Goal: Information Seeking & Learning: Learn about a topic

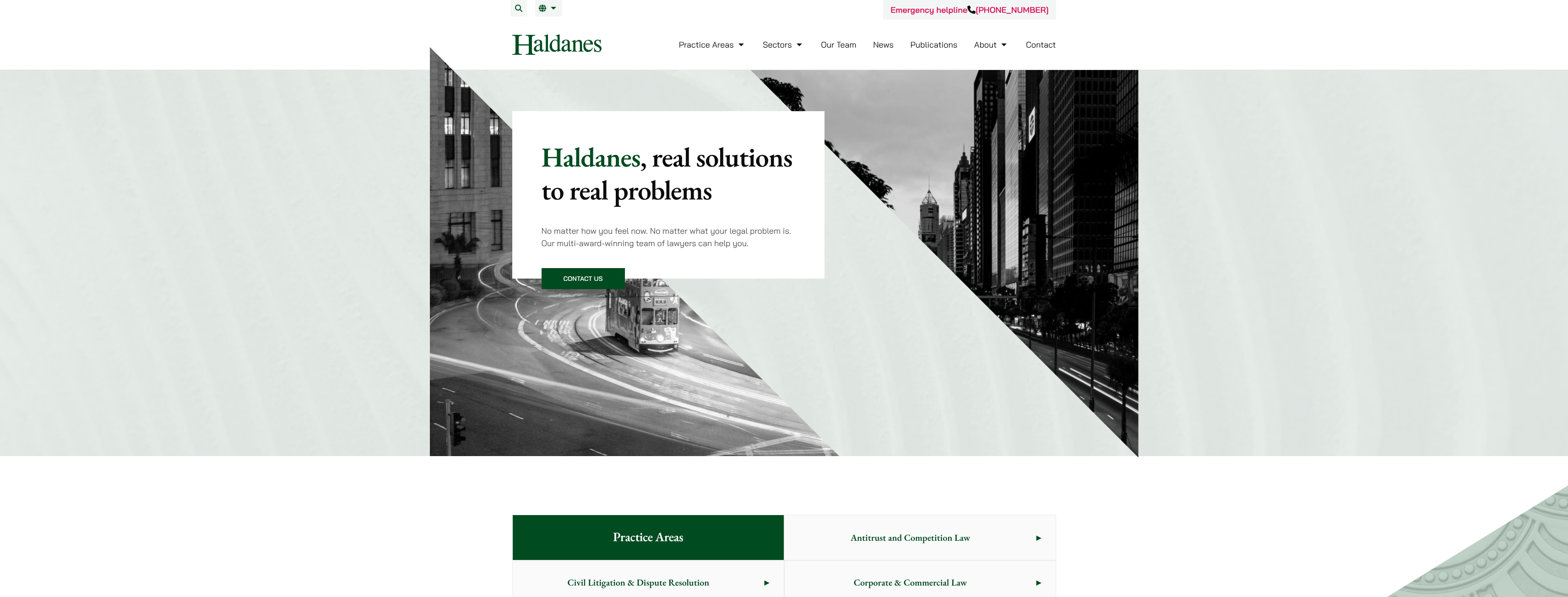
click at [873, 47] on link "News" at bounding box center [883, 44] width 21 height 11
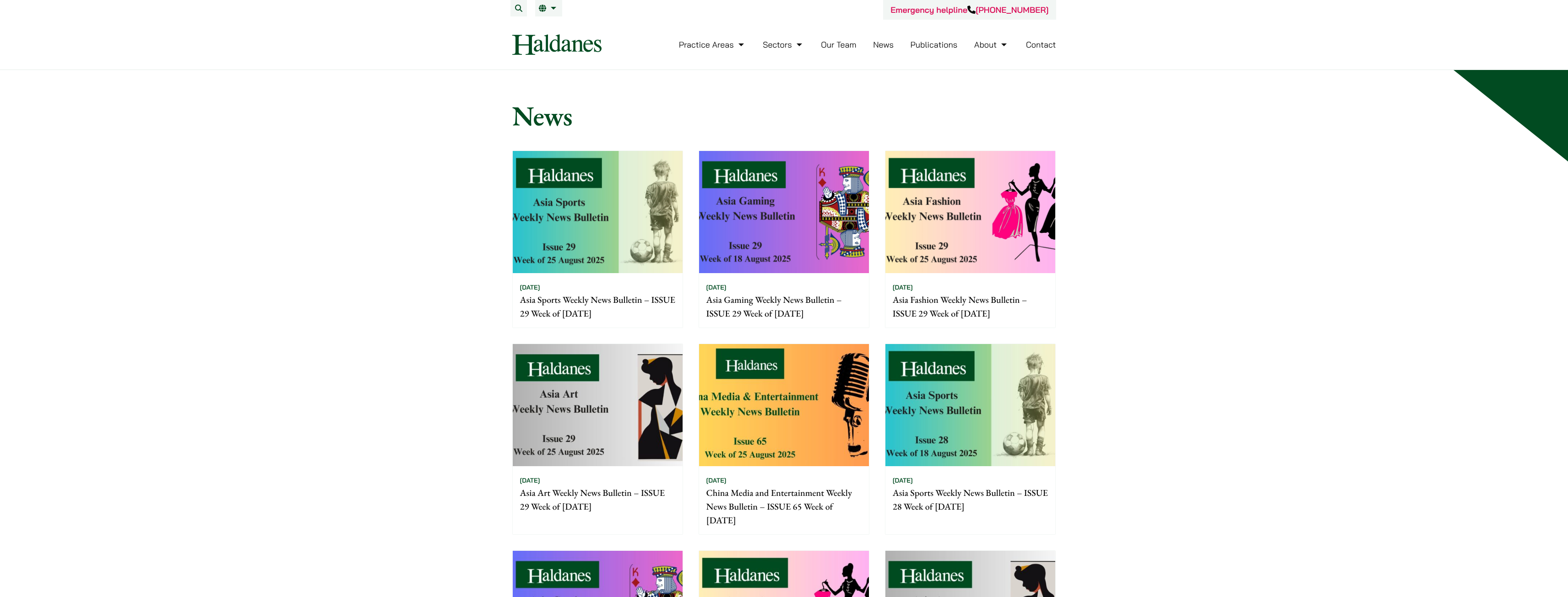
click at [632, 204] on img at bounding box center [597, 212] width 170 height 122
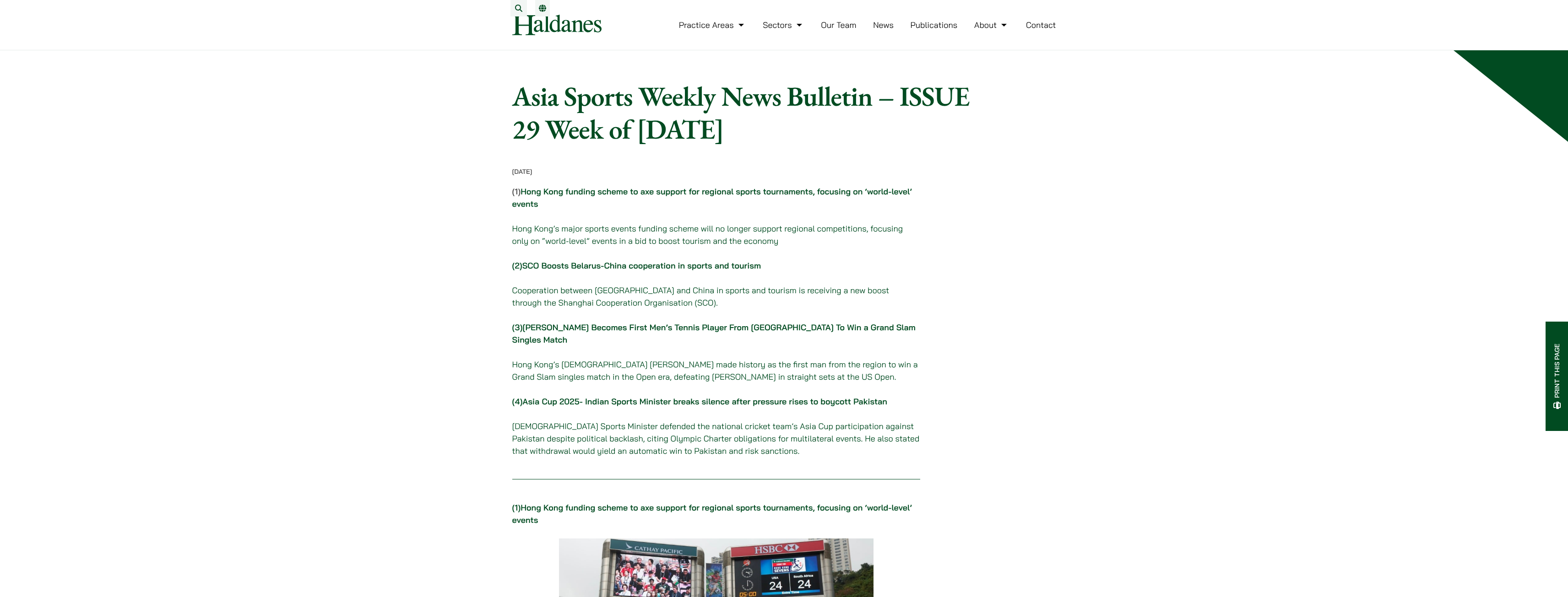
click at [637, 195] on link "Hong Kong funding scheme to axe support for regional sports tournaments, focusi…" at bounding box center [712, 198] width 400 height 23
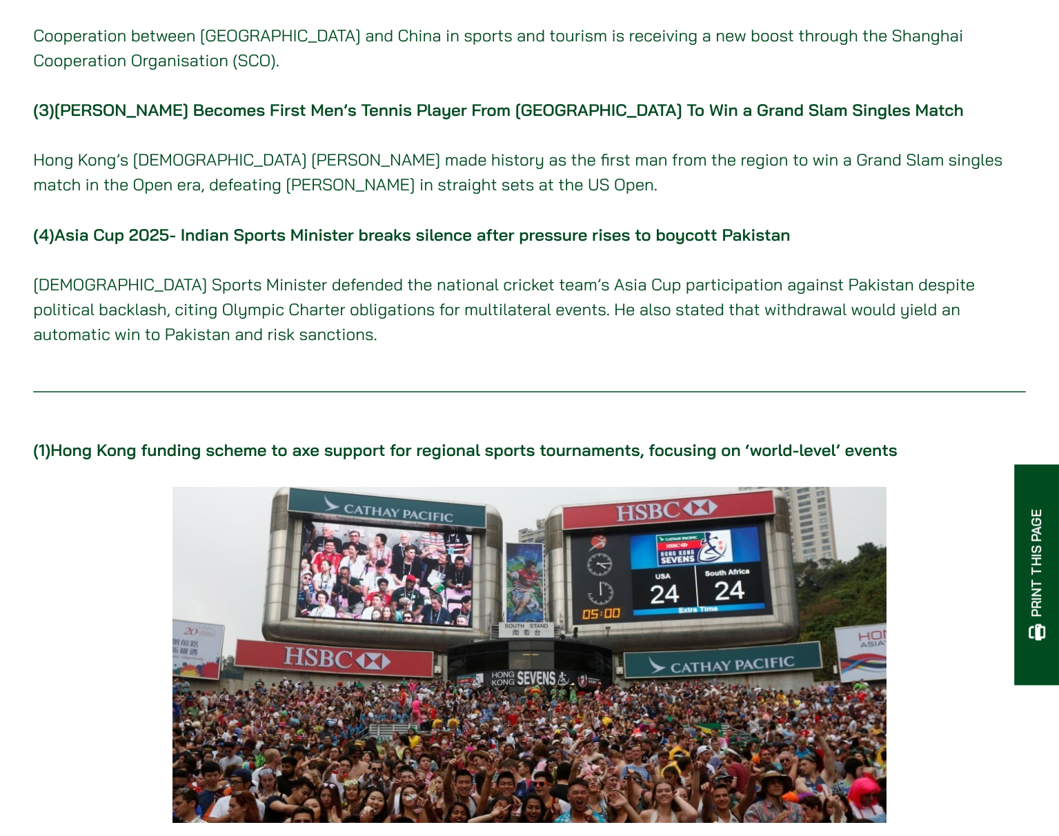
scroll to position [276, 0]
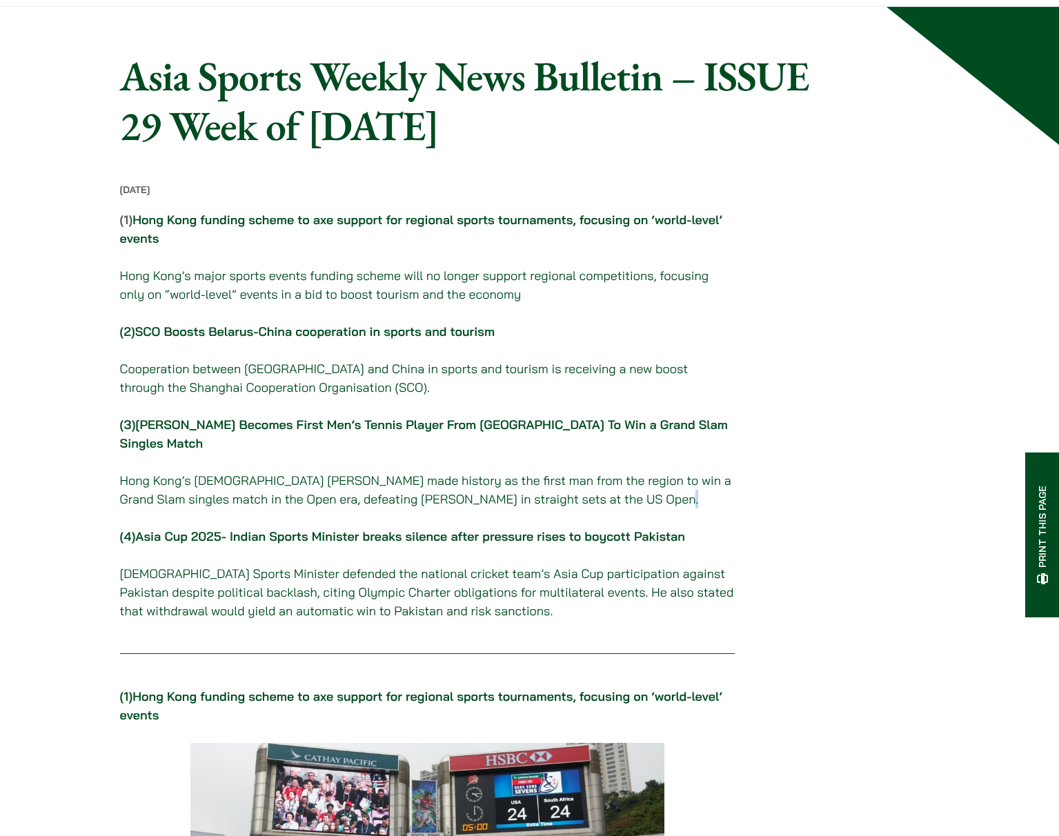
scroll to position [0, 0]
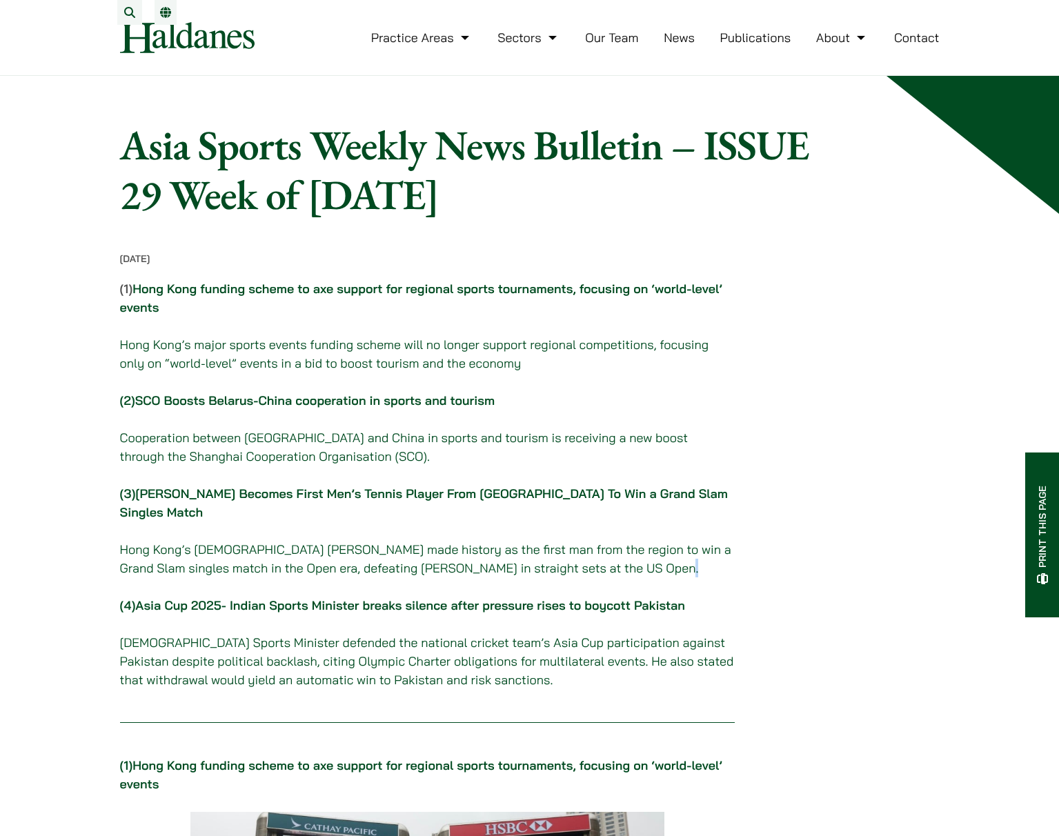
click at [230, 43] on img at bounding box center [187, 37] width 134 height 31
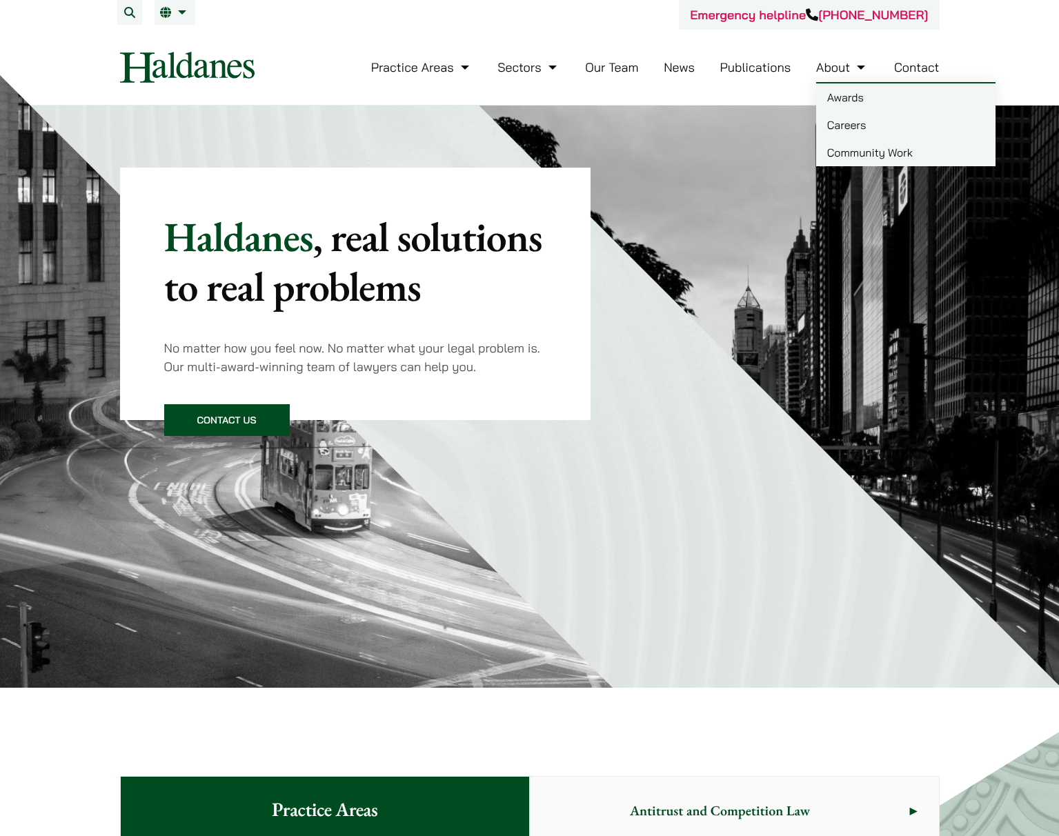
click at [828, 68] on link "About" at bounding box center [842, 67] width 52 height 16
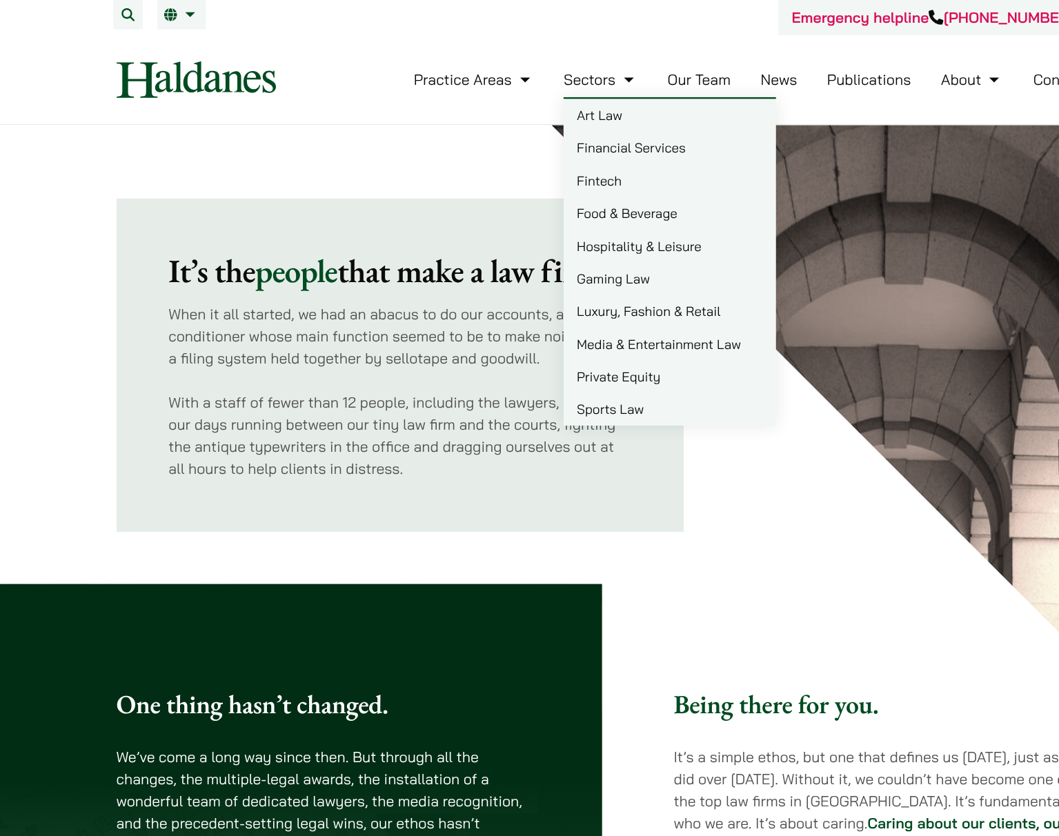
click at [522, 93] on link "Art Law" at bounding box center [586, 97] width 179 height 28
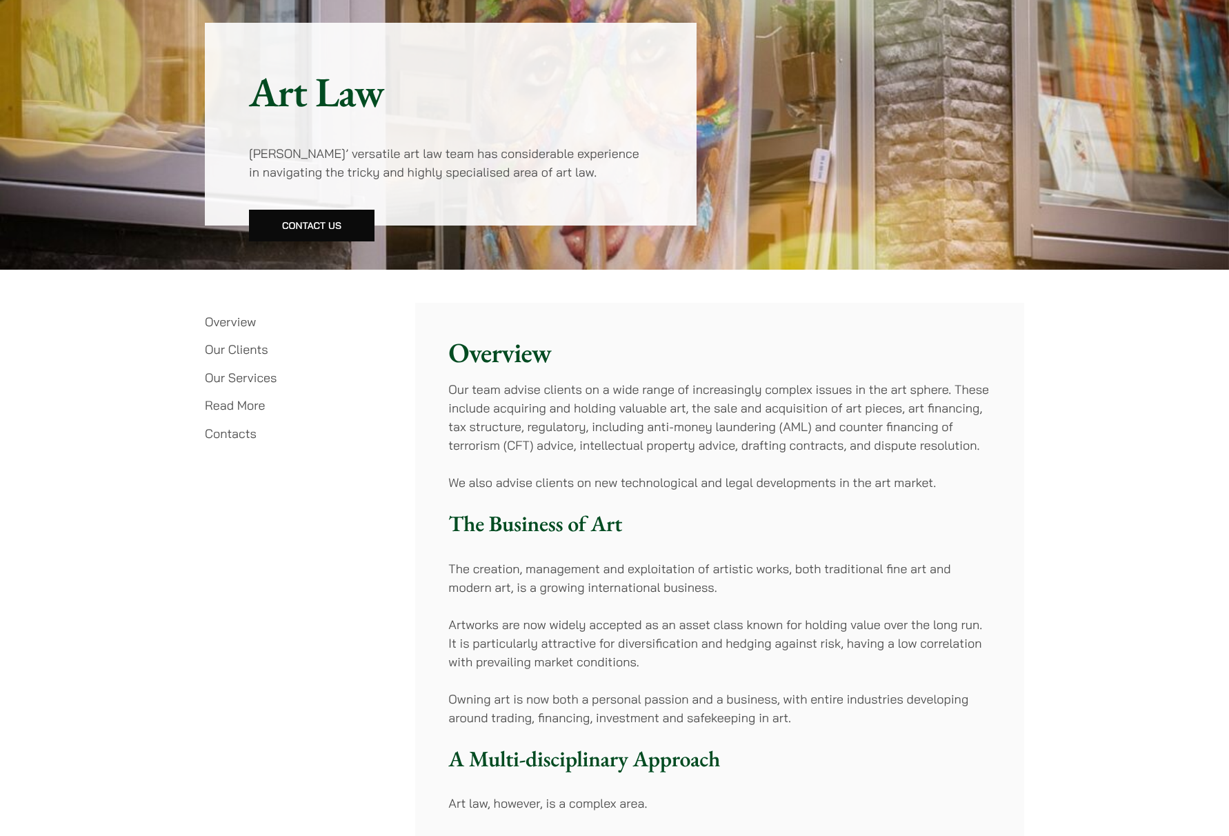
scroll to position [138, 0]
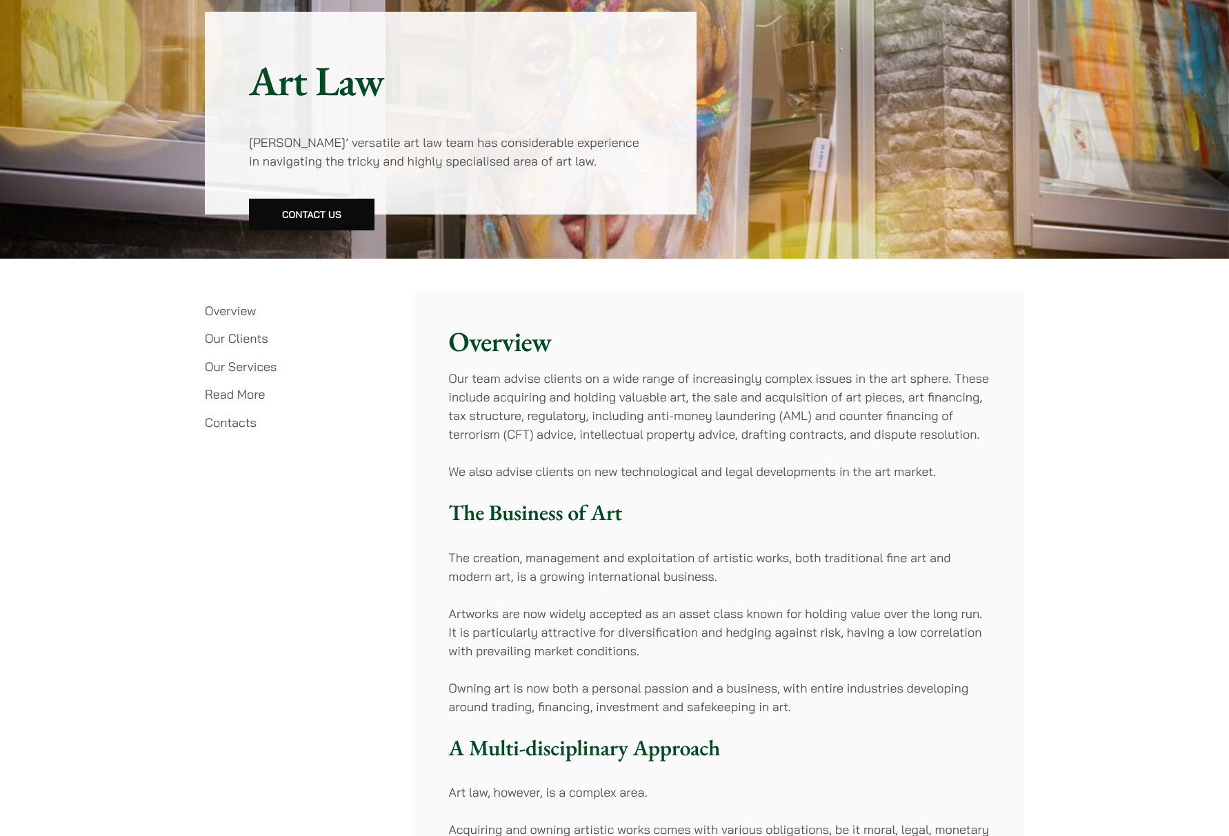
click at [265, 339] on link "Our Clients" at bounding box center [236, 338] width 63 height 16
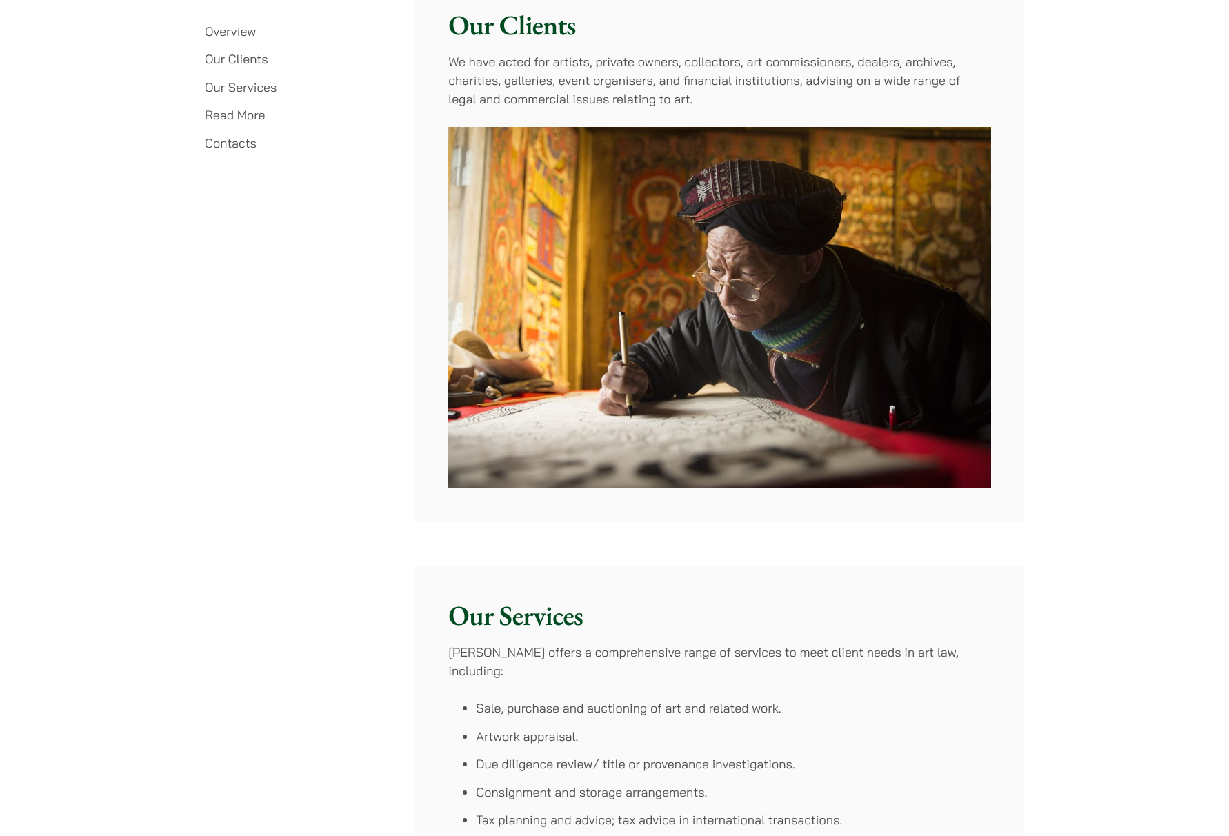
scroll to position [2060, 0]
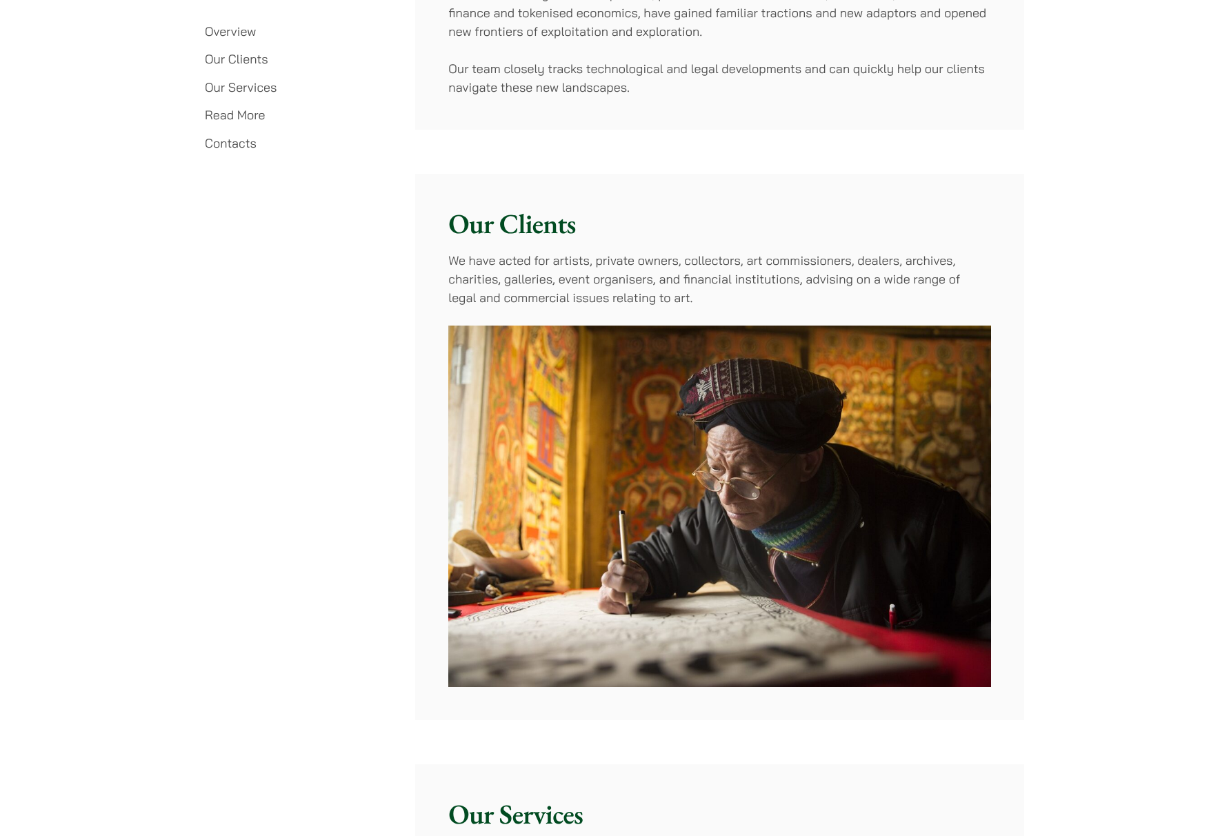
click at [243, 114] on link "Read More" at bounding box center [235, 115] width 60 height 16
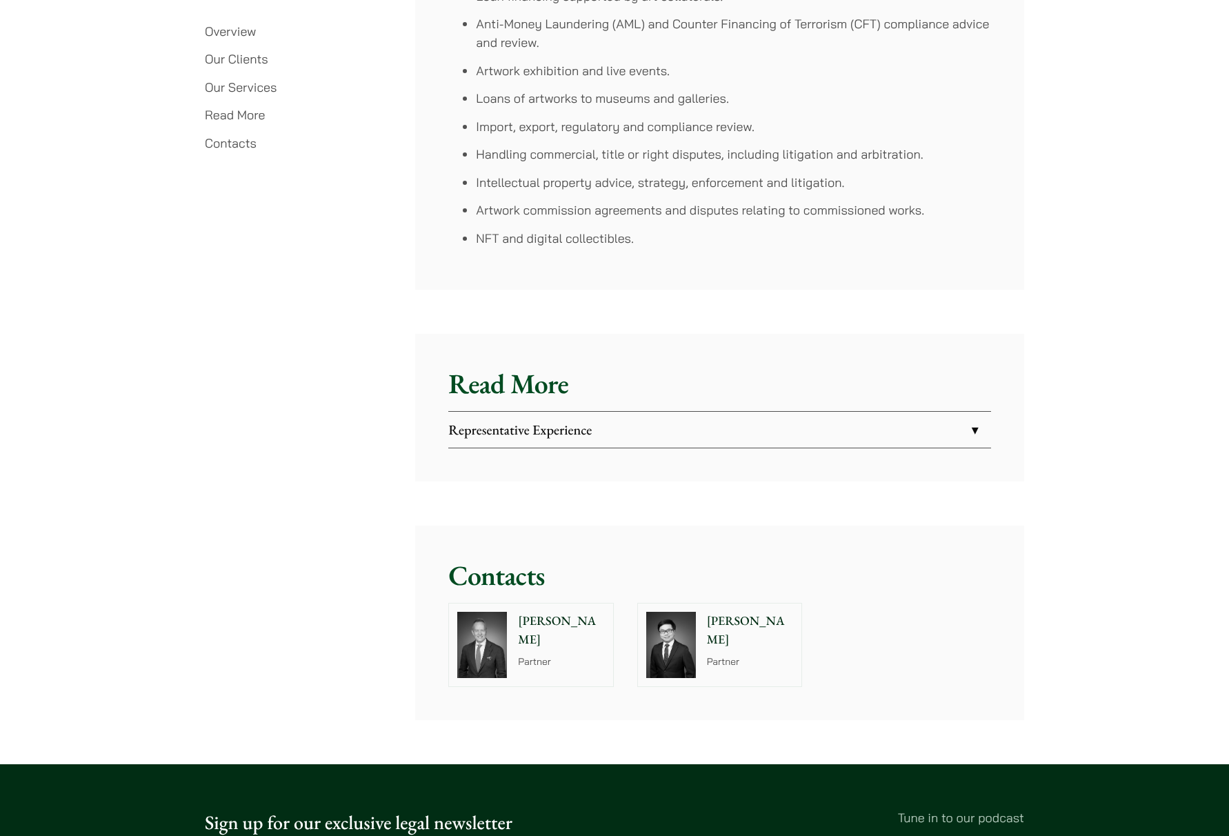
scroll to position [3364, 0]
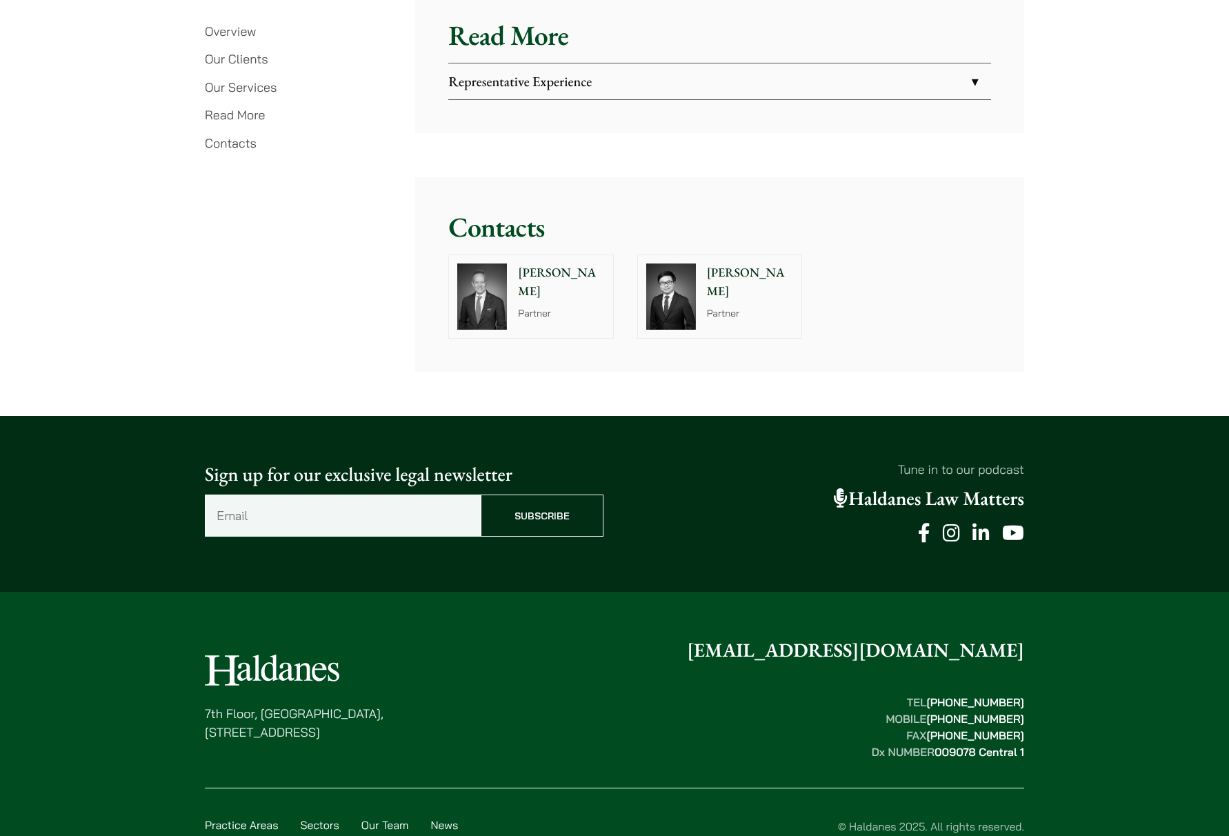
click at [247, 60] on link "Our Clients" at bounding box center [236, 59] width 63 height 16
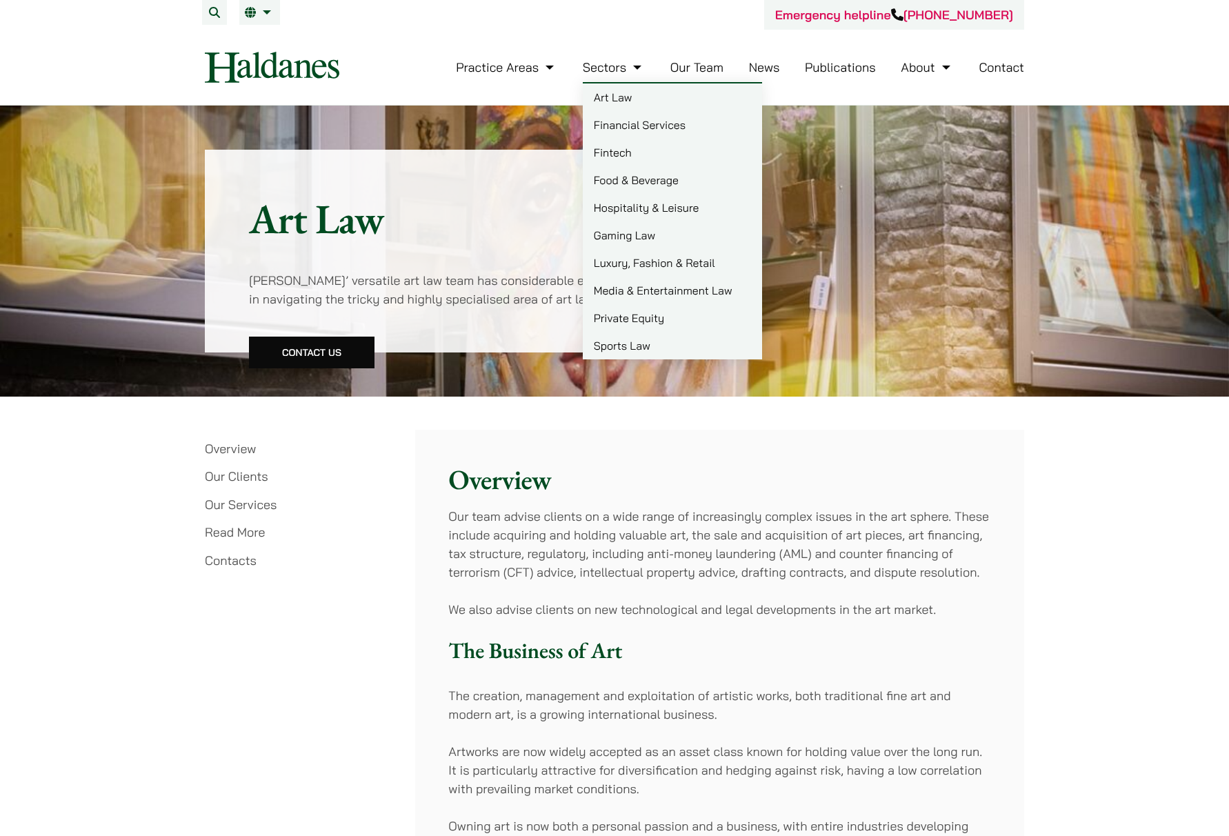
click at [626, 141] on link "Fintech" at bounding box center [672, 153] width 179 height 28
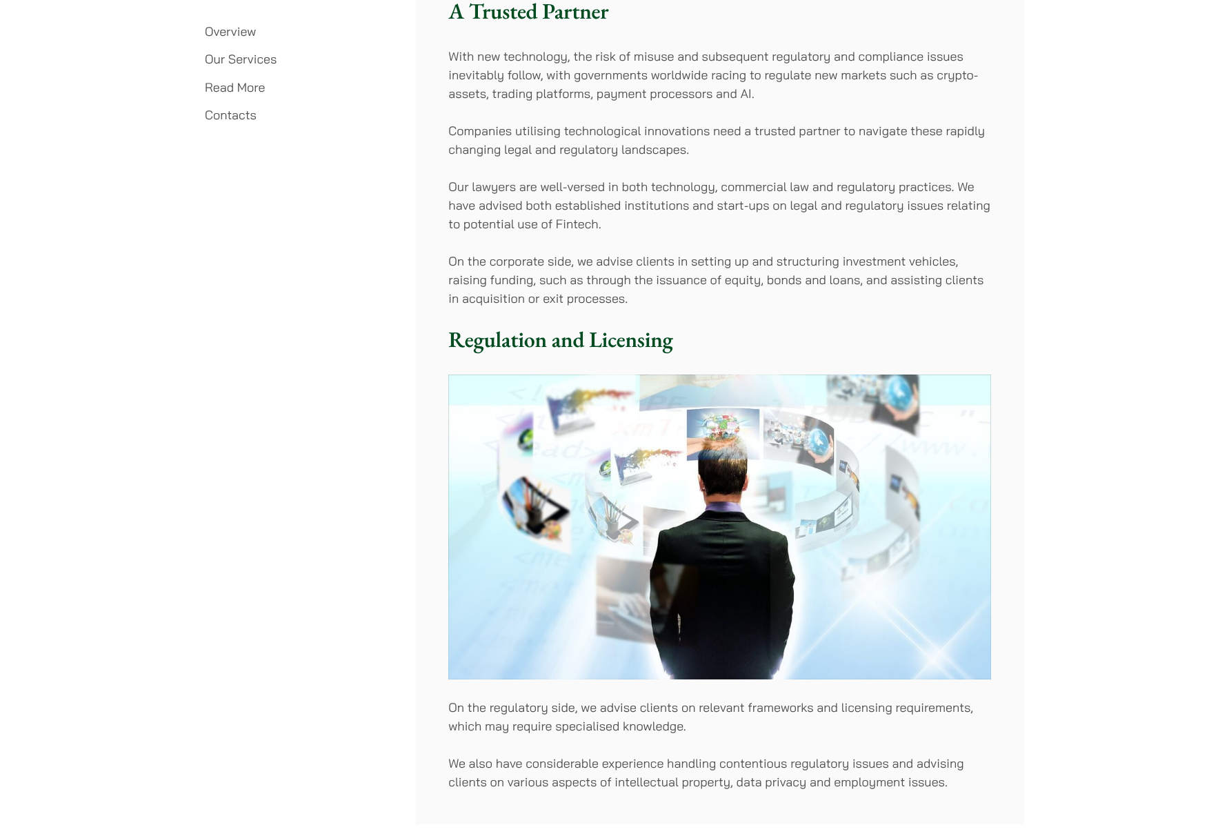
click at [248, 121] on link "Contacts" at bounding box center [231, 115] width 52 height 16
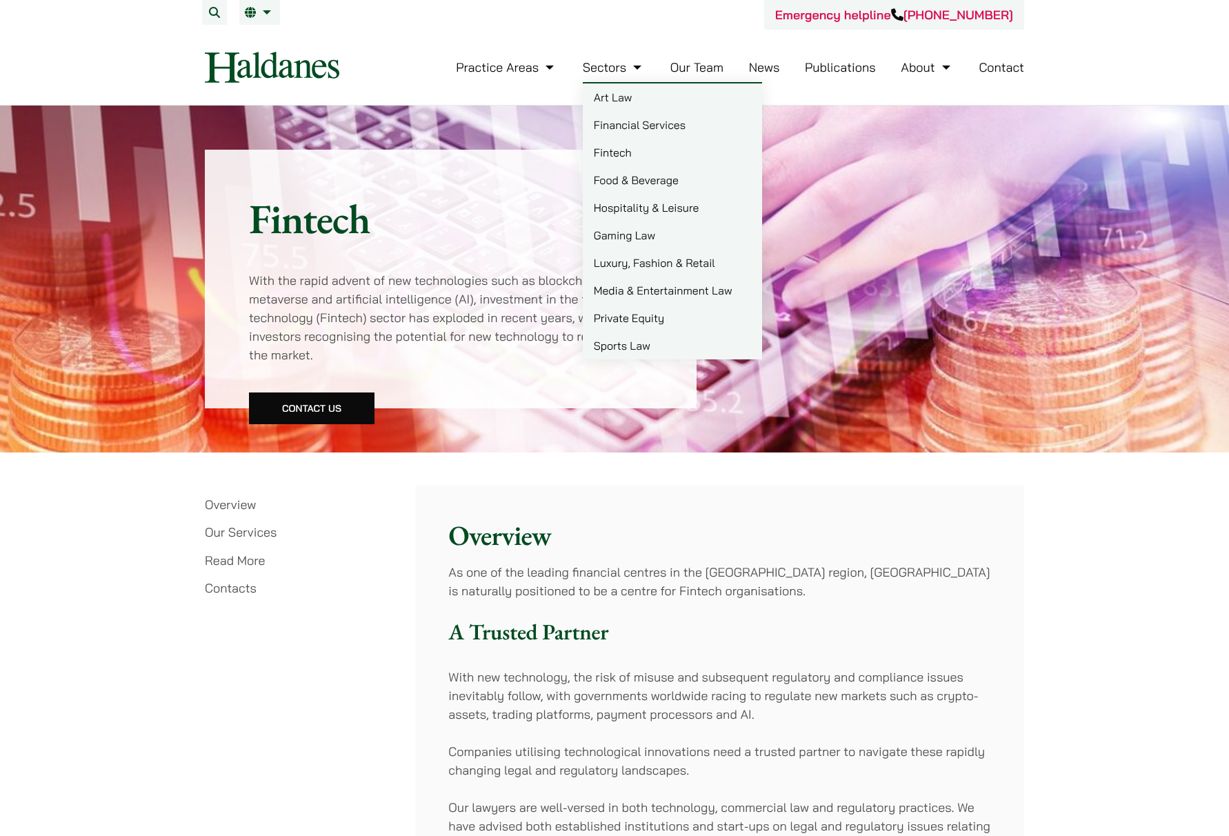
click at [660, 130] on link "Financial Services" at bounding box center [672, 125] width 179 height 28
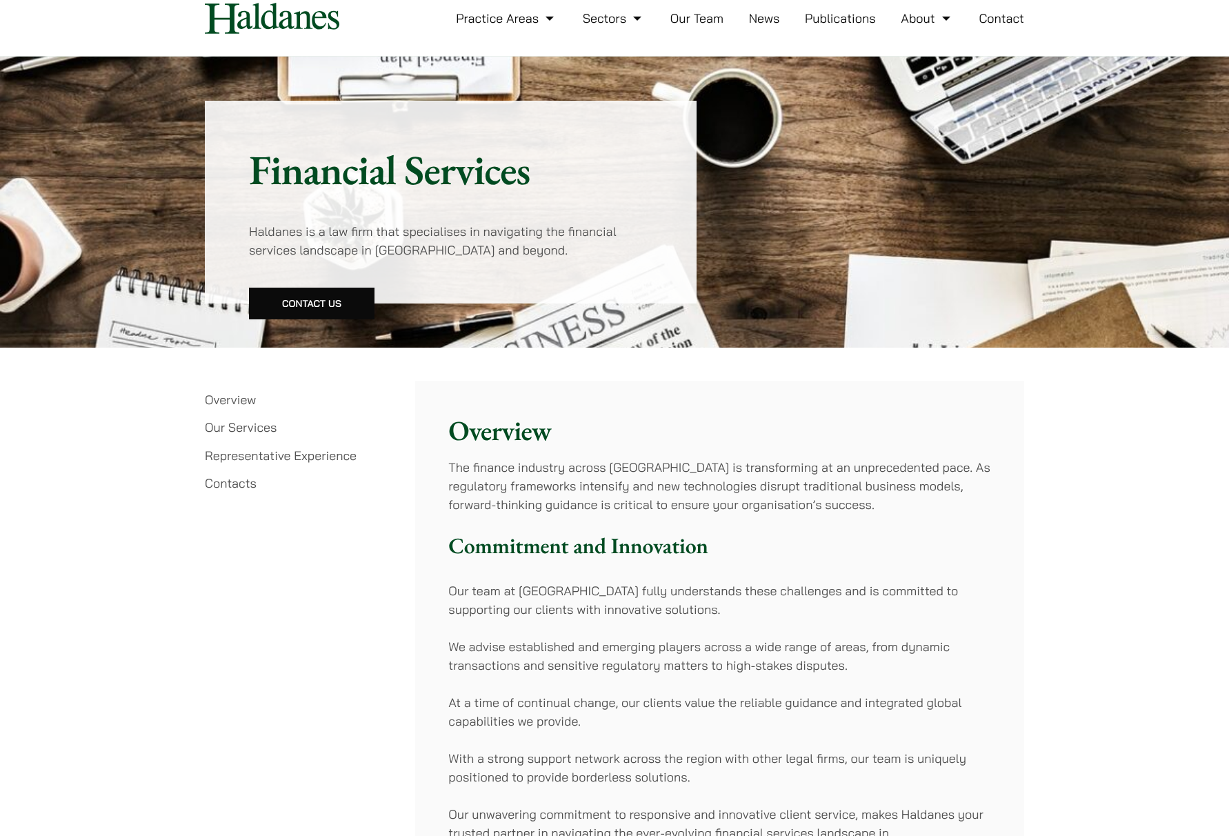
scroll to position [41, 0]
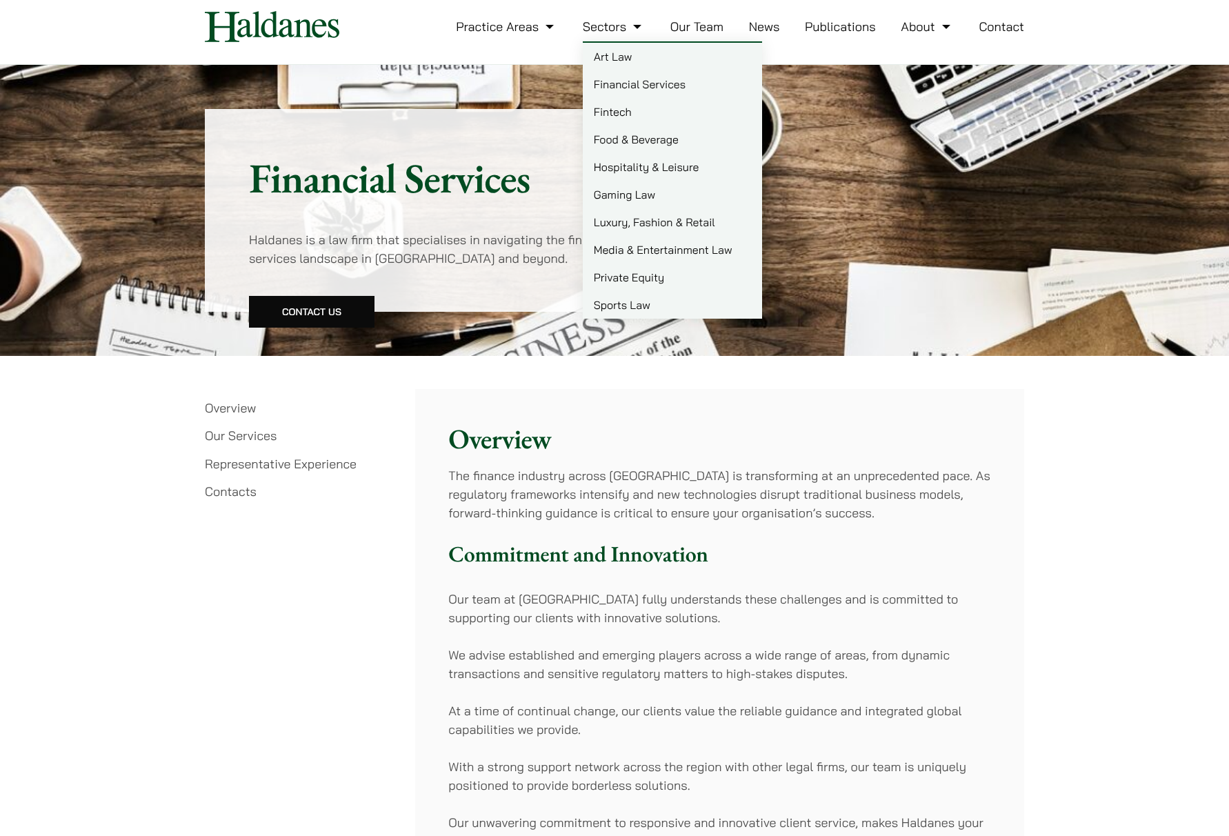
click at [648, 280] on link "Private Equity" at bounding box center [672, 277] width 179 height 28
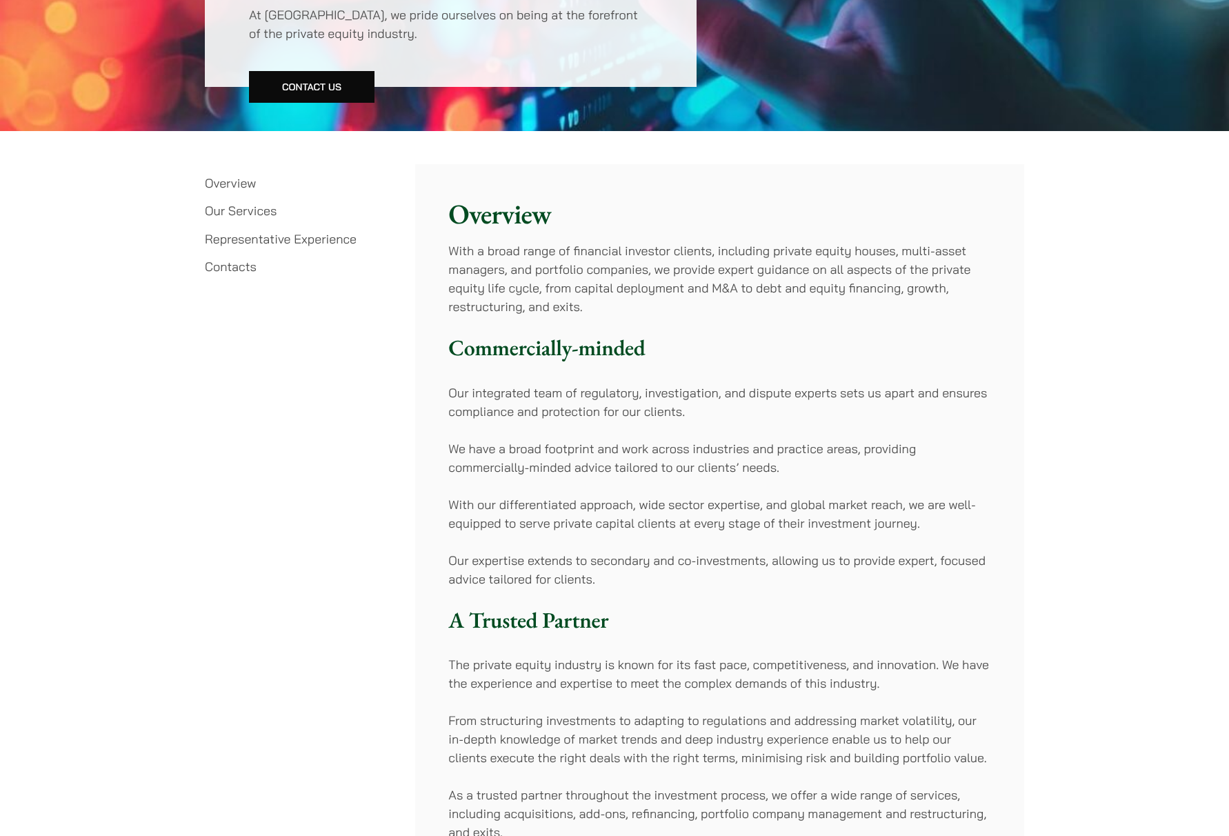
scroll to position [414, 0]
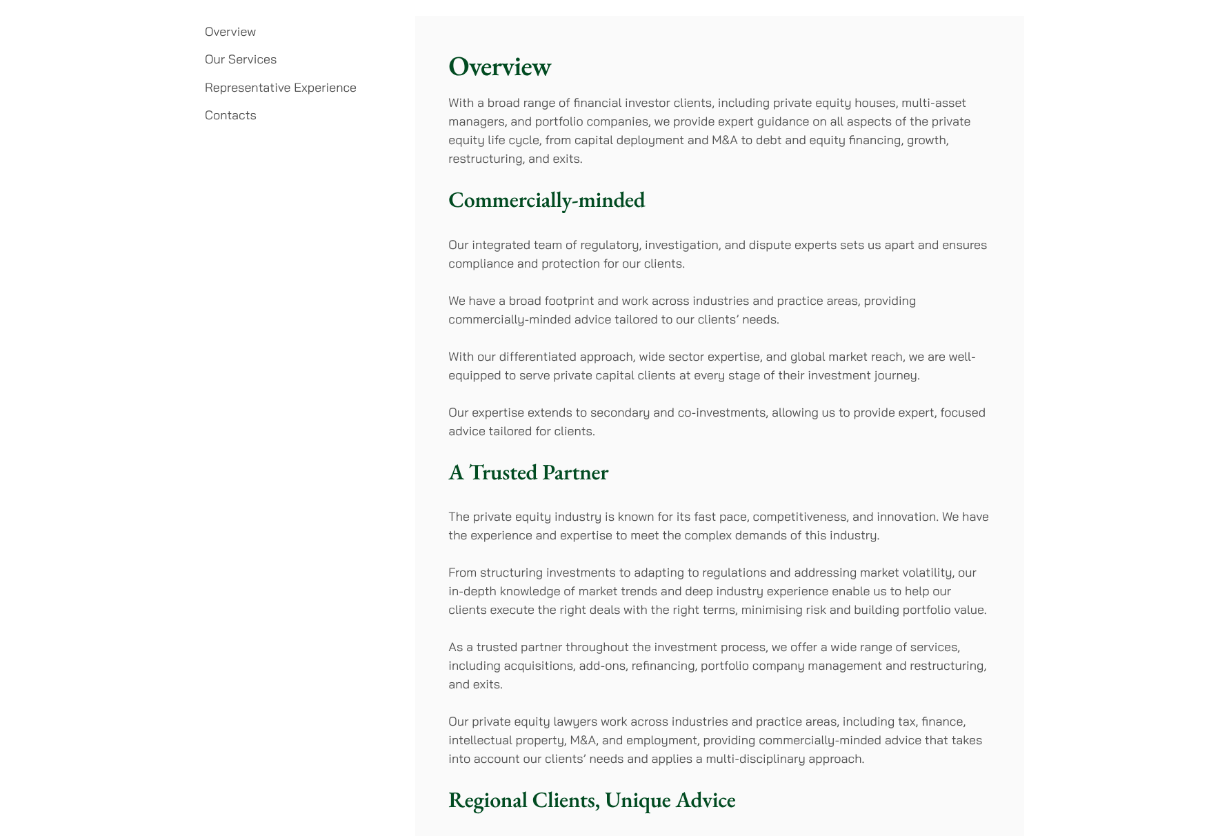
click at [233, 111] on link "Contacts" at bounding box center [231, 115] width 52 height 16
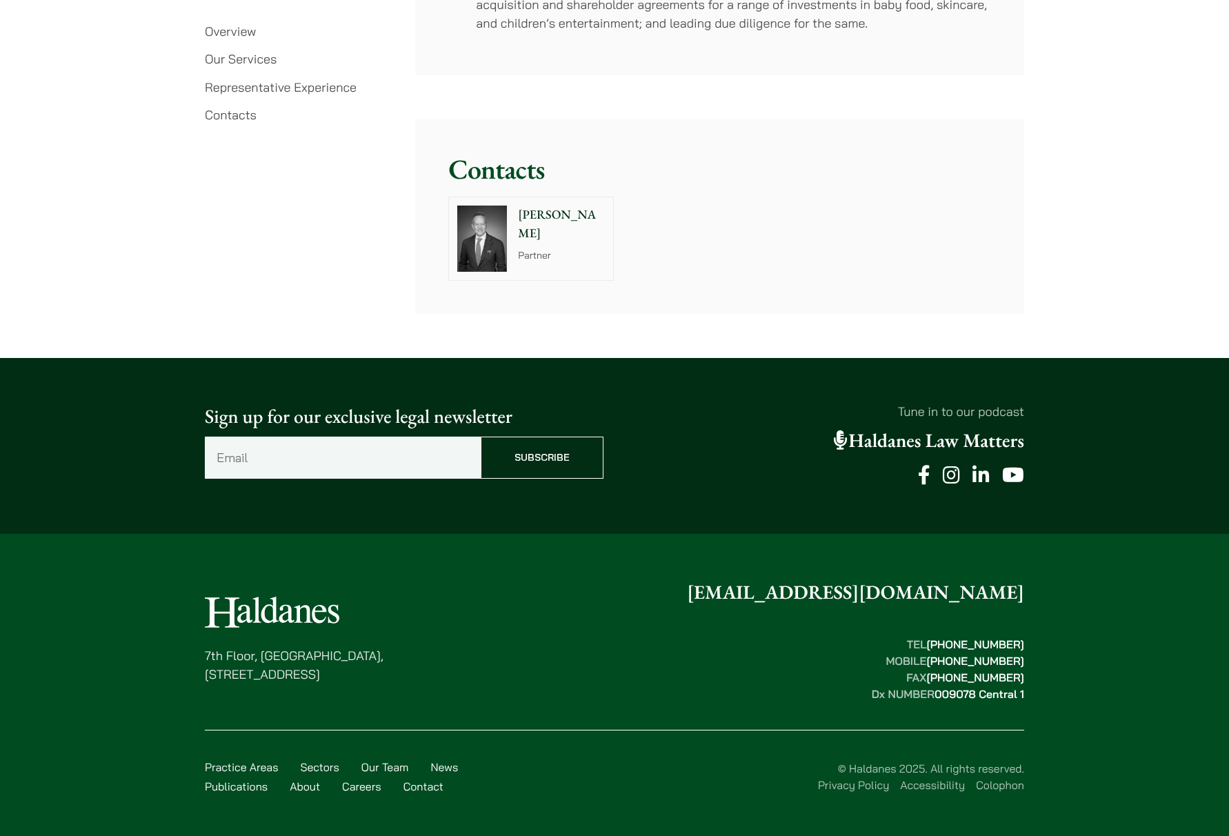
scroll to position [3251, 0]
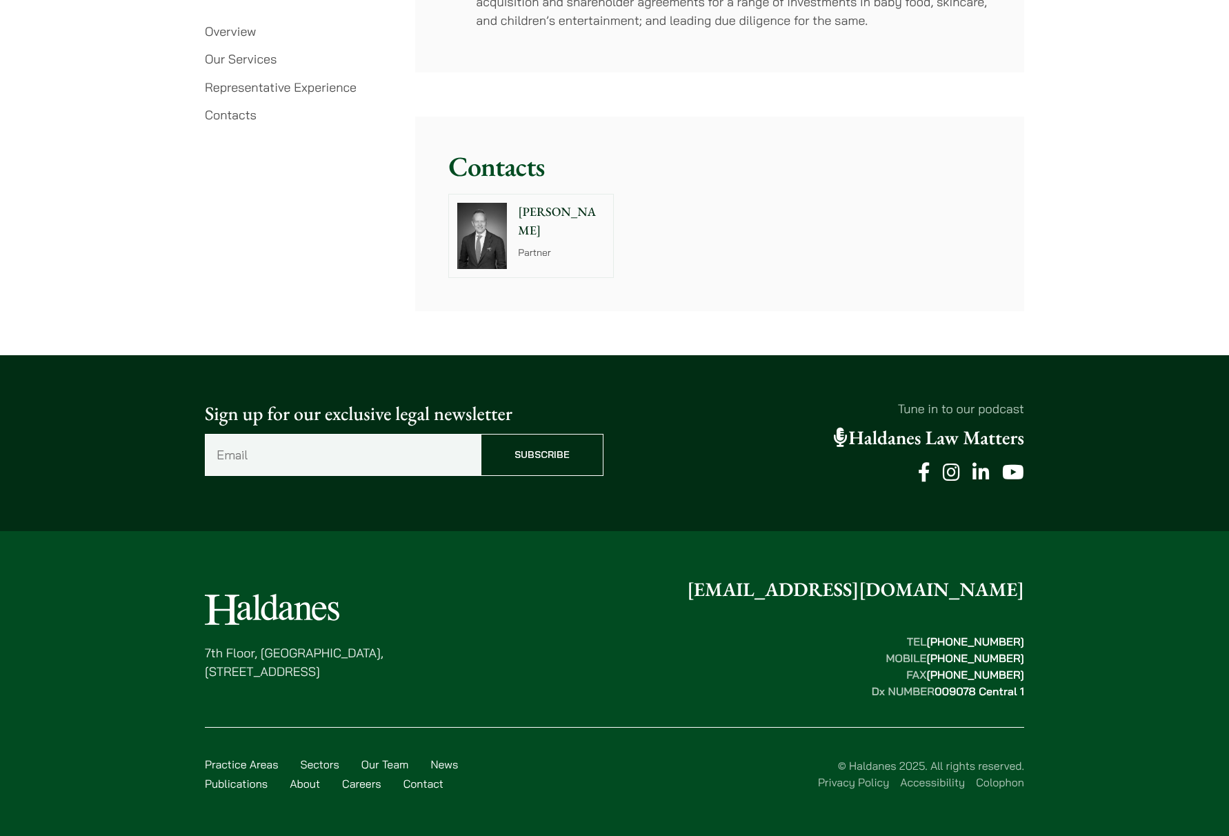
drag, startPoint x: 1228, startPoint y: 673, endPoint x: 1209, endPoint y: 144, distance: 529.3
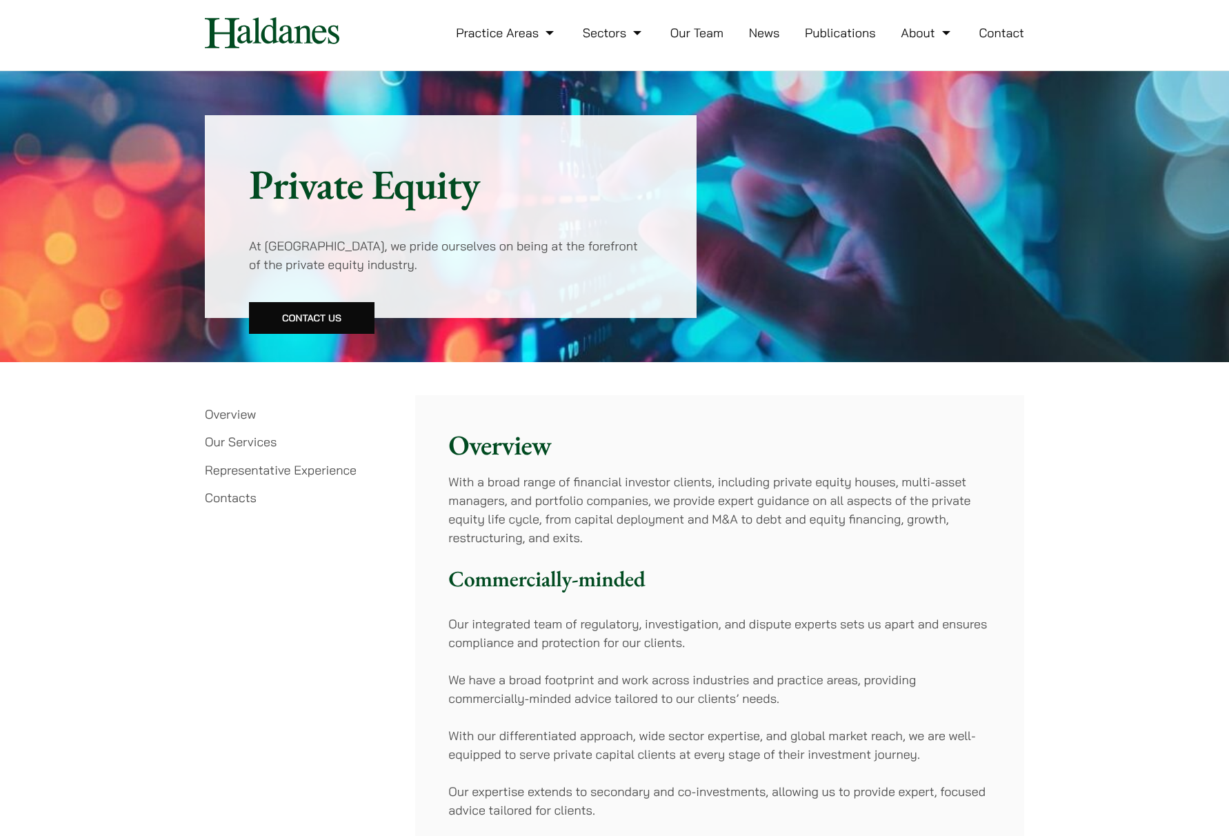
scroll to position [0, 0]
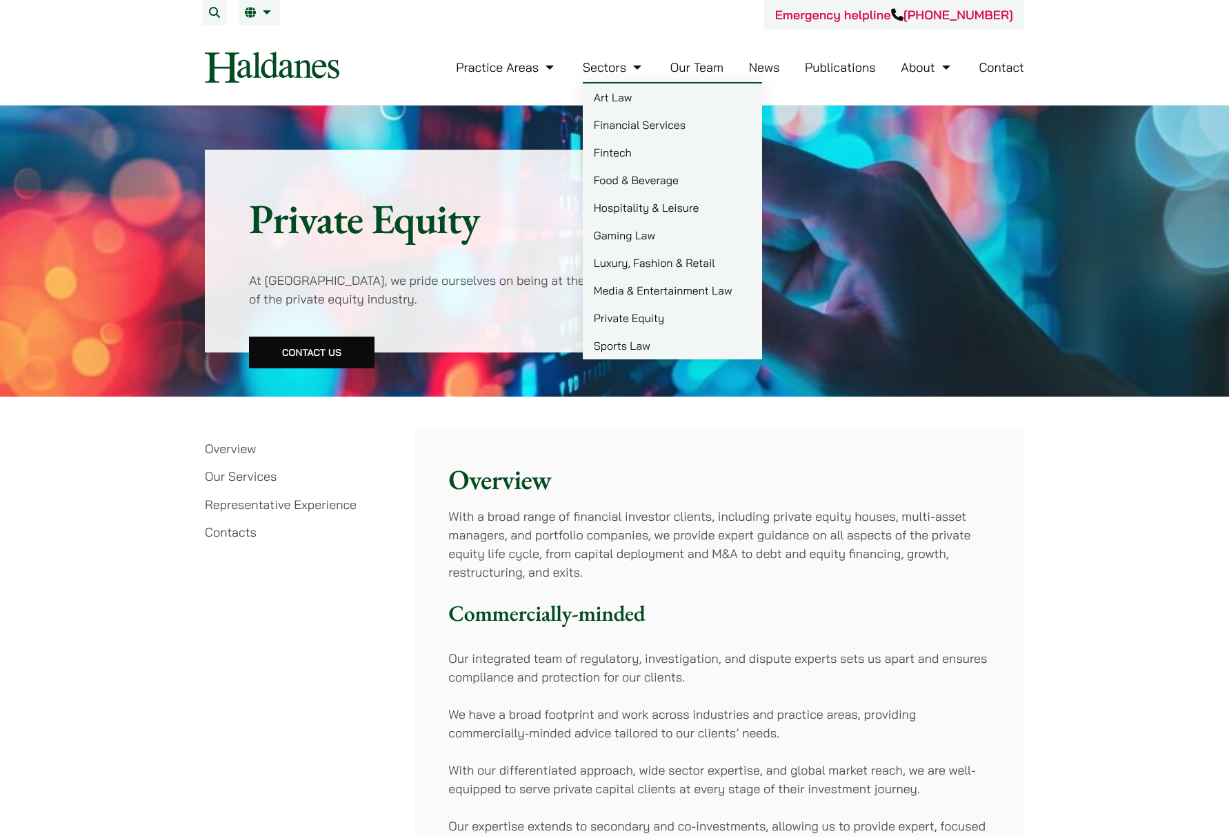
click at [638, 234] on link "Gaming Law" at bounding box center [672, 235] width 179 height 28
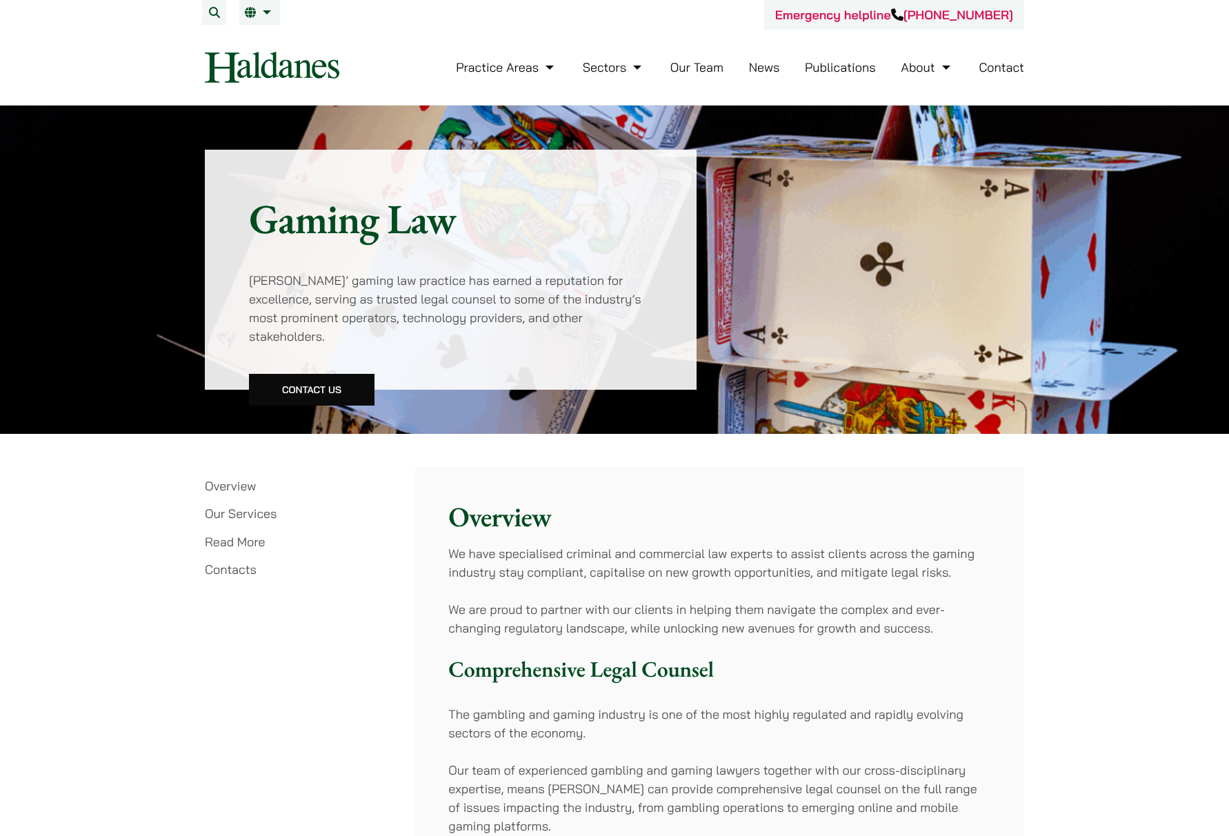
click at [232, 561] on link "Contacts" at bounding box center [231, 569] width 52 height 16
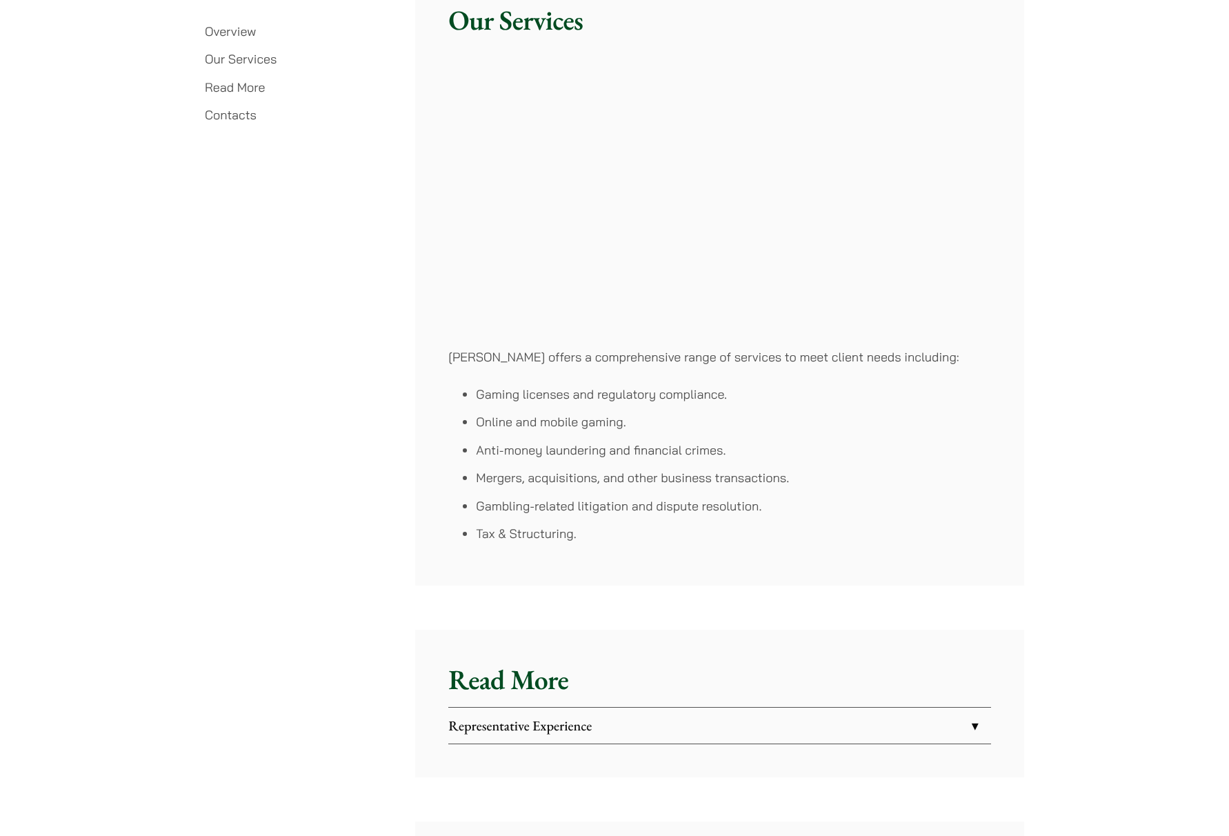
scroll to position [1795, 0]
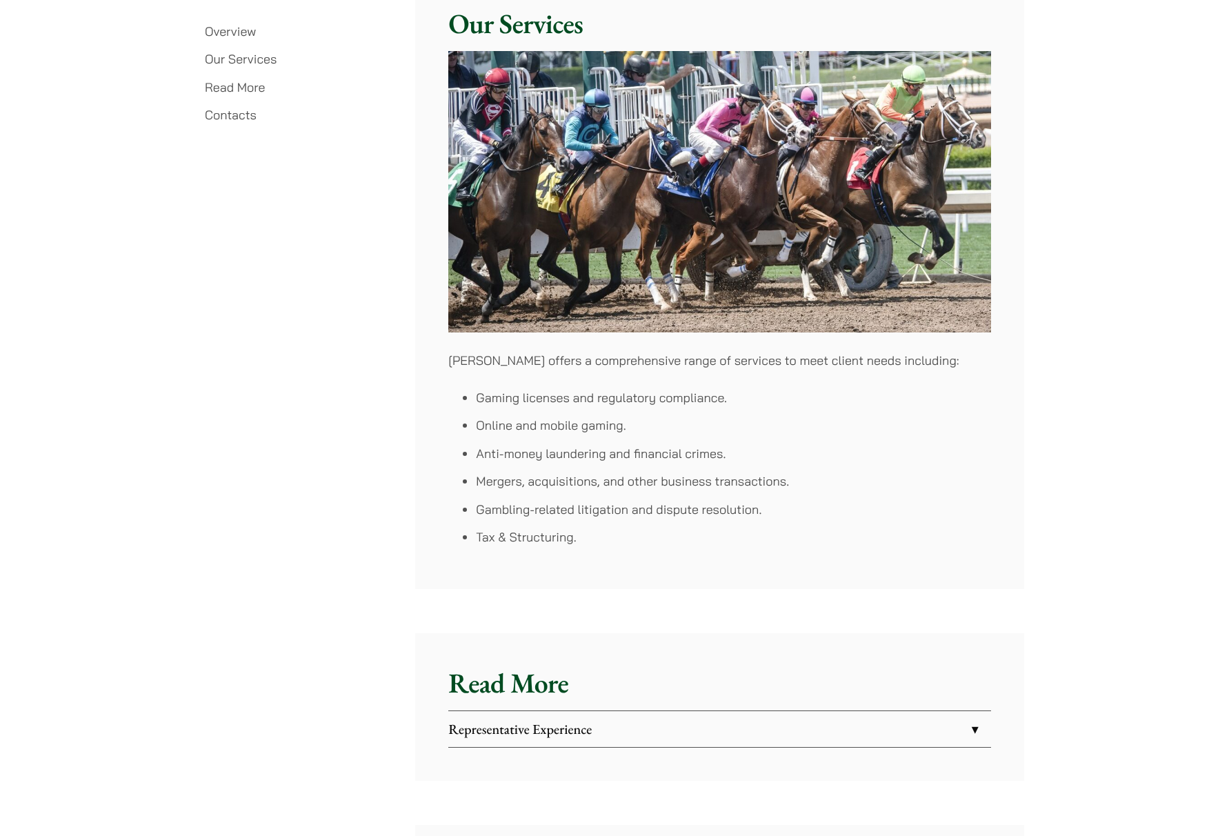
click at [245, 65] on link "Our Services" at bounding box center [241, 59] width 72 height 16
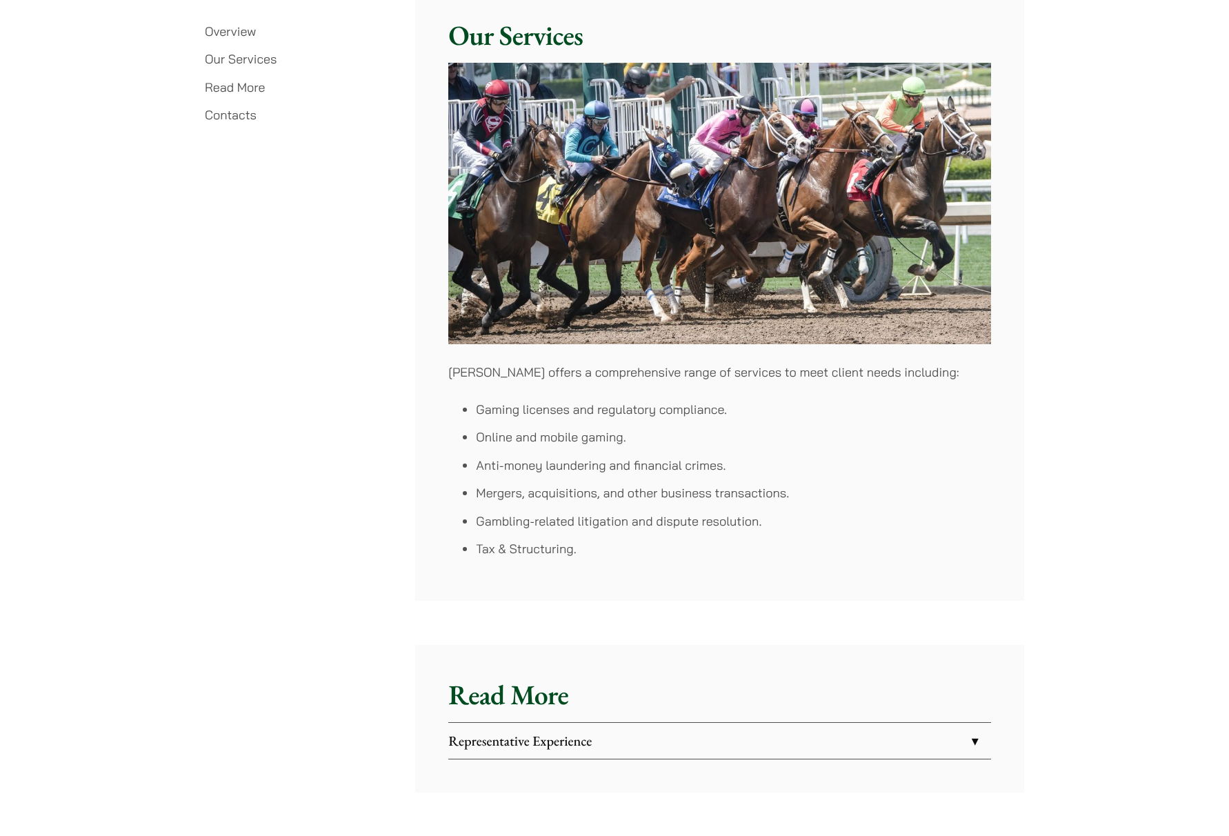
click at [248, 86] on link "Read More" at bounding box center [235, 87] width 60 height 16
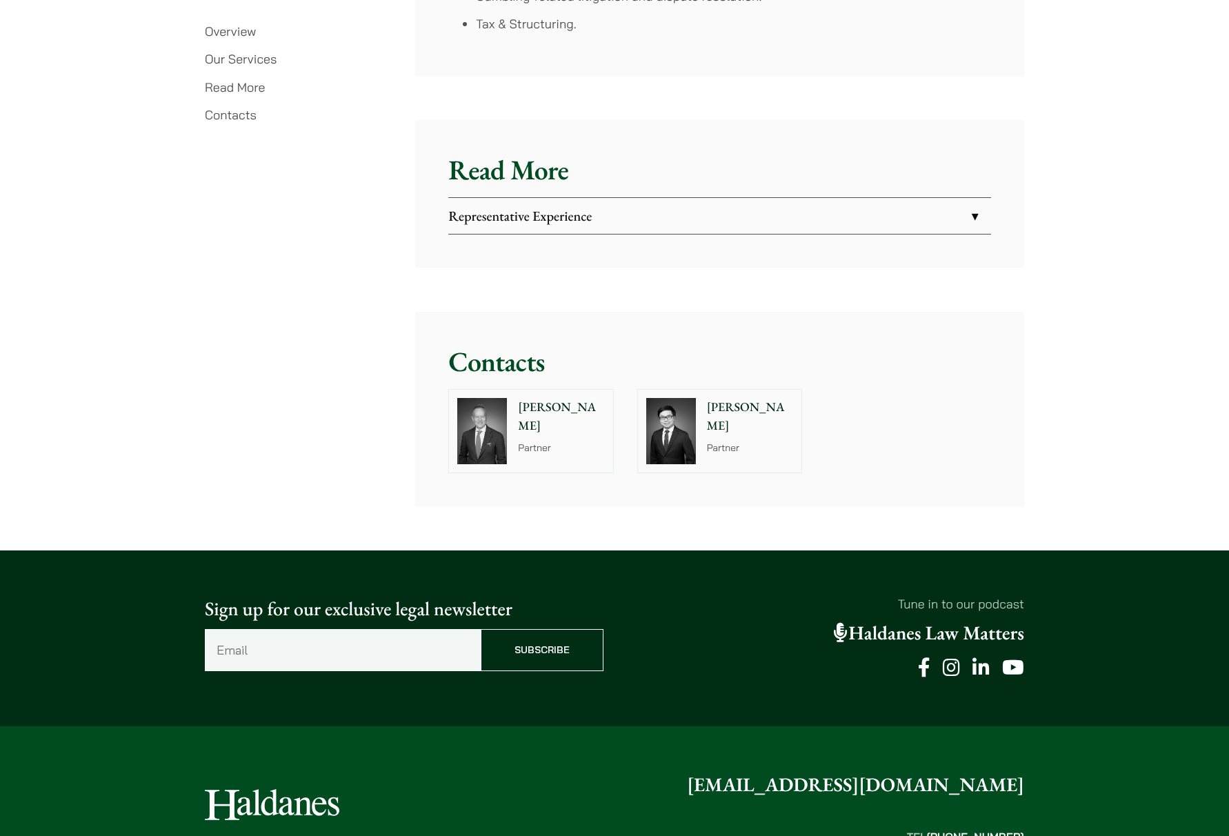
scroll to position [2305, 0]
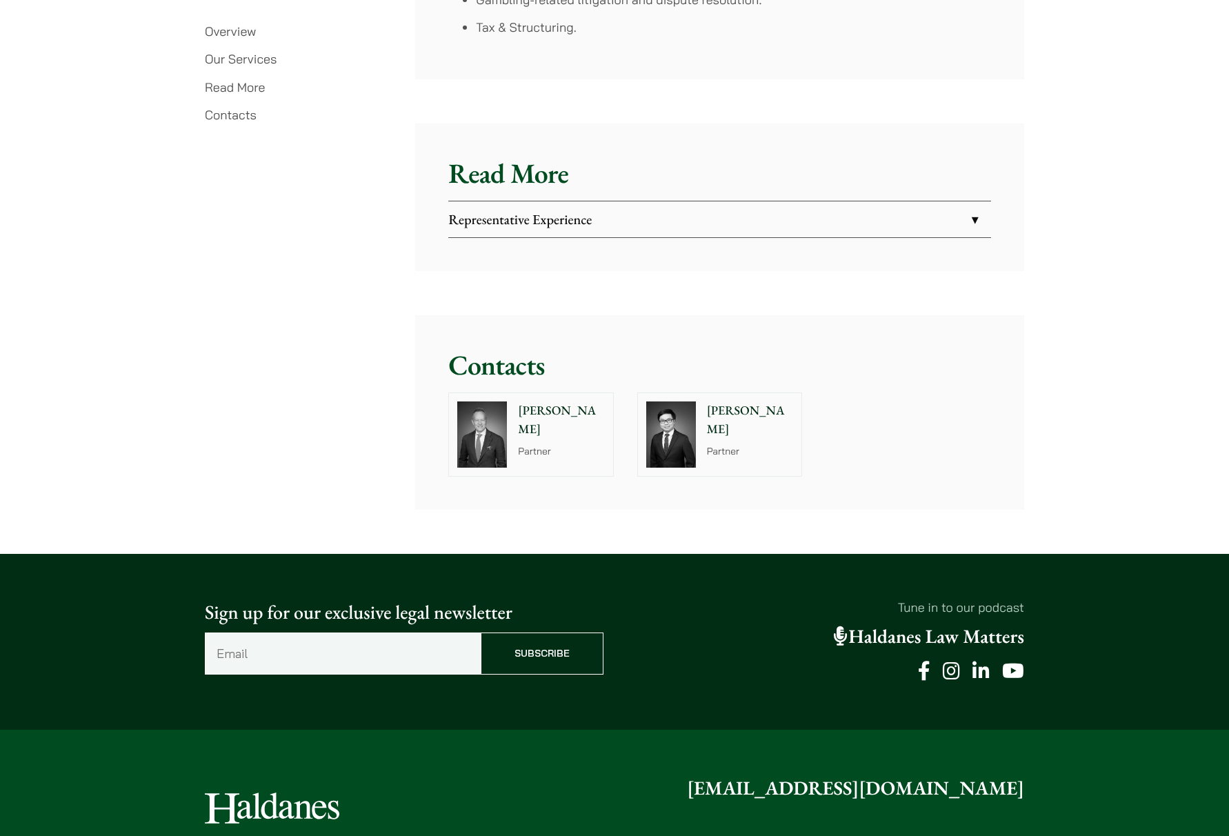
click at [655, 206] on link "Representative Experience" at bounding box center [719, 219] width 542 height 36
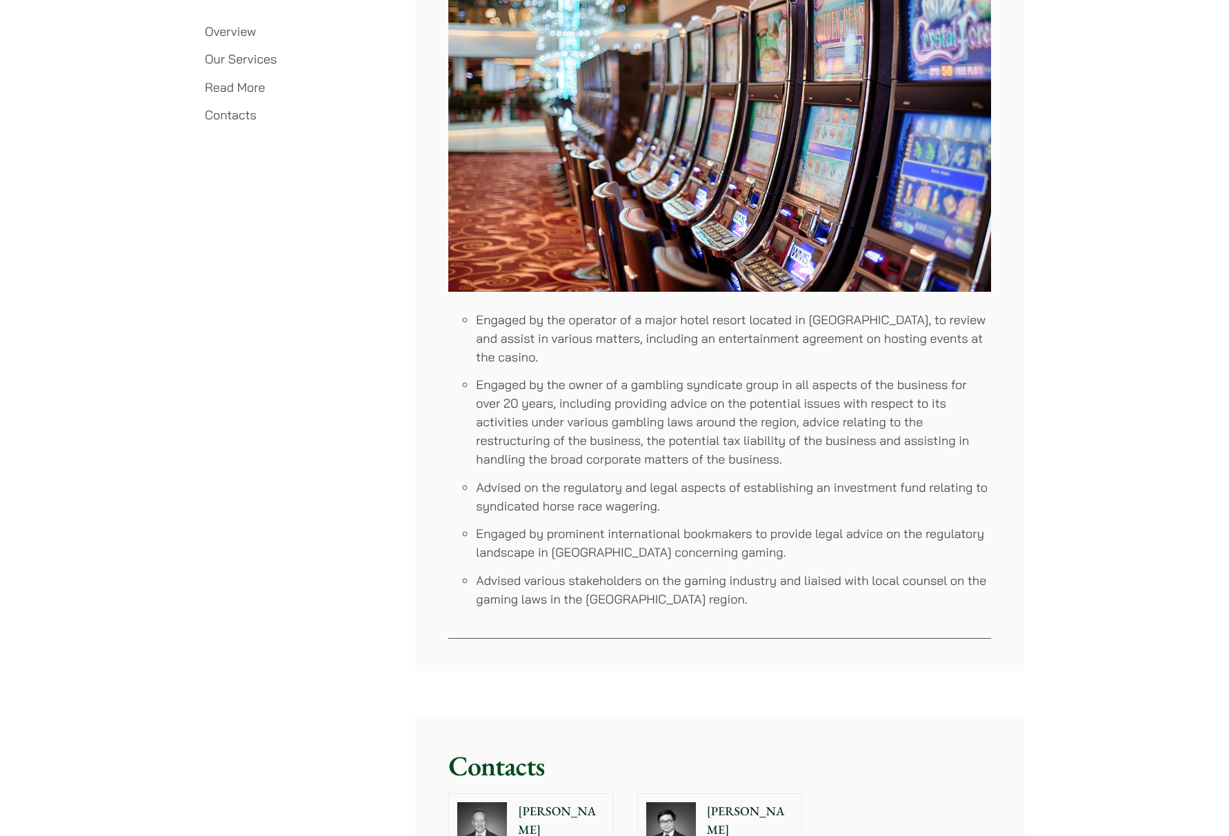
scroll to position [2650, 0]
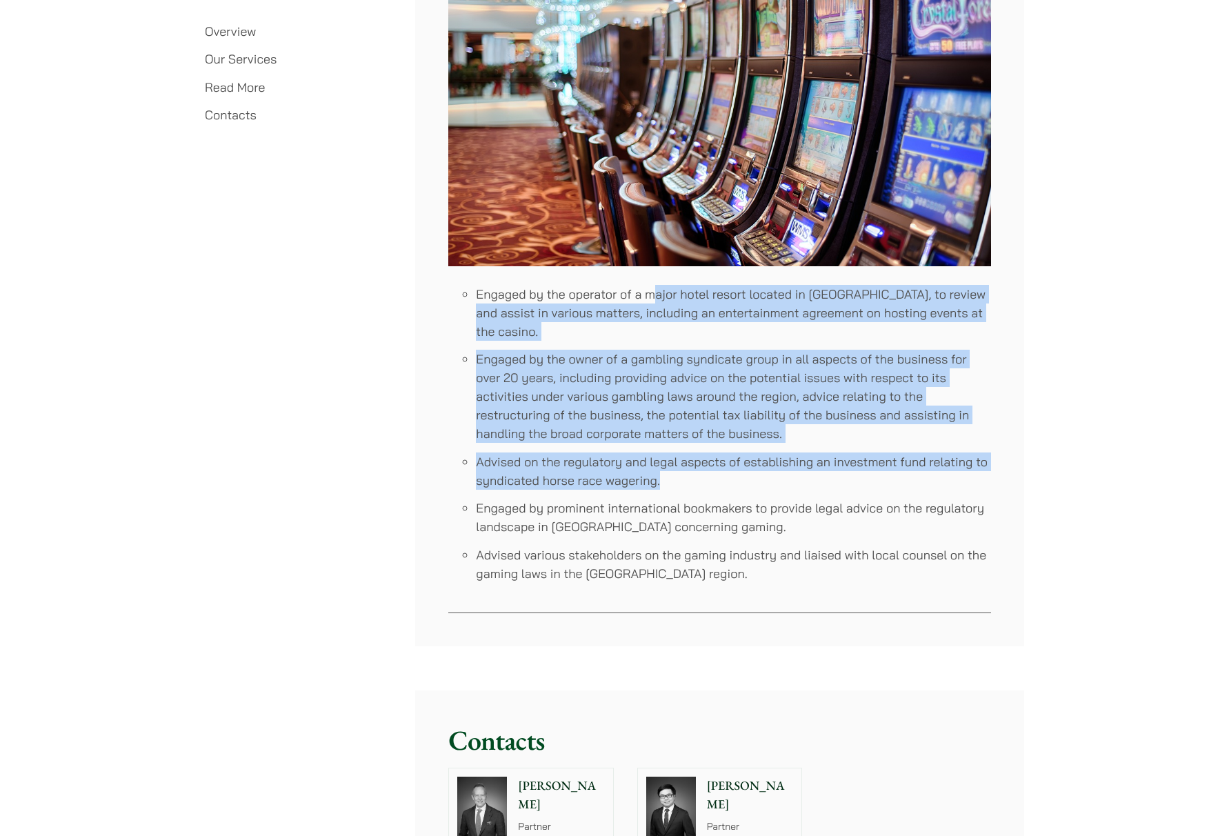
drag, startPoint x: 655, startPoint y: 285, endPoint x: 740, endPoint y: 447, distance: 183.3
click at [741, 448] on ul "Engaged by the operator of a major hotel resort located in Macau, to review and…" at bounding box center [719, 434] width 542 height 298
click at [721, 452] on li "Advised on the regulatory and legal aspects of establishing an investment fund …" at bounding box center [733, 470] width 515 height 37
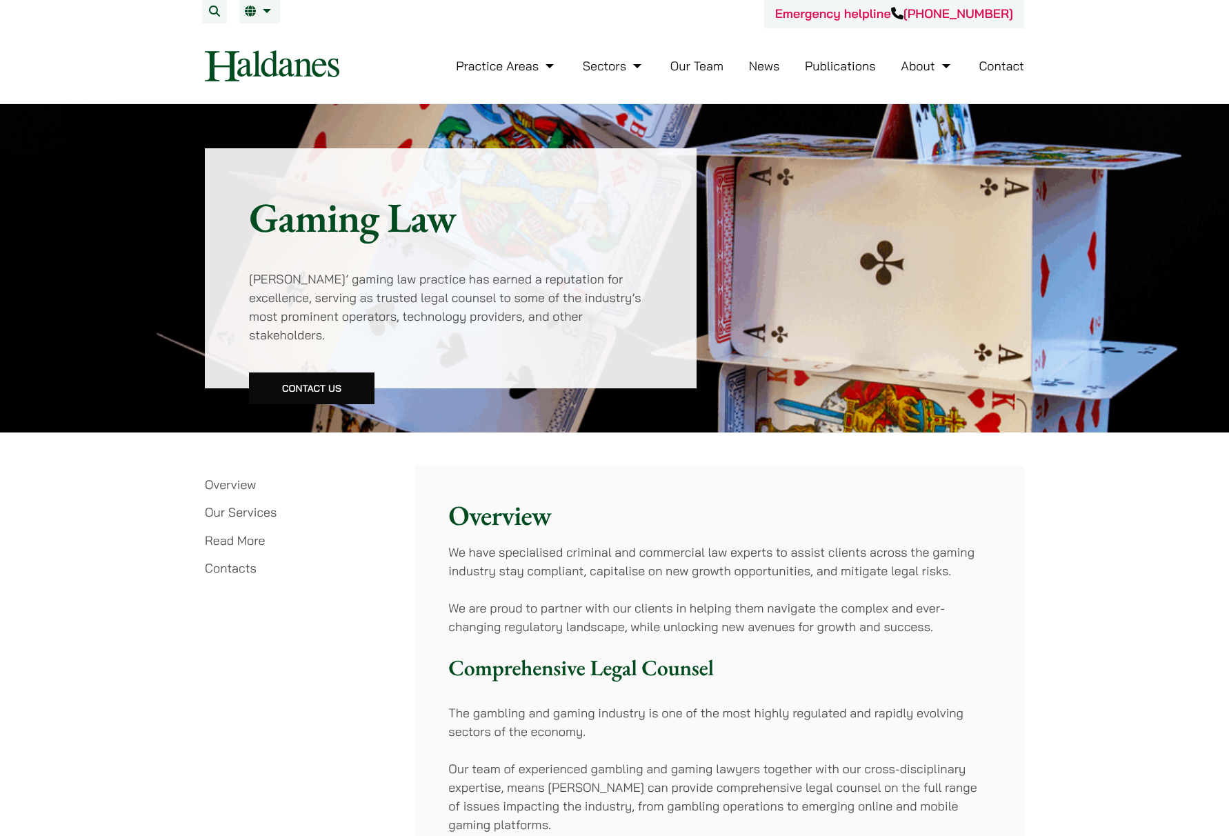
scroll to position [0, 0]
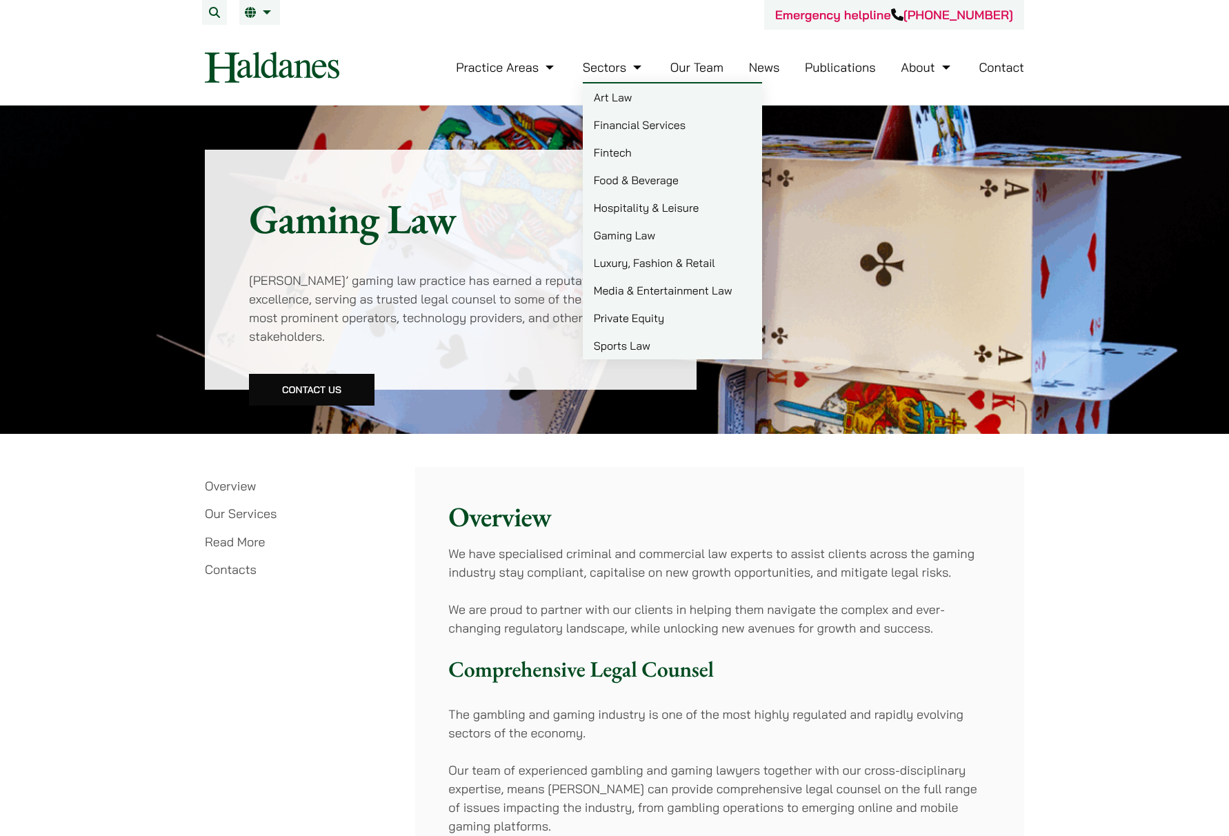
click at [643, 261] on link "Luxury, Fashion & Retail" at bounding box center [672, 263] width 179 height 28
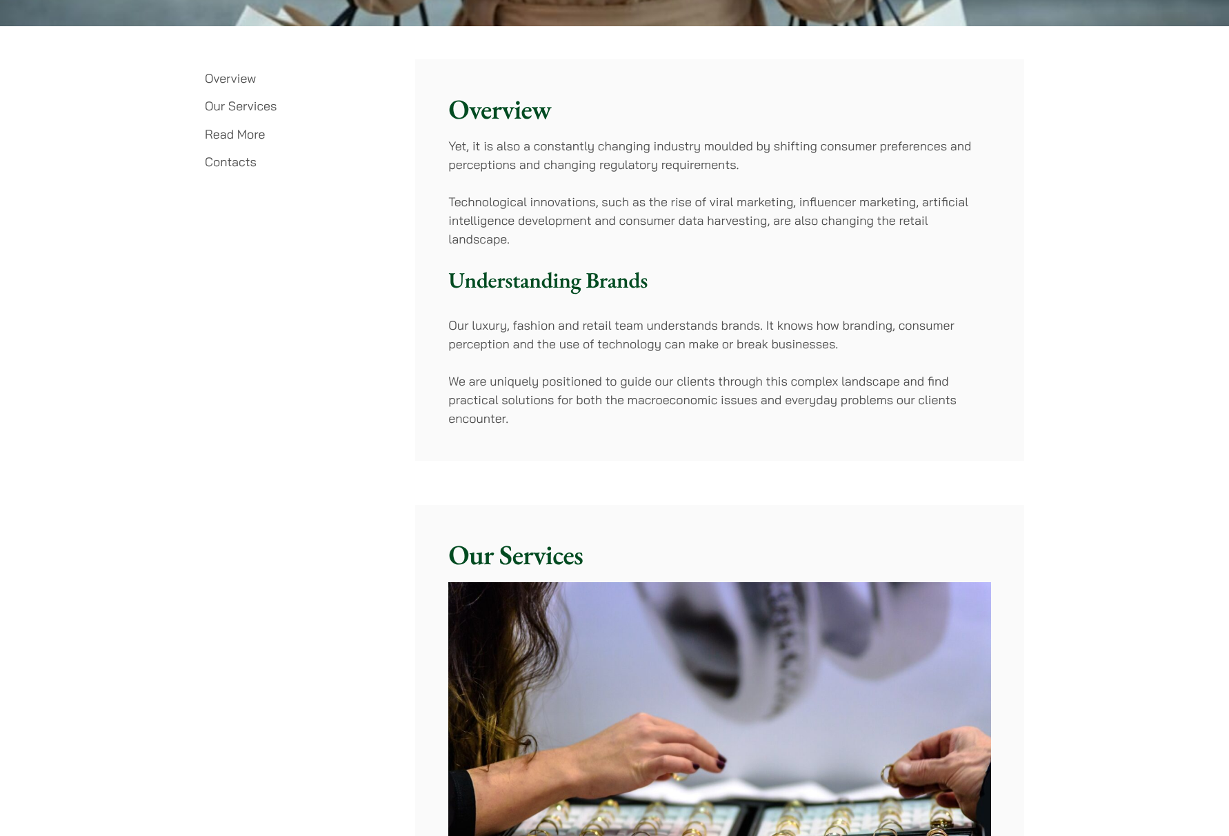
scroll to position [414, 0]
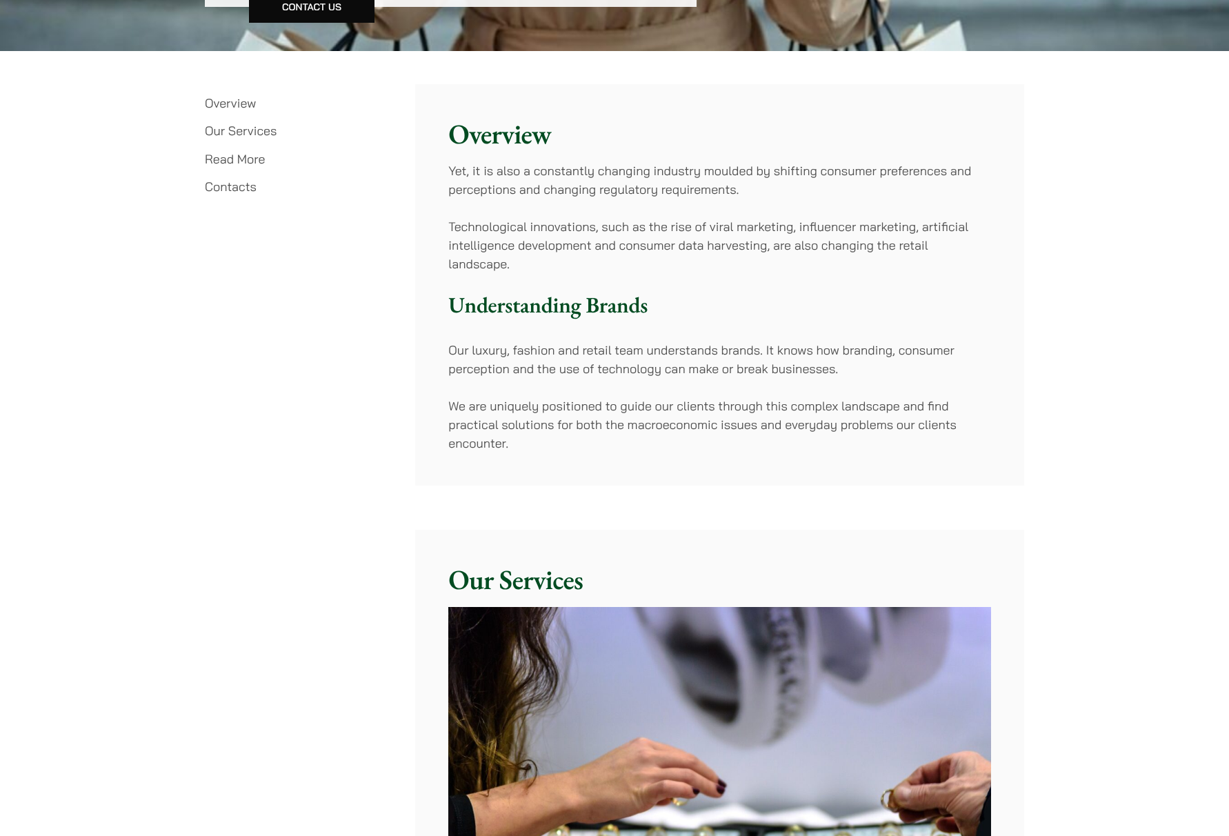
click at [239, 189] on link "Contacts" at bounding box center [231, 187] width 52 height 16
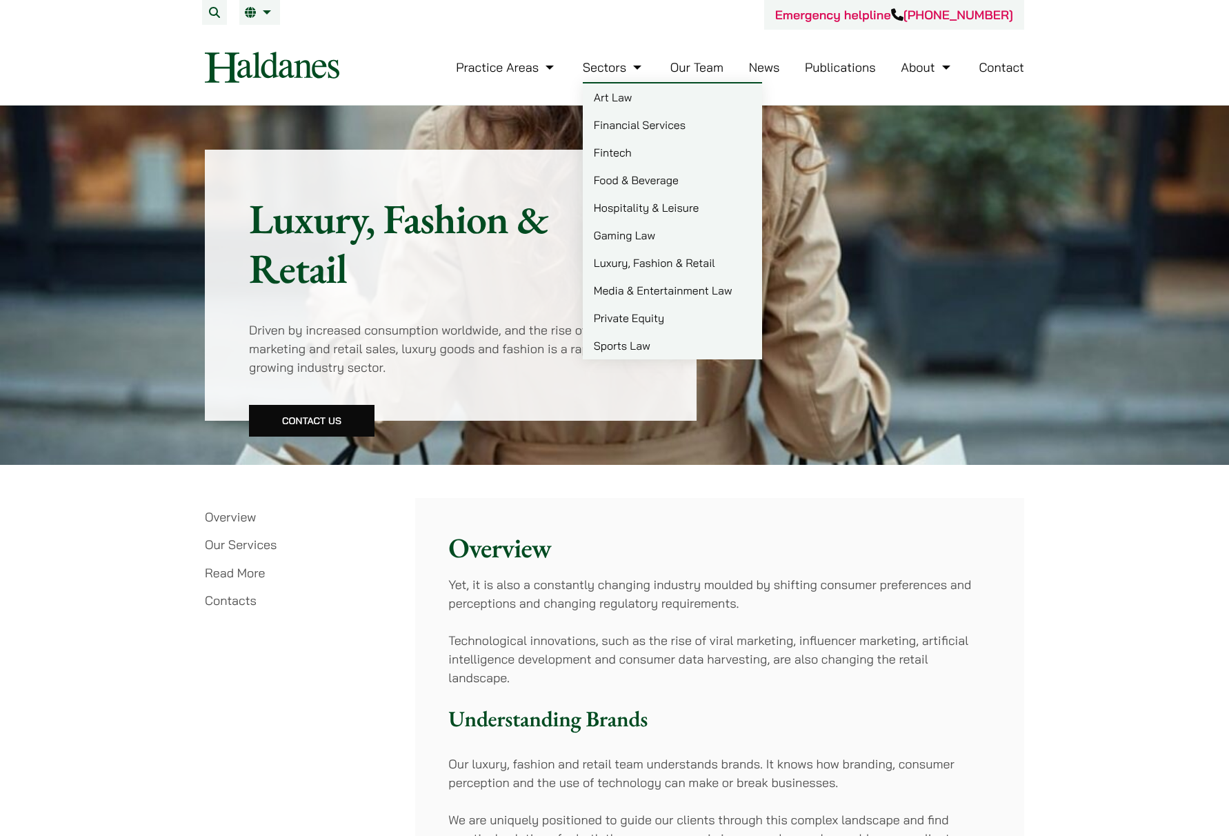
click at [638, 177] on link "Food & Beverage" at bounding box center [672, 180] width 179 height 28
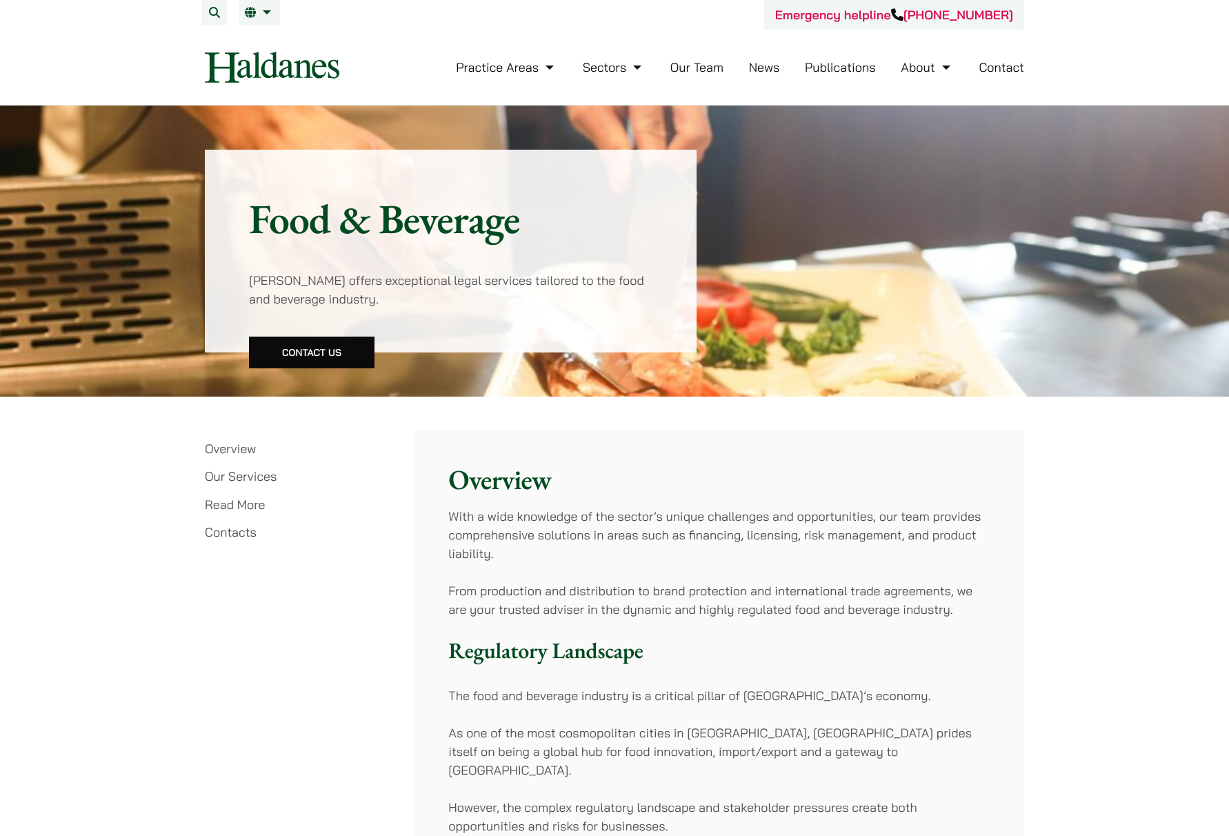
click at [243, 535] on link "Contacts" at bounding box center [231, 532] width 52 height 16
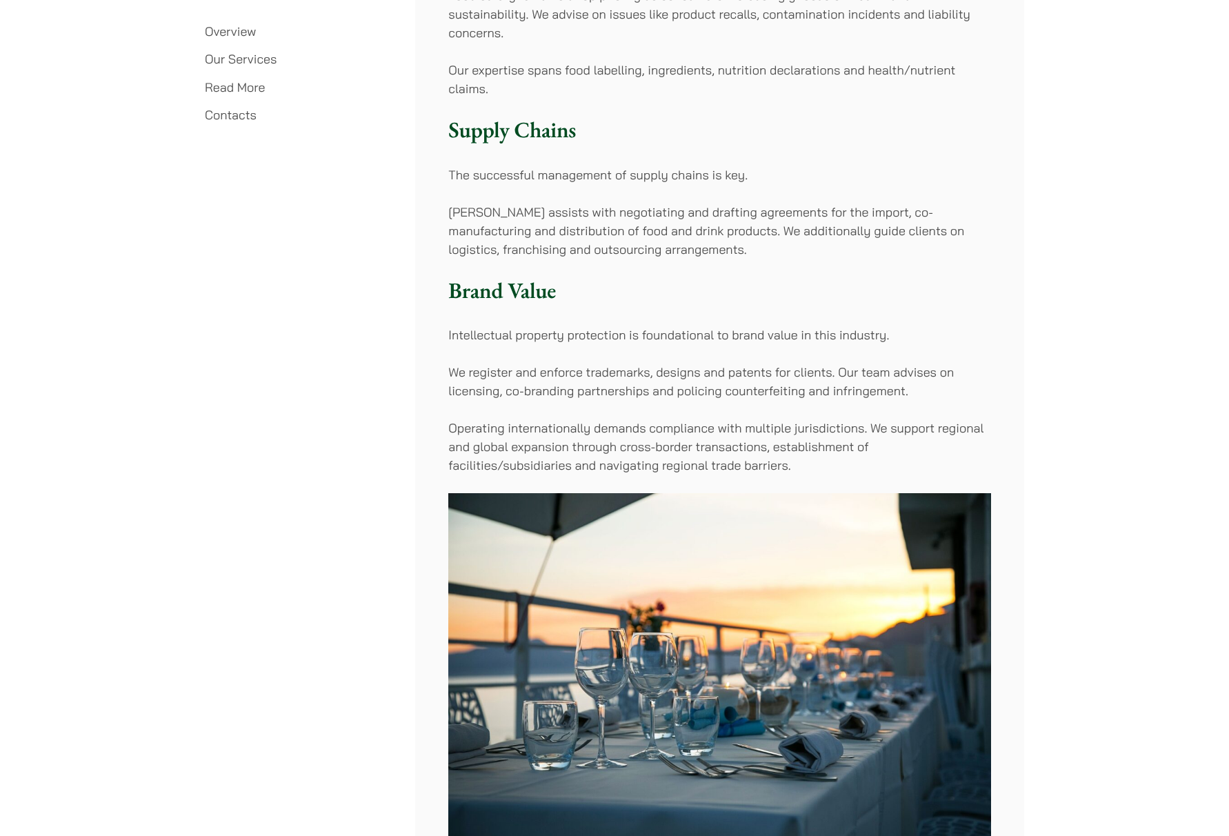
scroll to position [12, 0]
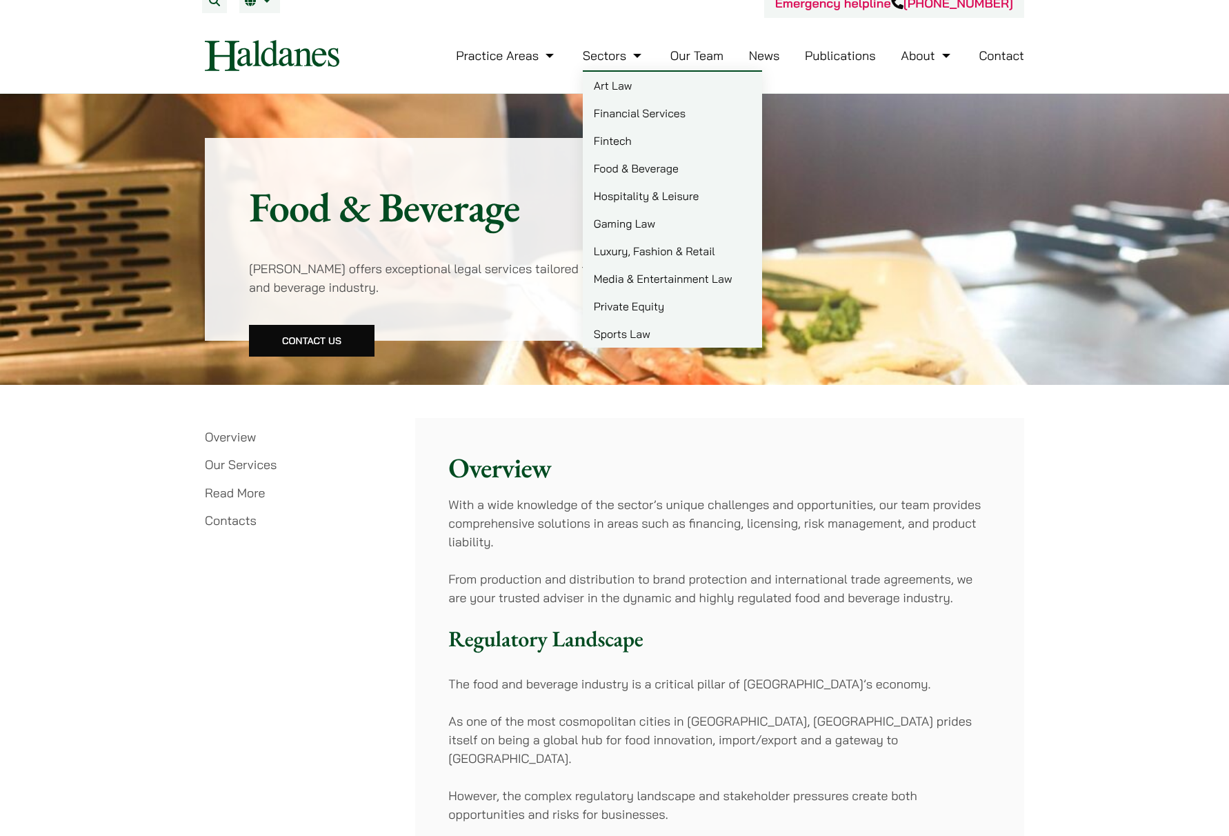
click at [621, 87] on link "Art Law" at bounding box center [672, 86] width 179 height 28
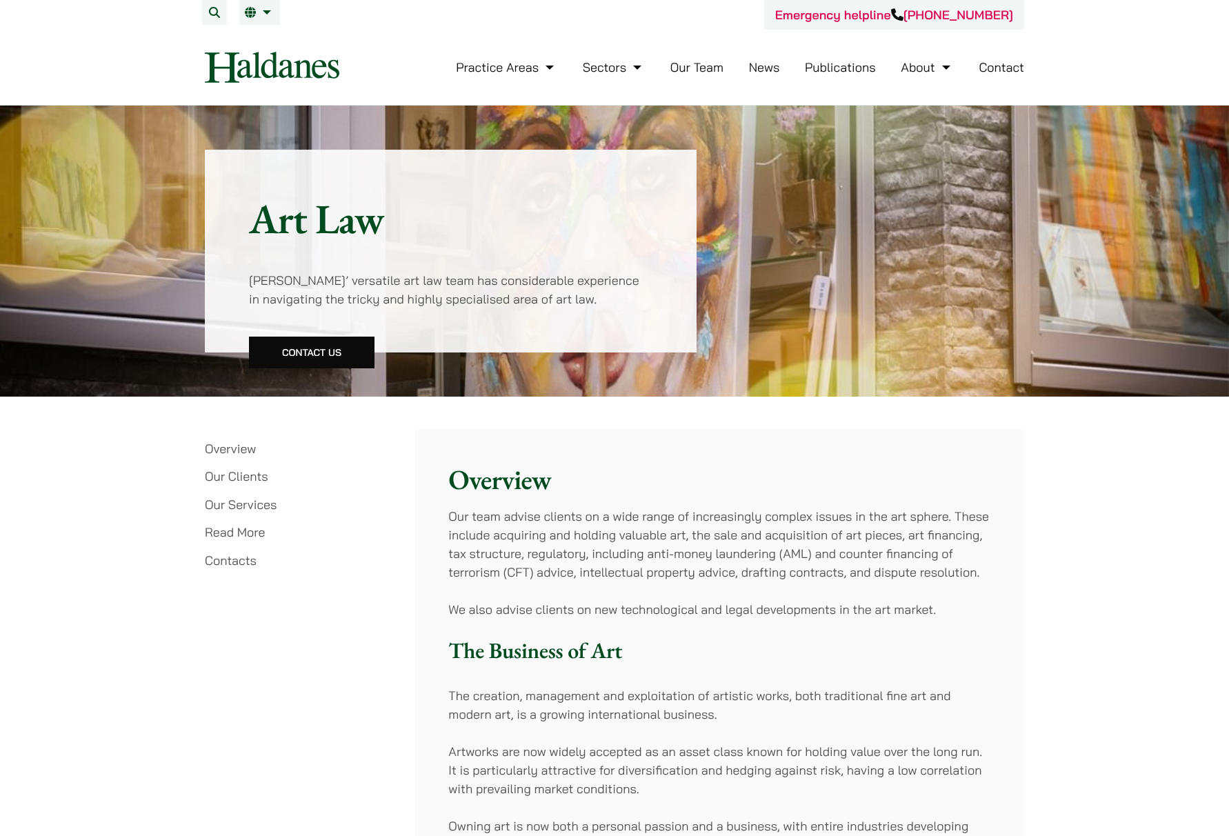
click at [243, 561] on link "Contacts" at bounding box center [231, 560] width 52 height 16
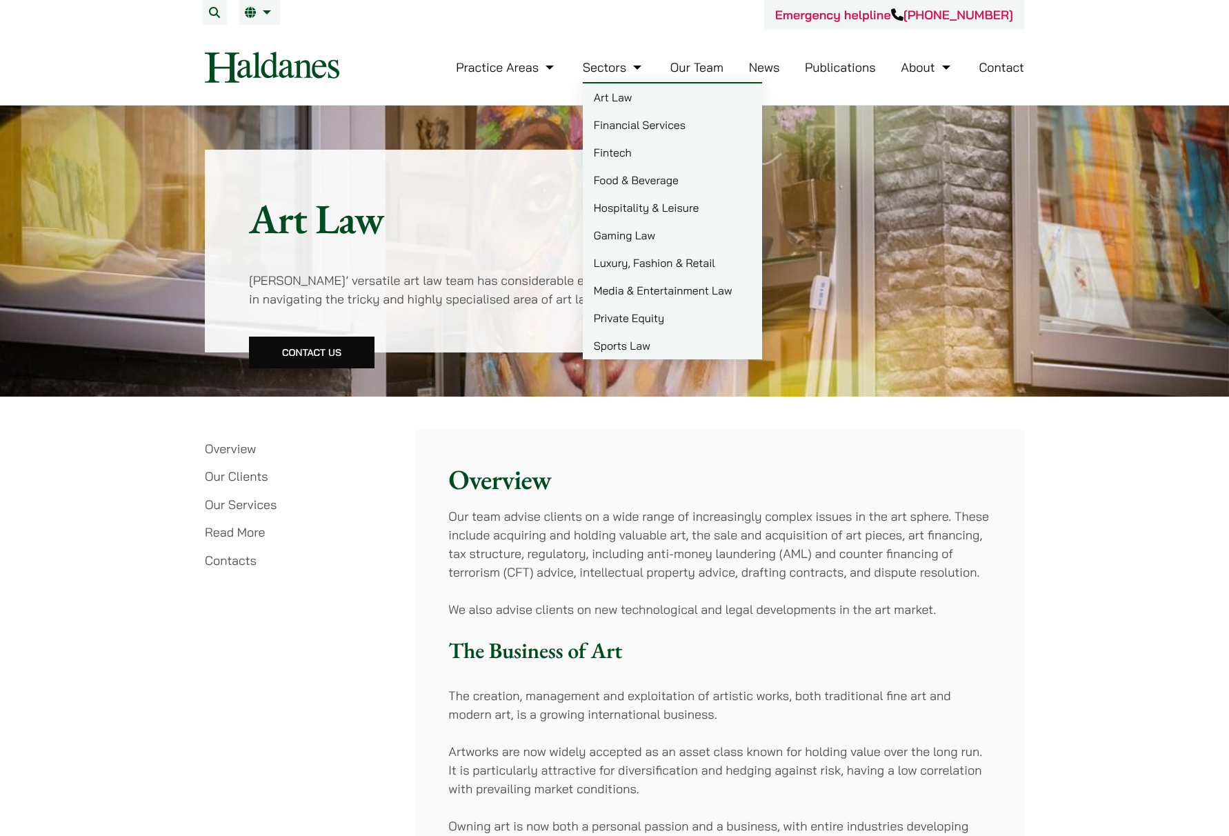
click at [622, 310] on link "Private Equity" at bounding box center [672, 318] width 179 height 28
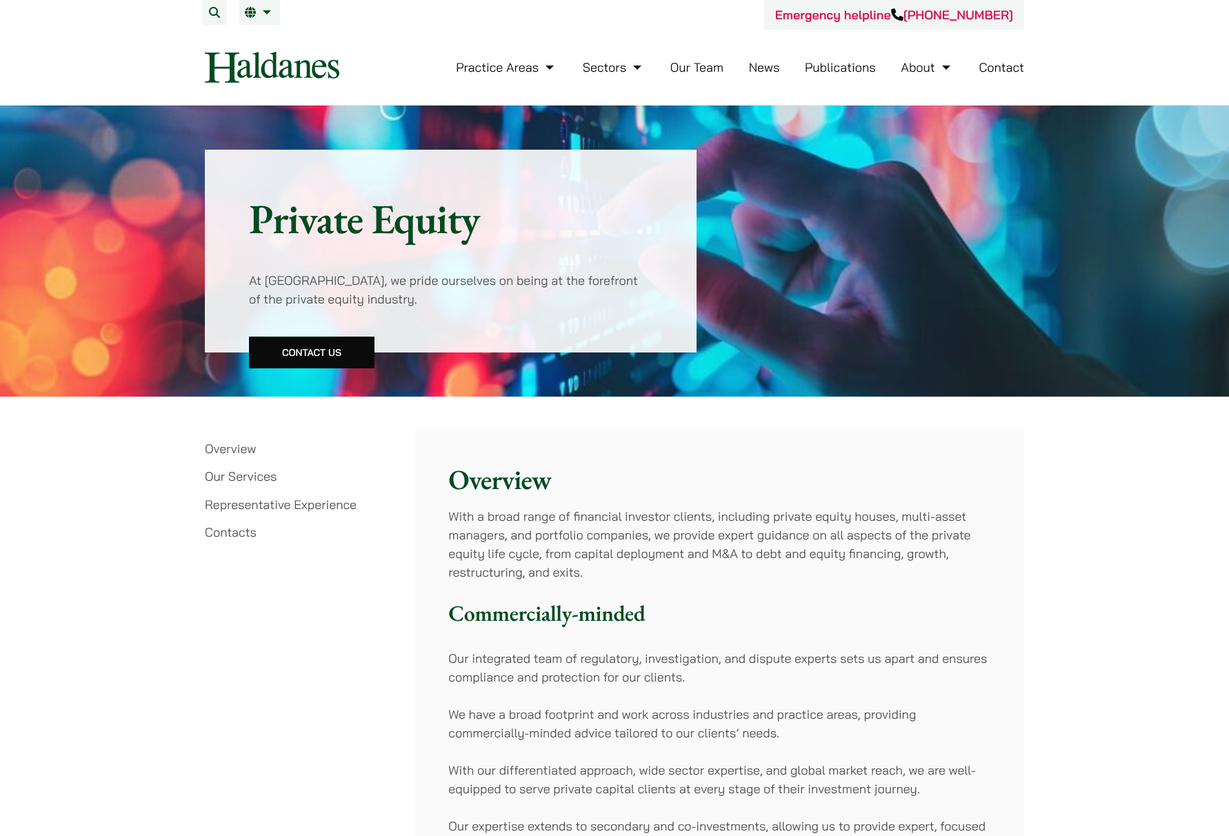
click at [257, 528] on li "Contacts" at bounding box center [299, 532] width 188 height 19
click at [251, 533] on link "Contacts" at bounding box center [231, 532] width 52 height 16
click at [262, 44] on link "繁" at bounding box center [328, 40] width 179 height 28
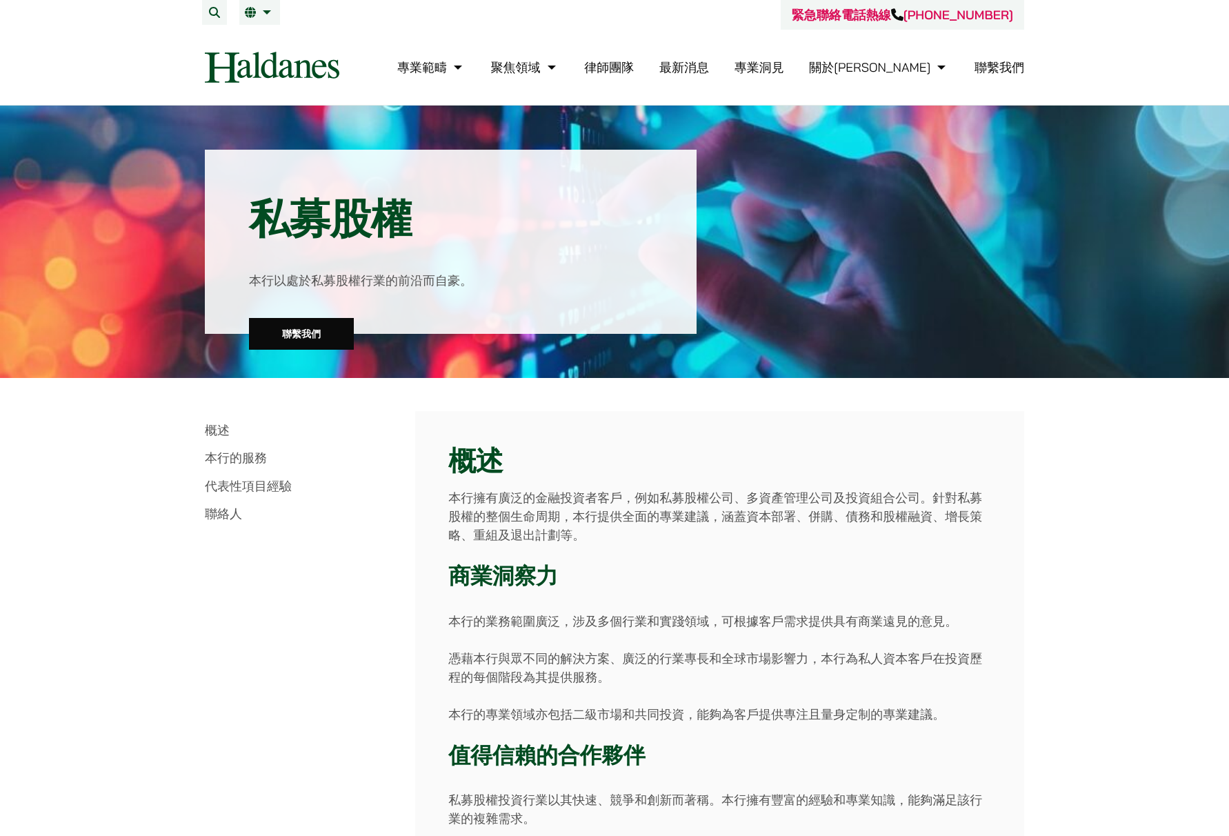
click at [709, 69] on link "最新消息" at bounding box center [684, 67] width 50 height 16
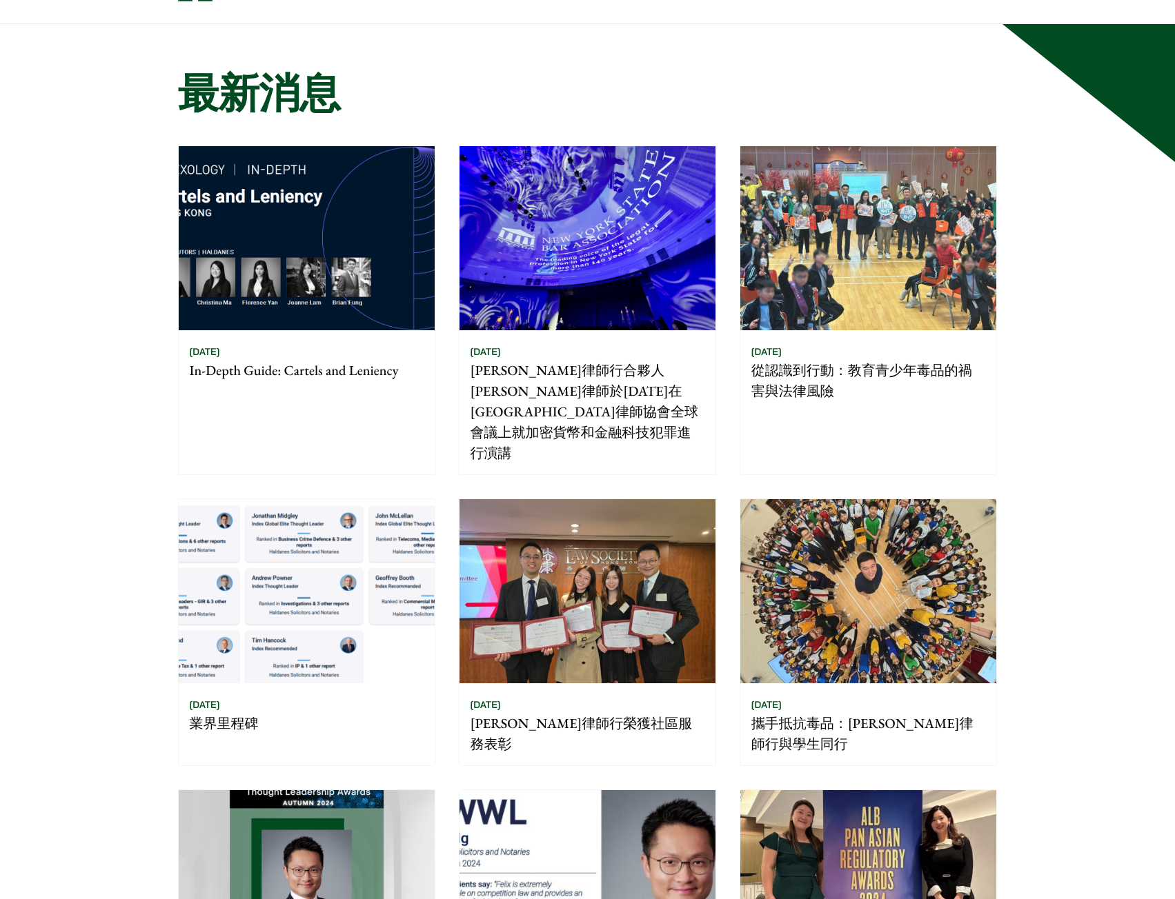
scroll to position [69, 0]
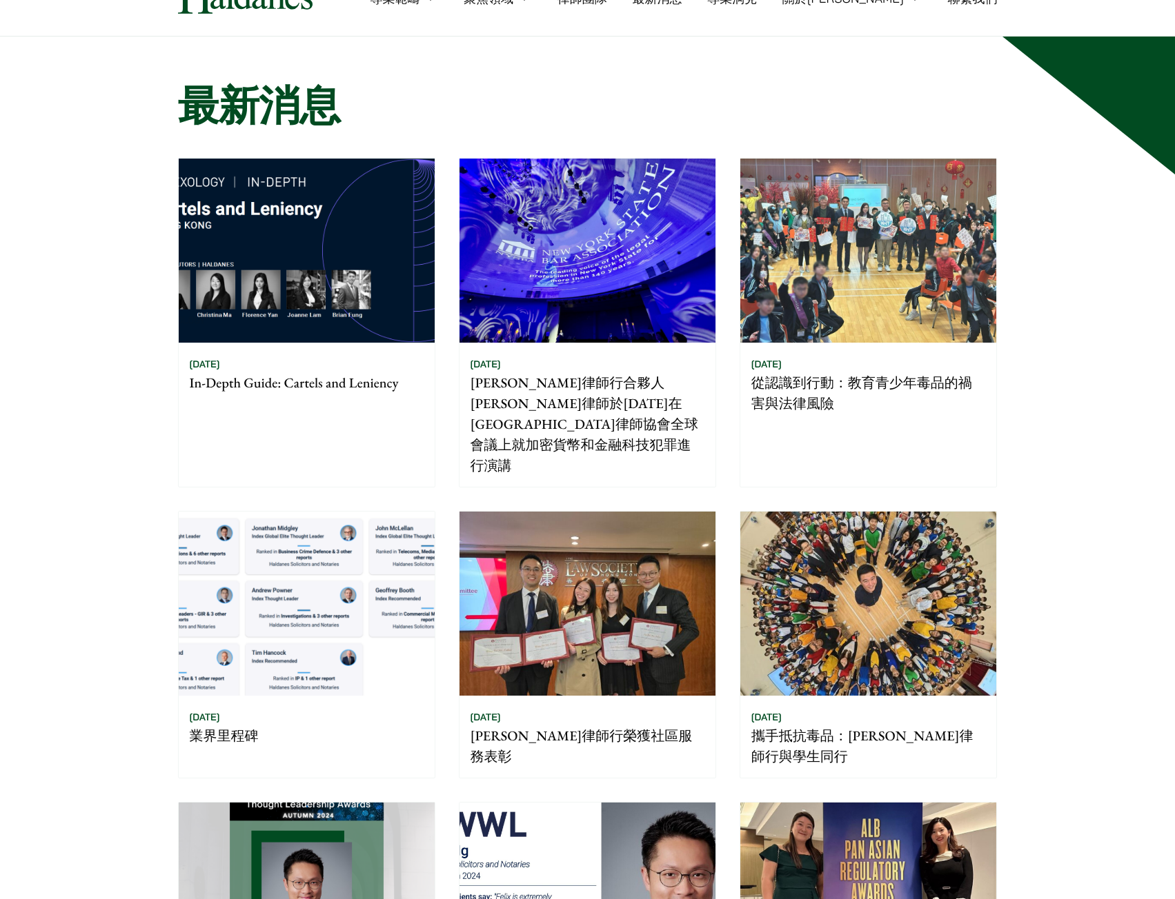
click at [391, 274] on img at bounding box center [307, 251] width 256 height 184
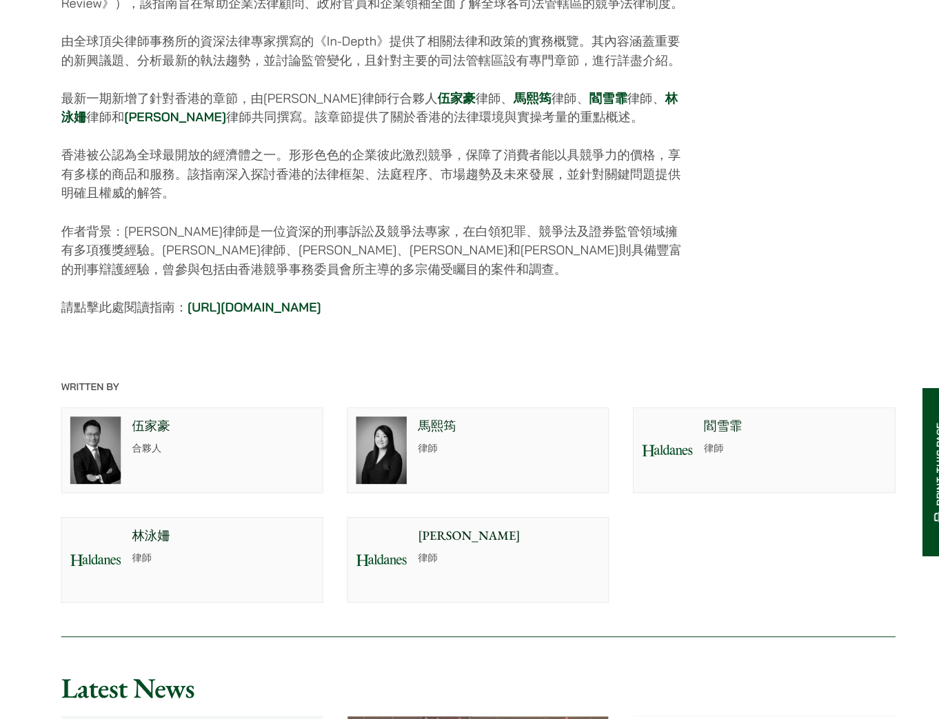
scroll to position [582, 0]
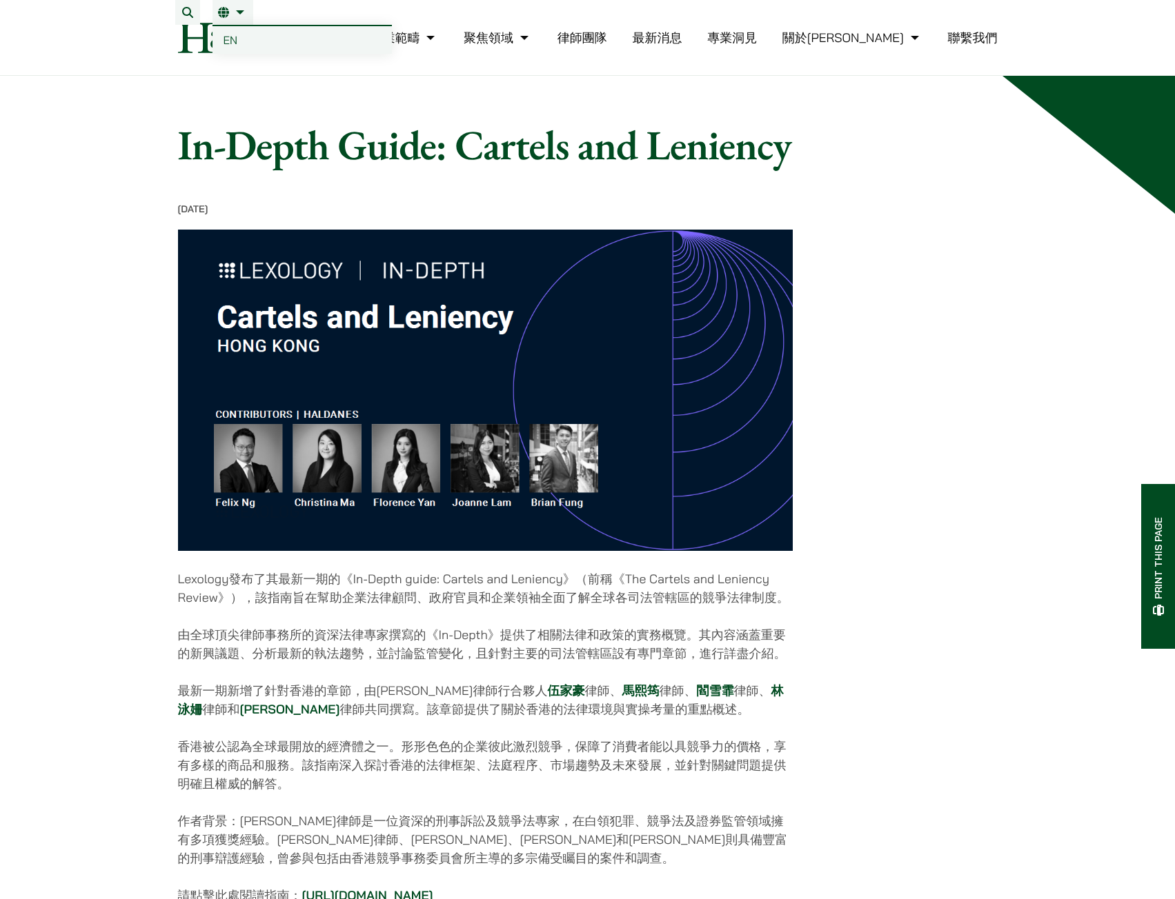
click at [243, 35] on link "EN" at bounding box center [301, 40] width 179 height 28
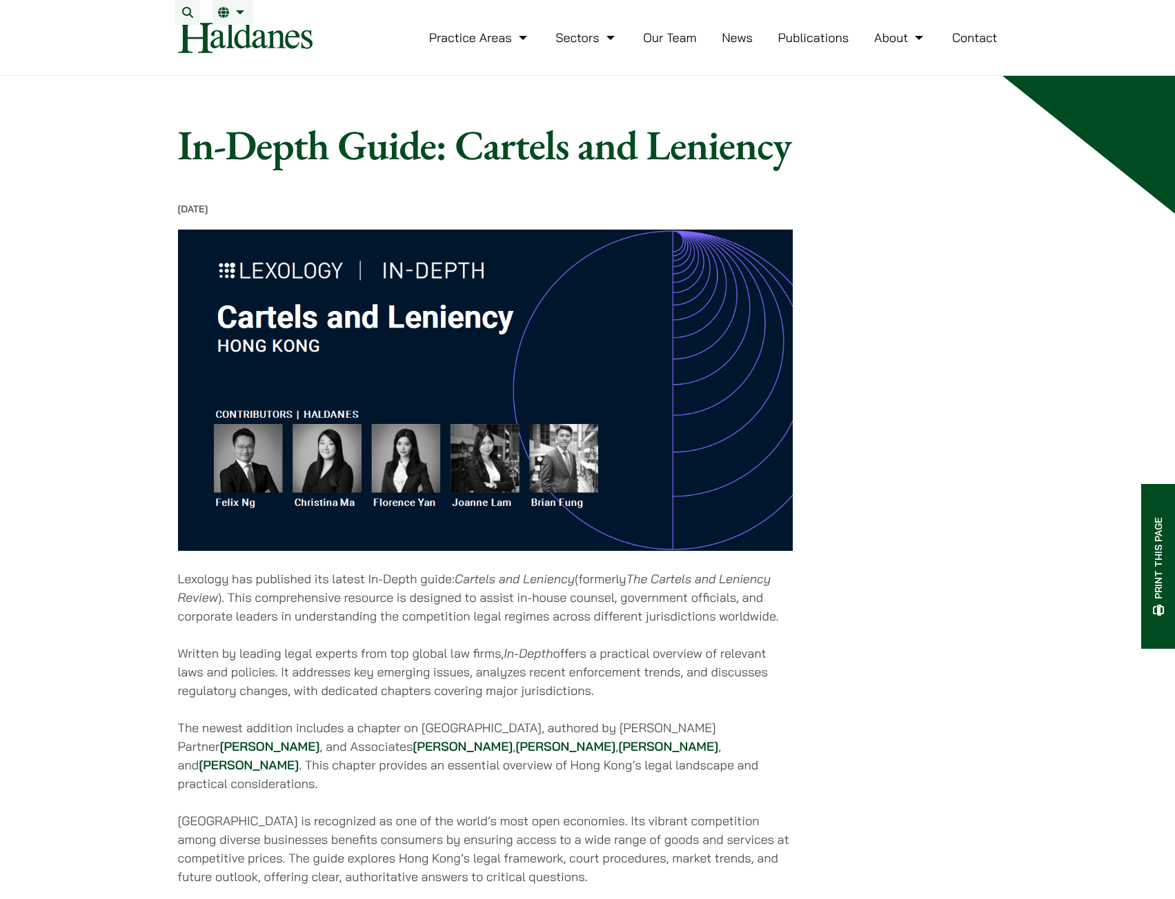
click at [728, 46] on link "News" at bounding box center [736, 38] width 31 height 16
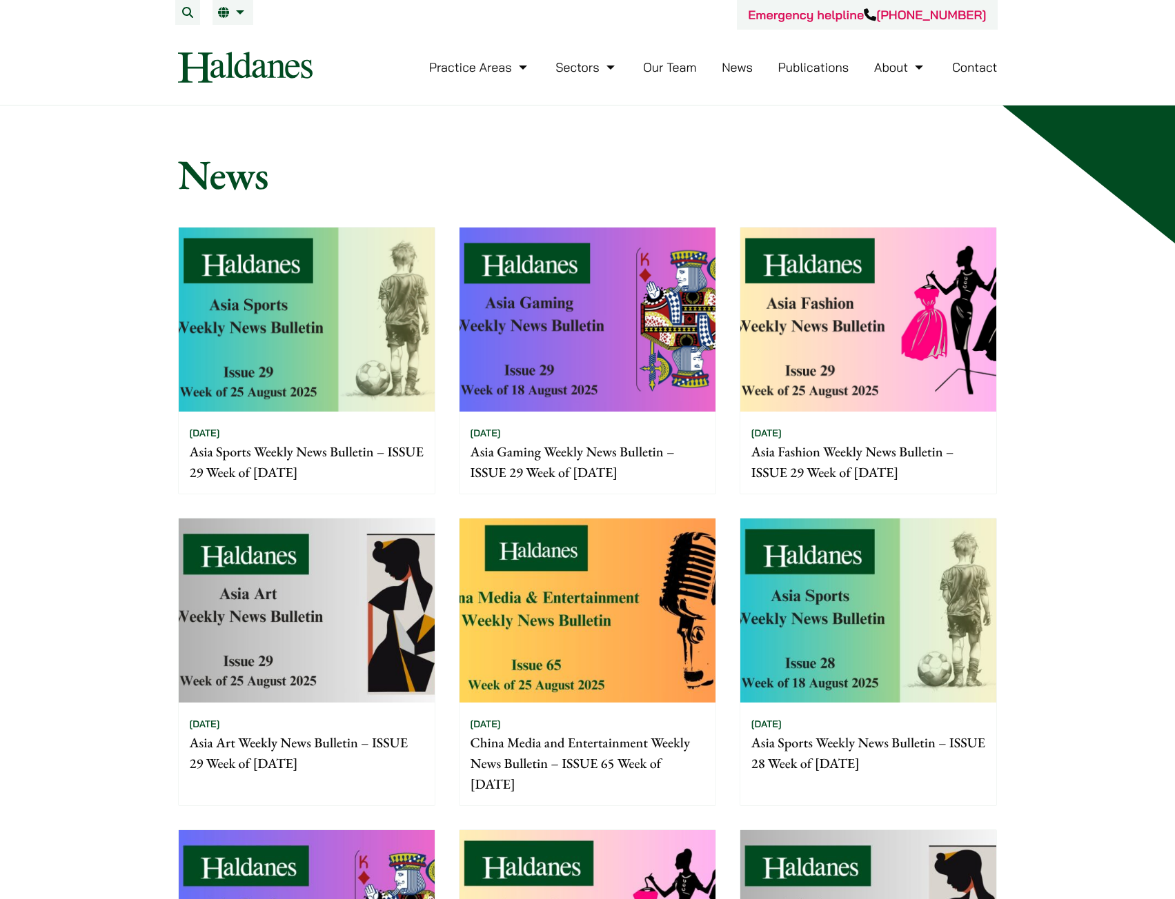
click at [575, 595] on img at bounding box center [587, 611] width 256 height 184
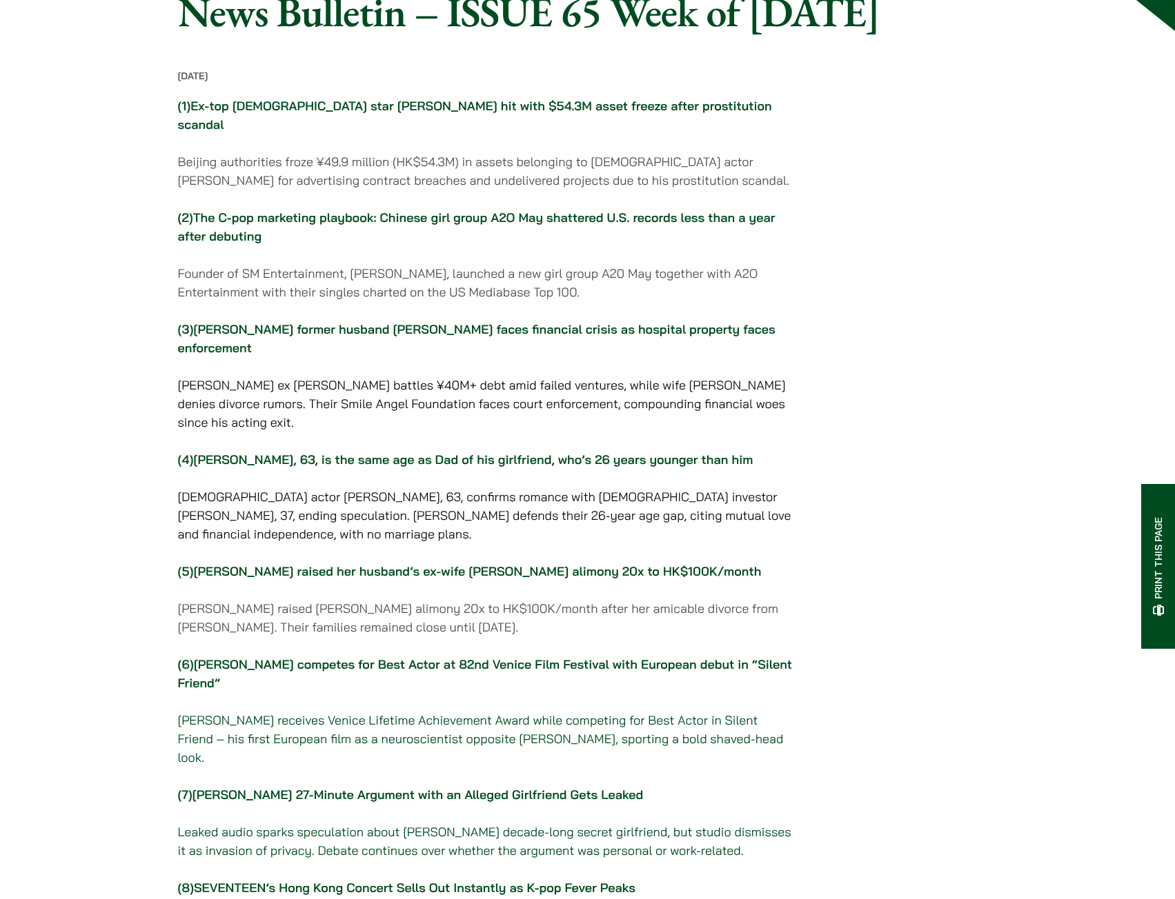
scroll to position [207, 0]
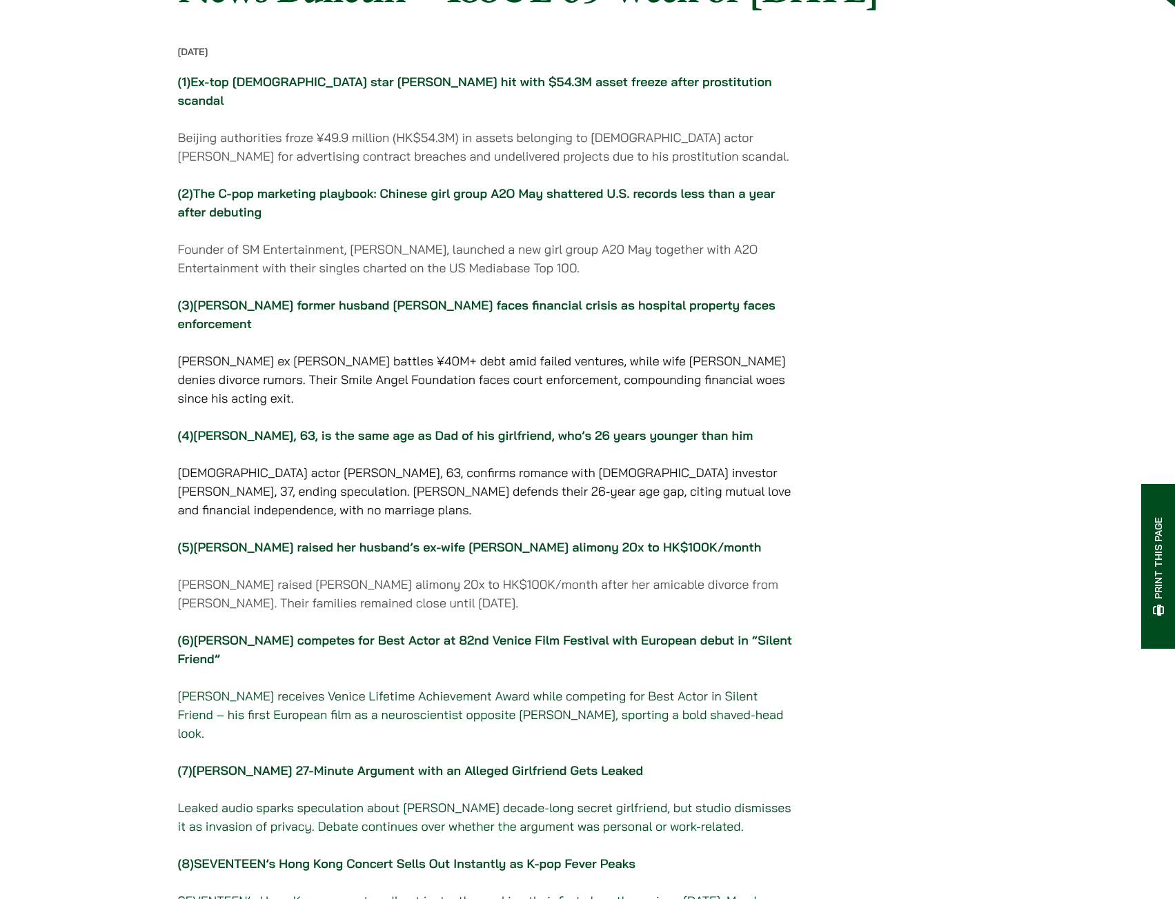
click at [436, 108] on link "Ex-top [DEMOGRAPHIC_DATA] star [PERSON_NAME] hit with $54.3M asset freeze after…" at bounding box center [475, 91] width 594 height 34
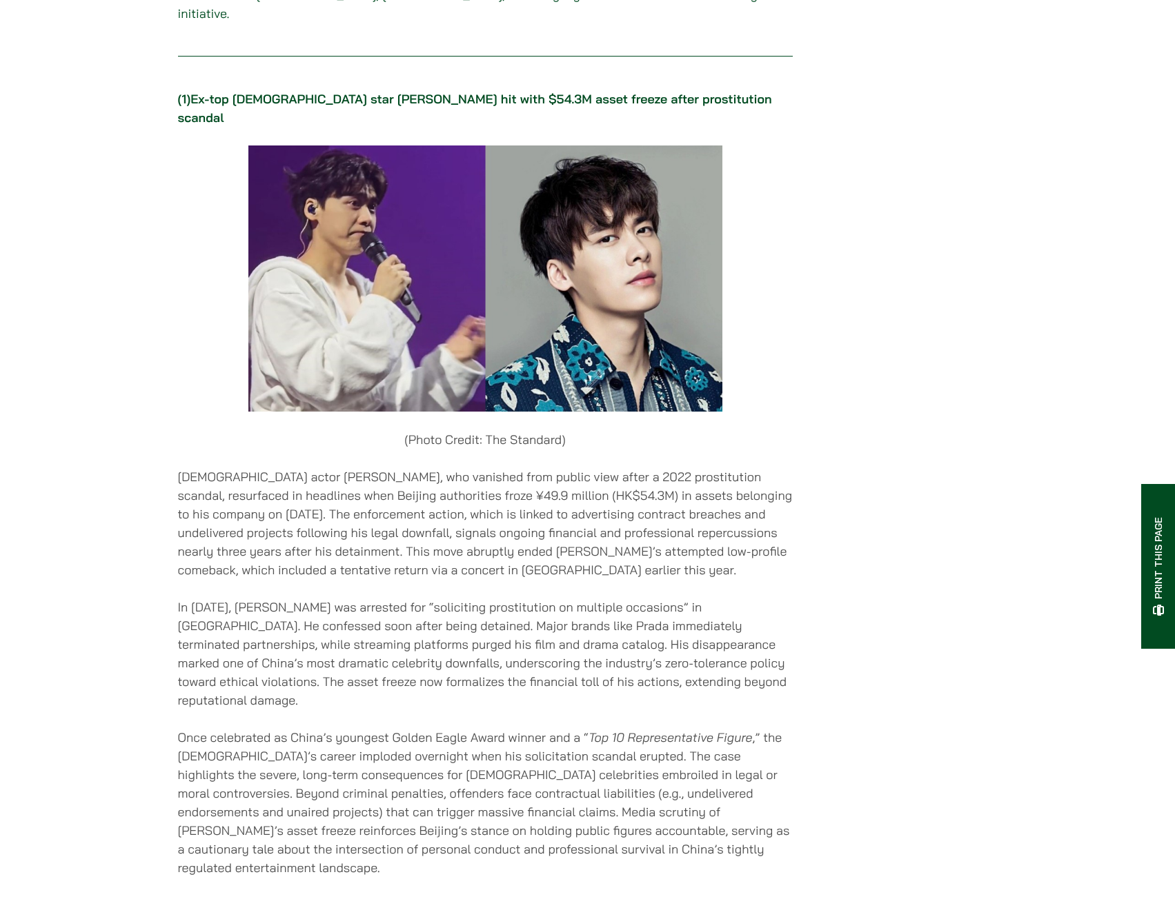
scroll to position [1748, 0]
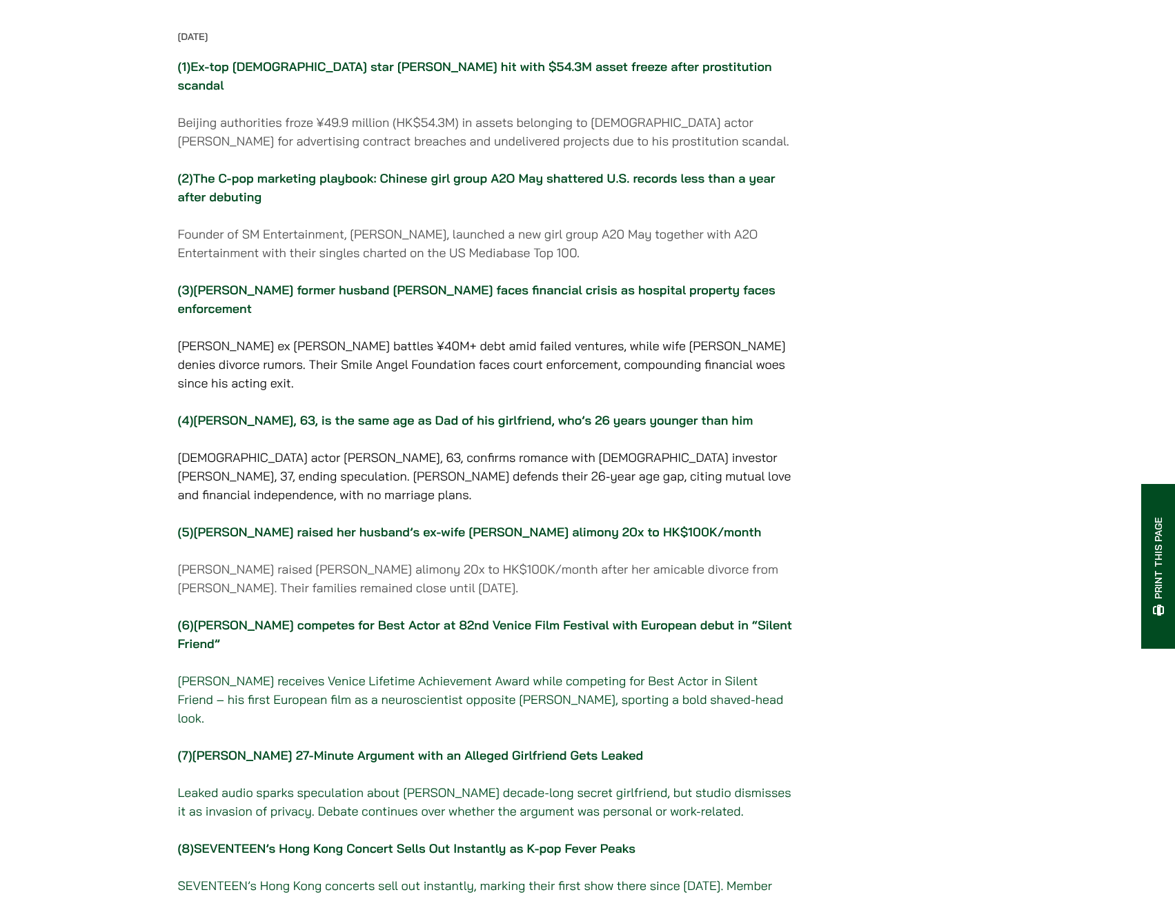
scroll to position [207, 0]
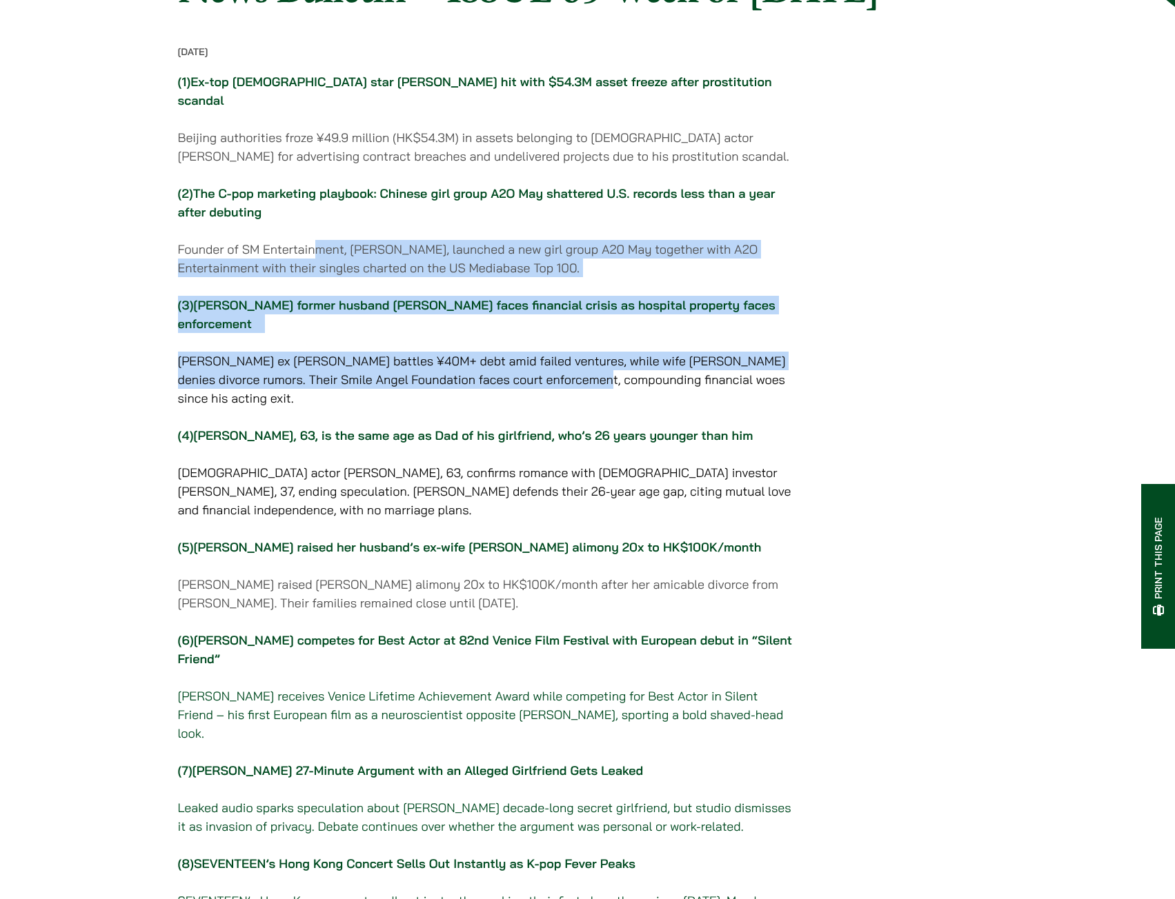
drag, startPoint x: 313, startPoint y: 284, endPoint x: 568, endPoint y: 421, distance: 289.4
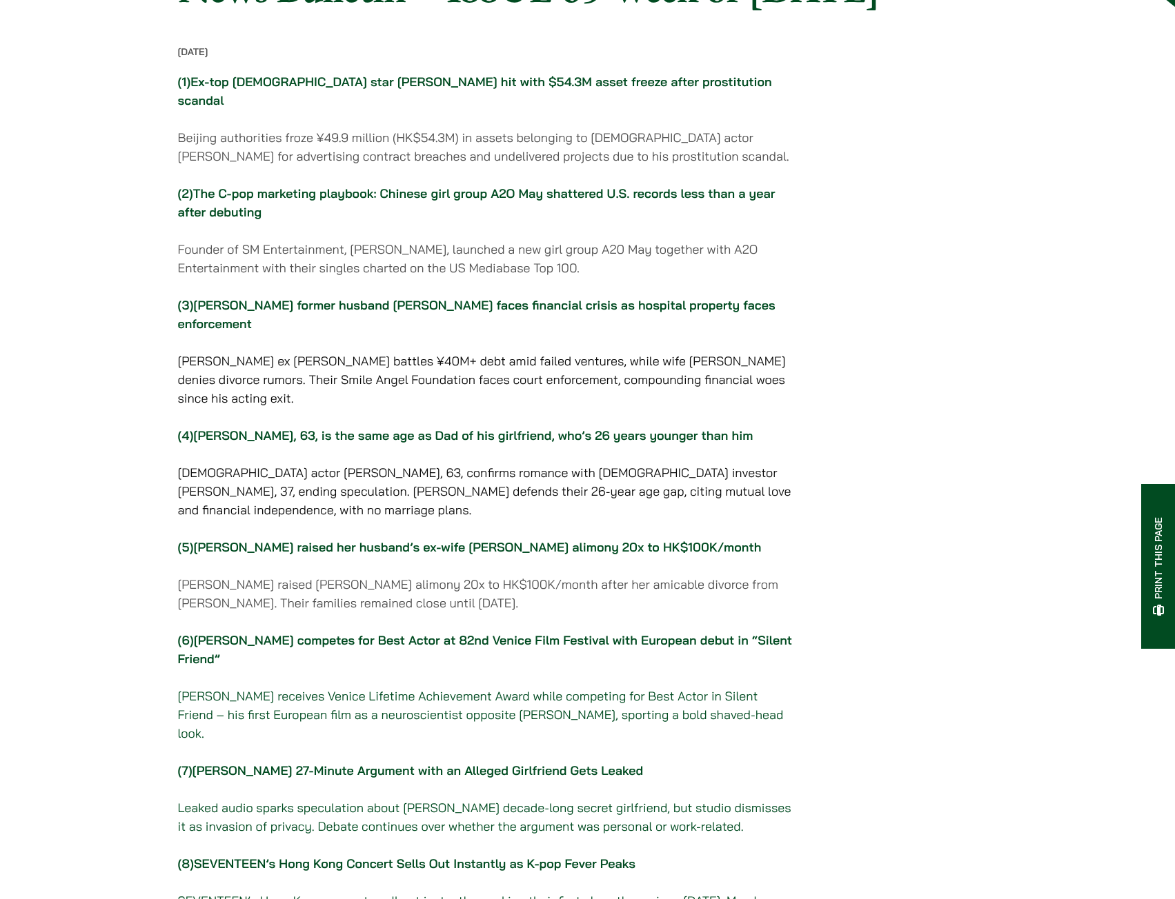
click at [403, 332] on link "[PERSON_NAME] former husband [PERSON_NAME] faces financial crisis as hospital p…" at bounding box center [476, 314] width 597 height 34
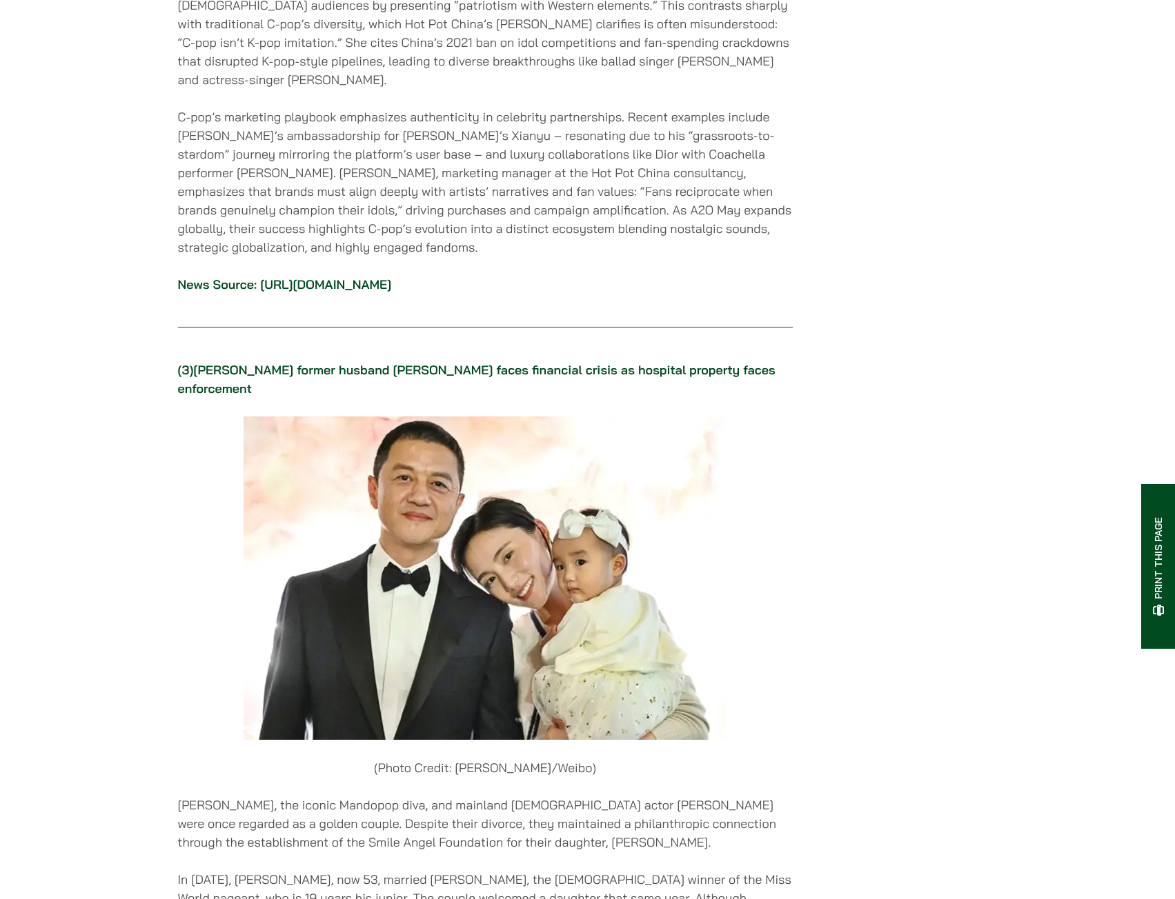
scroll to position [3745, 0]
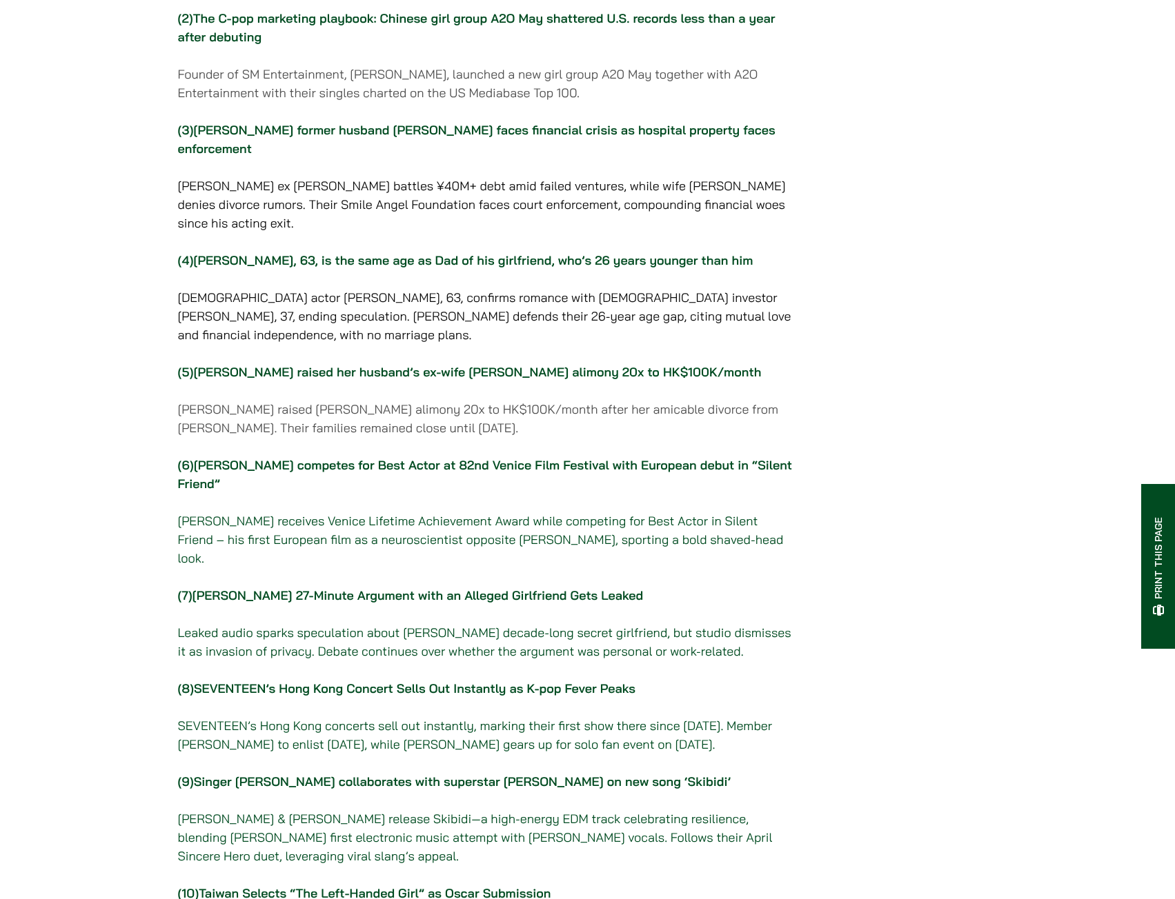
scroll to position [414, 0]
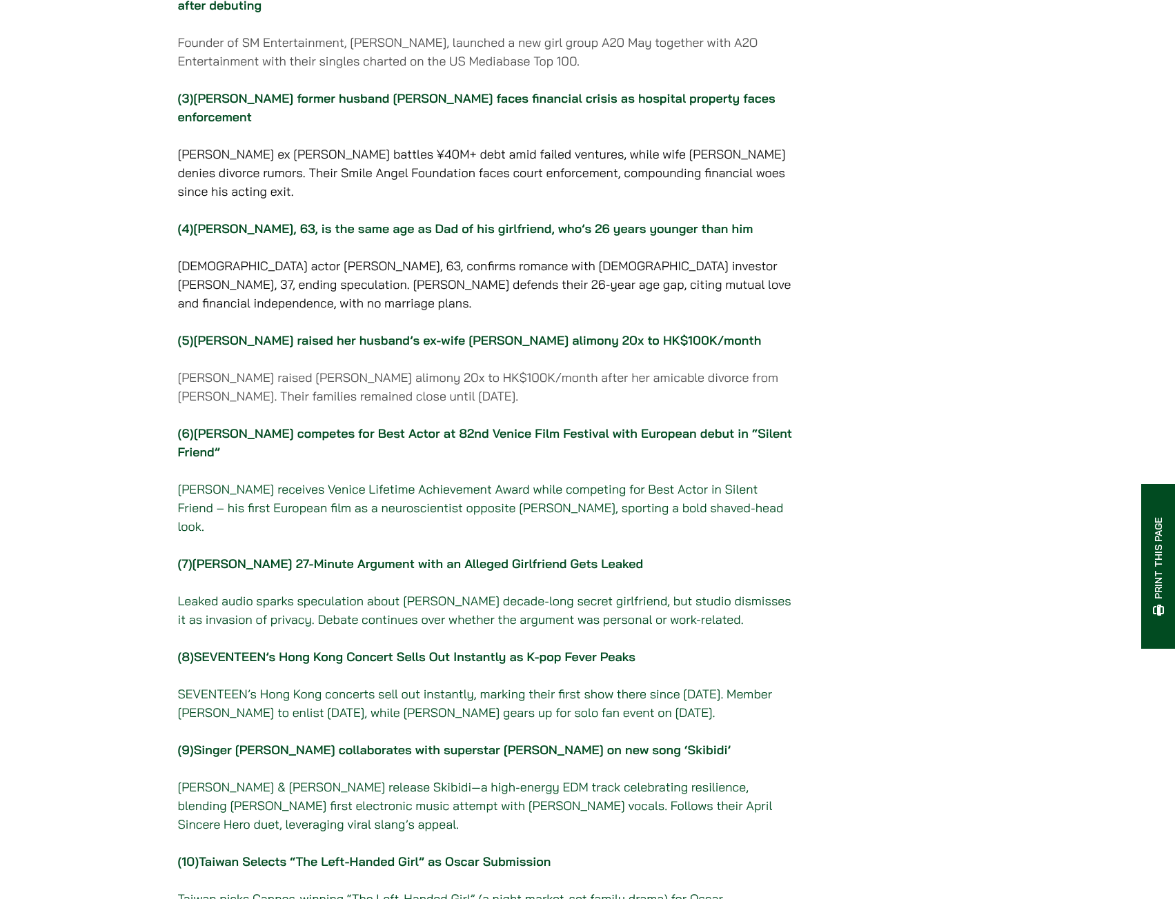
click at [419, 237] on link "[PERSON_NAME], 63, is the same age as Dad of his girlfriend, who’s 26 years you…" at bounding box center [472, 229] width 559 height 16
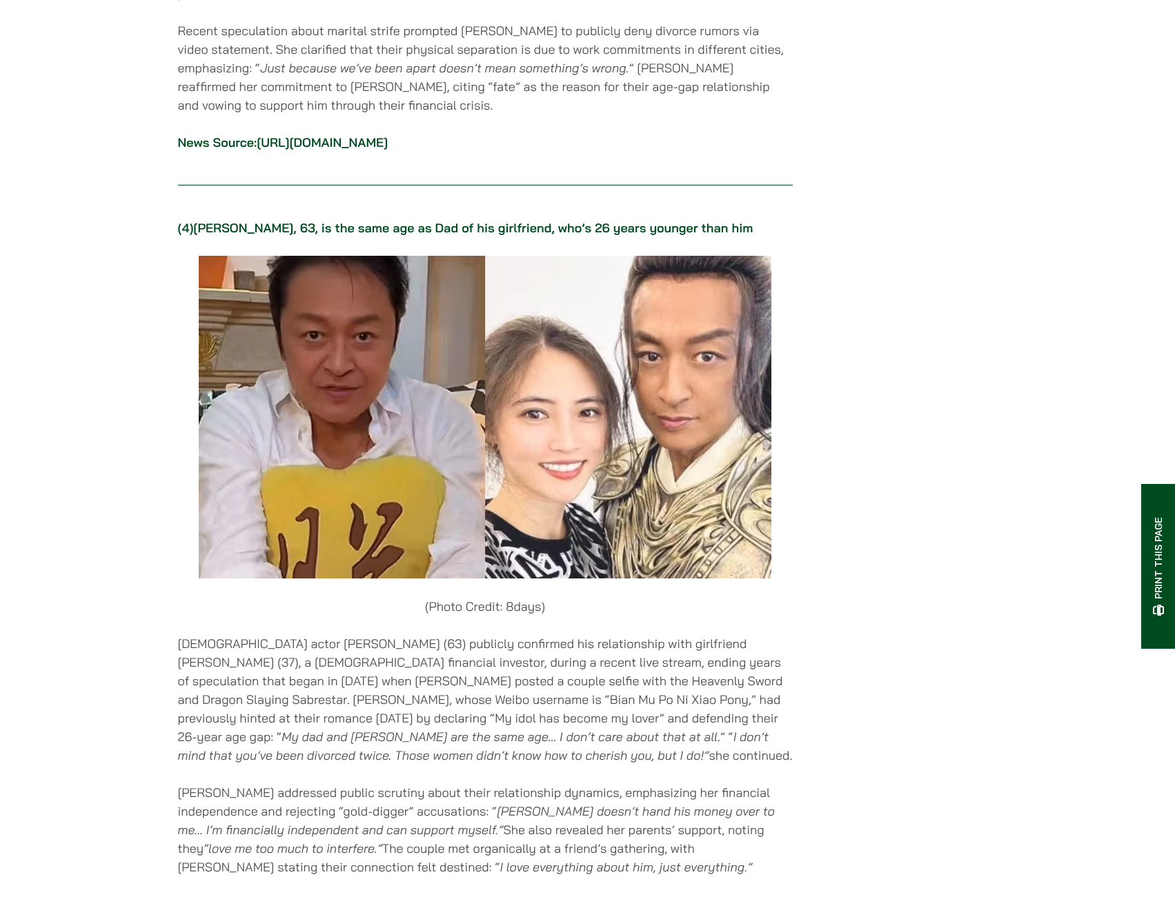
scroll to position [4569, 0]
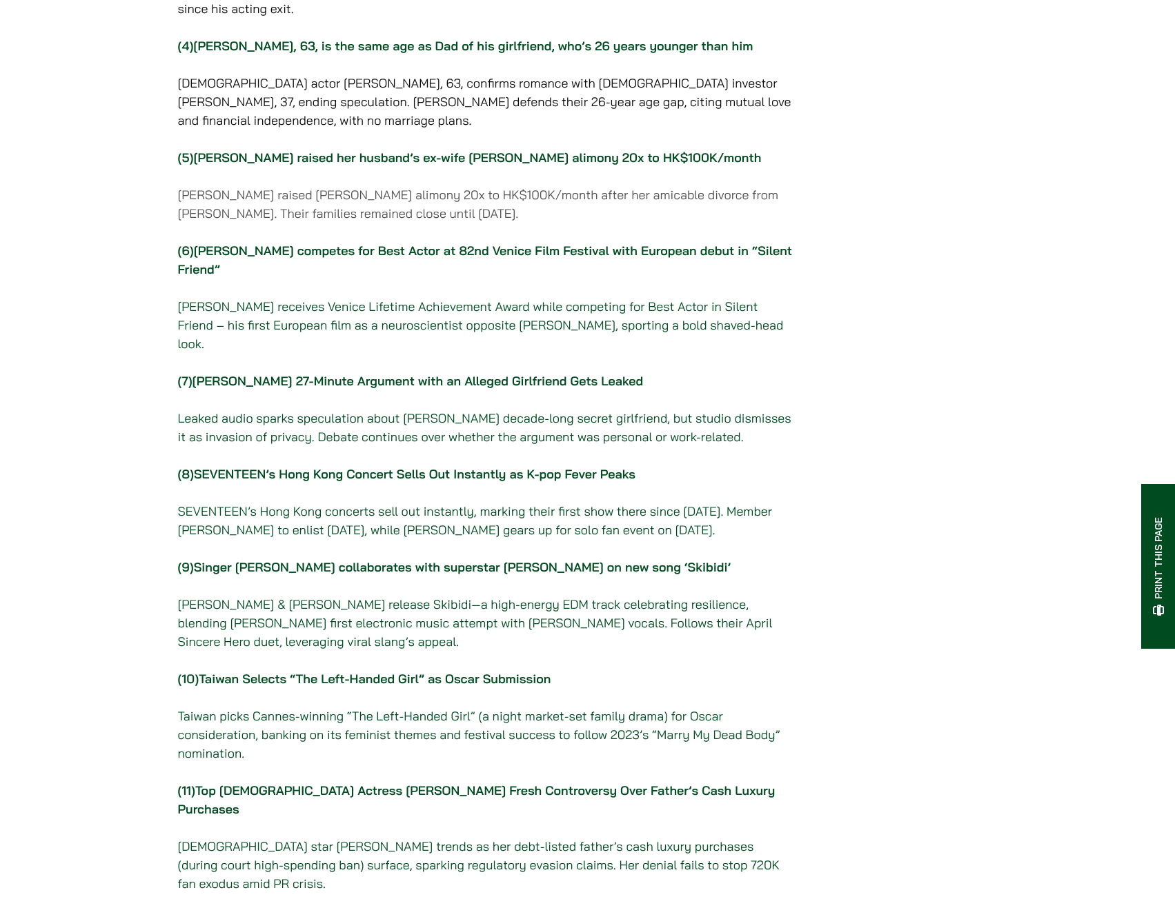
scroll to position [621, 0]
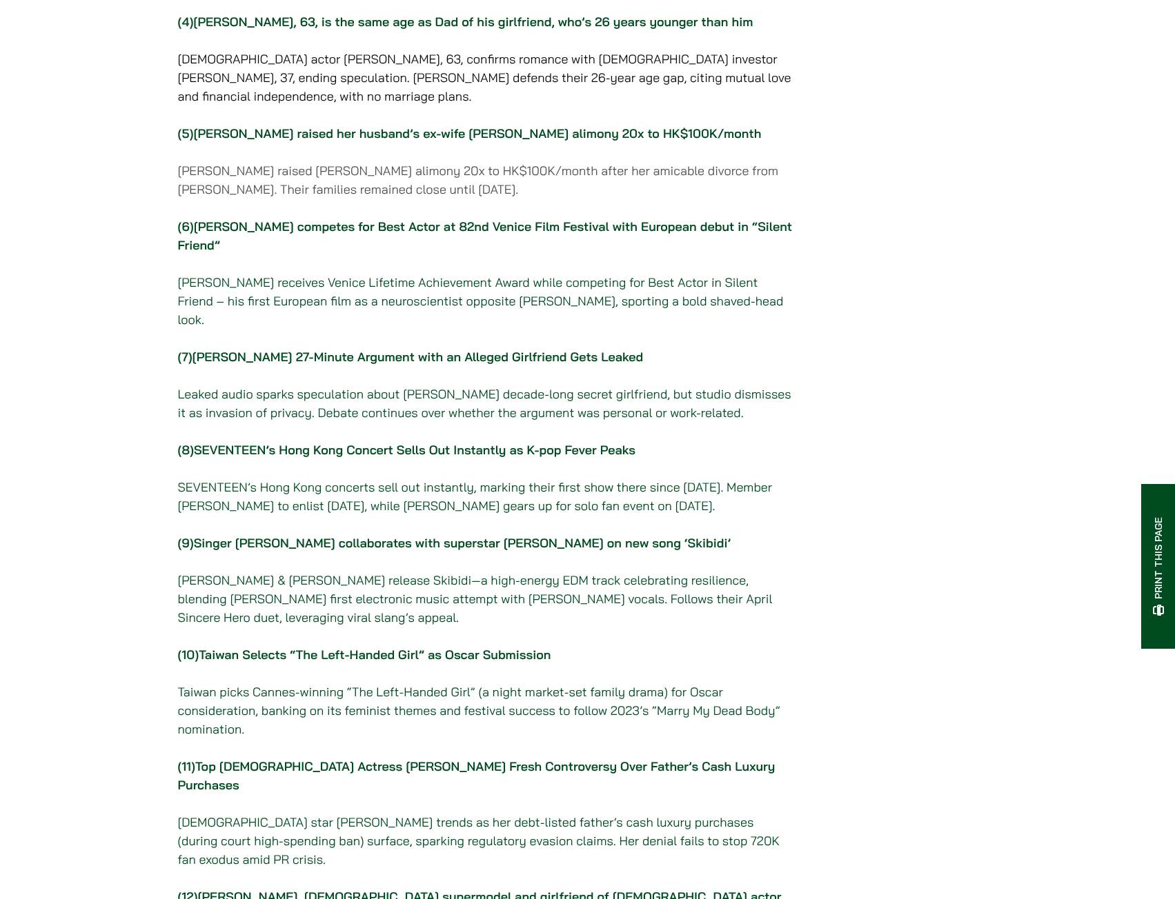
click at [250, 263] on p "(6) Tony Leung competes for Best Actor at 82nd Venice Film Festival with Europe…" at bounding box center [485, 273] width 615 height 112
click at [253, 253] on link "[PERSON_NAME] competes for Best Actor at 82nd Venice Film Festival with Europea…" at bounding box center [485, 236] width 615 height 34
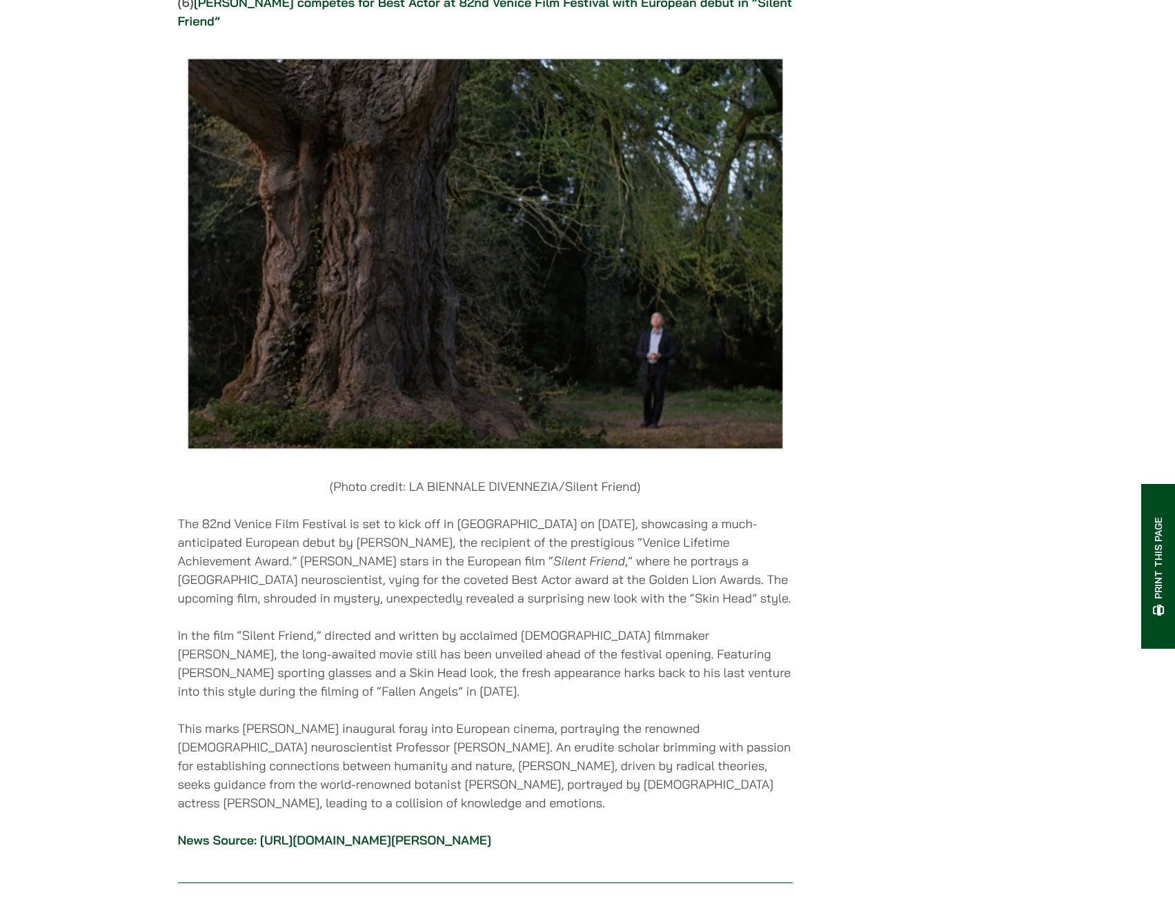
scroll to position [6592, 0]
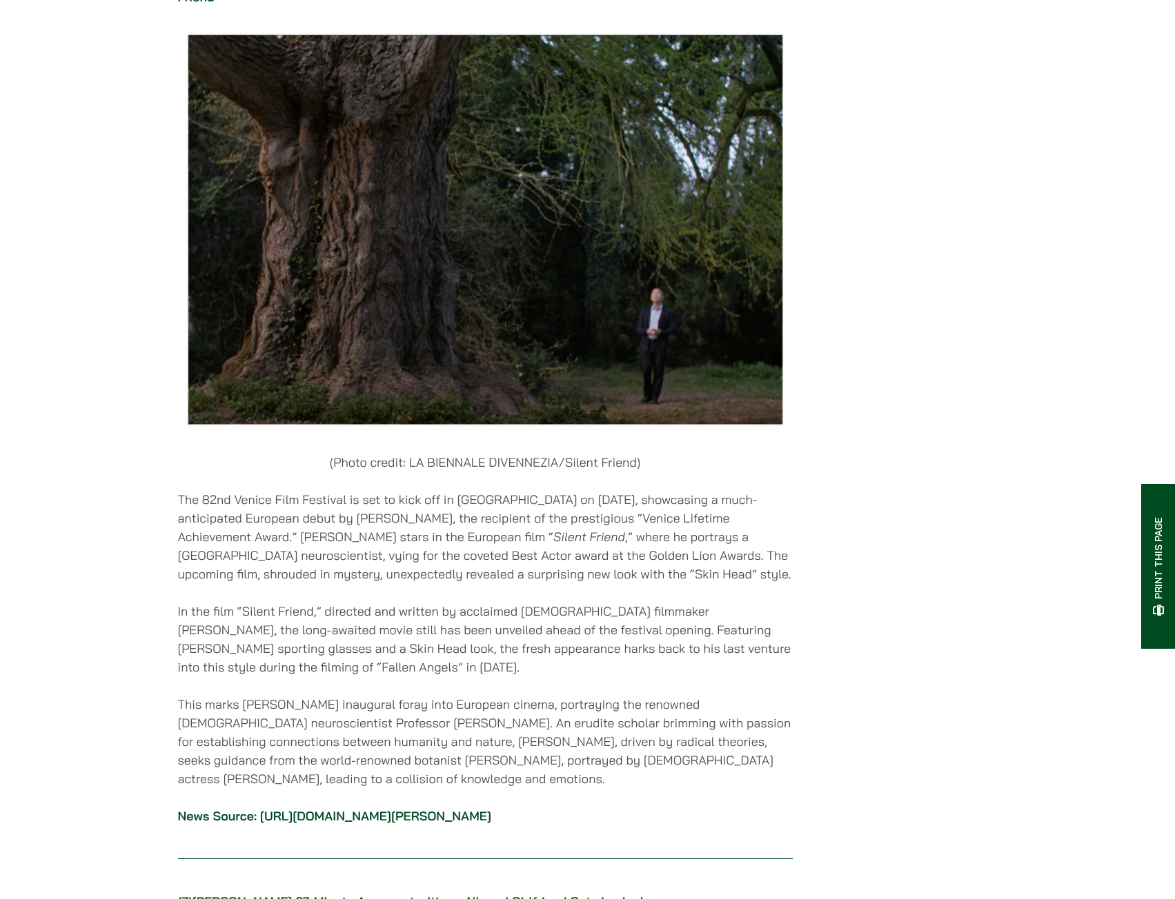
drag, startPoint x: 238, startPoint y: 395, endPoint x: 518, endPoint y: 683, distance: 401.4
click at [518, 683] on div "29/08/2025 (1) Ex-top Chinese star Li Yifeng hit with $54.3M asset freeze after…" at bounding box center [485, 379] width 615 height 13439
click at [402, 575] on div "29/08/2025 (1) Ex-top Chinese star Li Yifeng hit with $54.3M asset freeze after…" at bounding box center [485, 379] width 615 height 13439
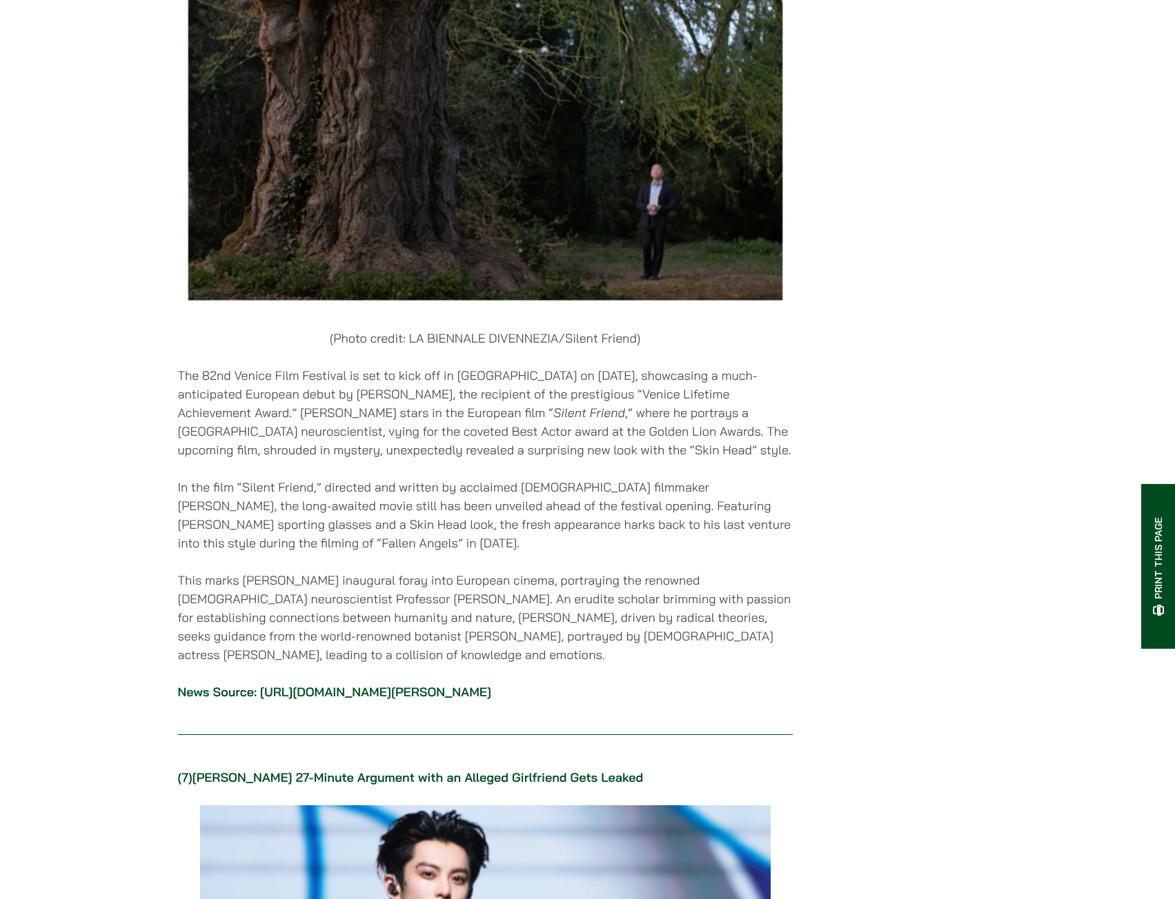
scroll to position [6730, 0]
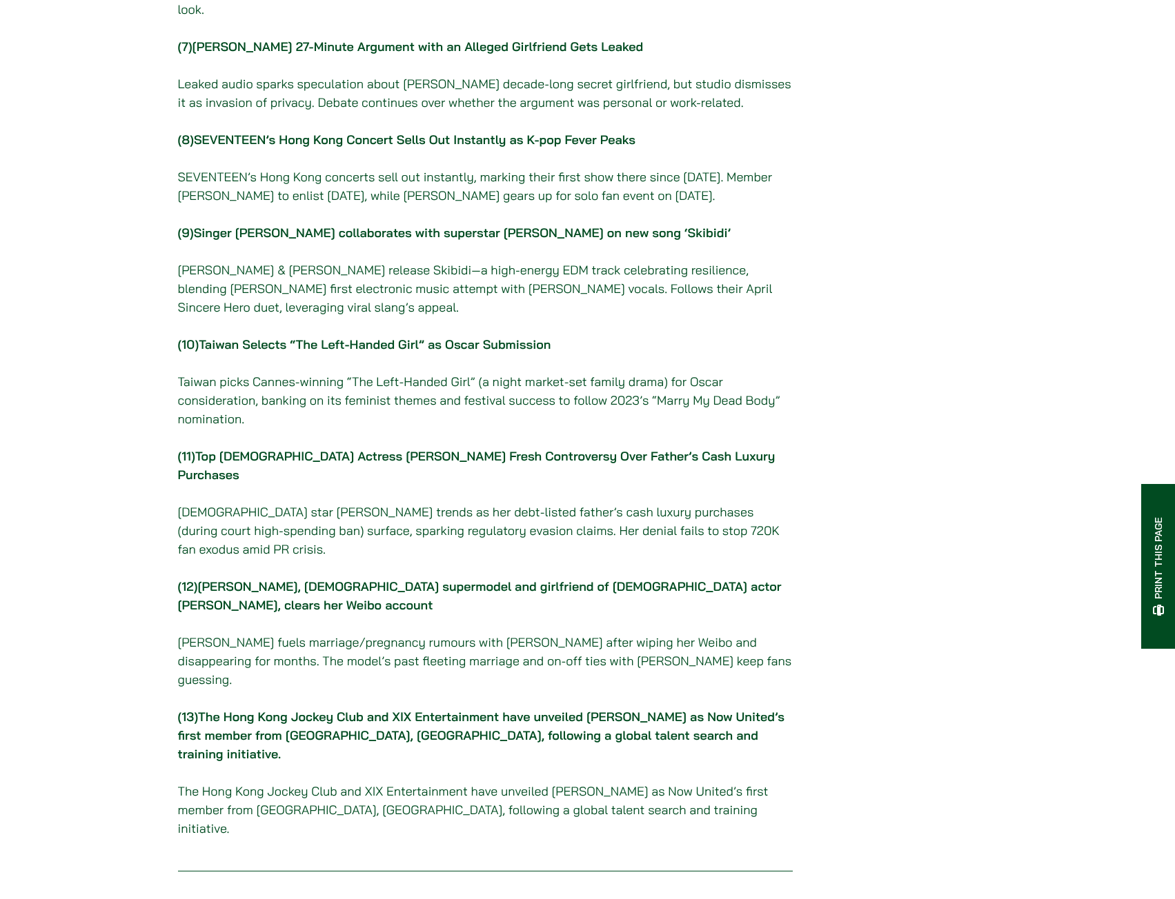
scroll to position [966, 0]
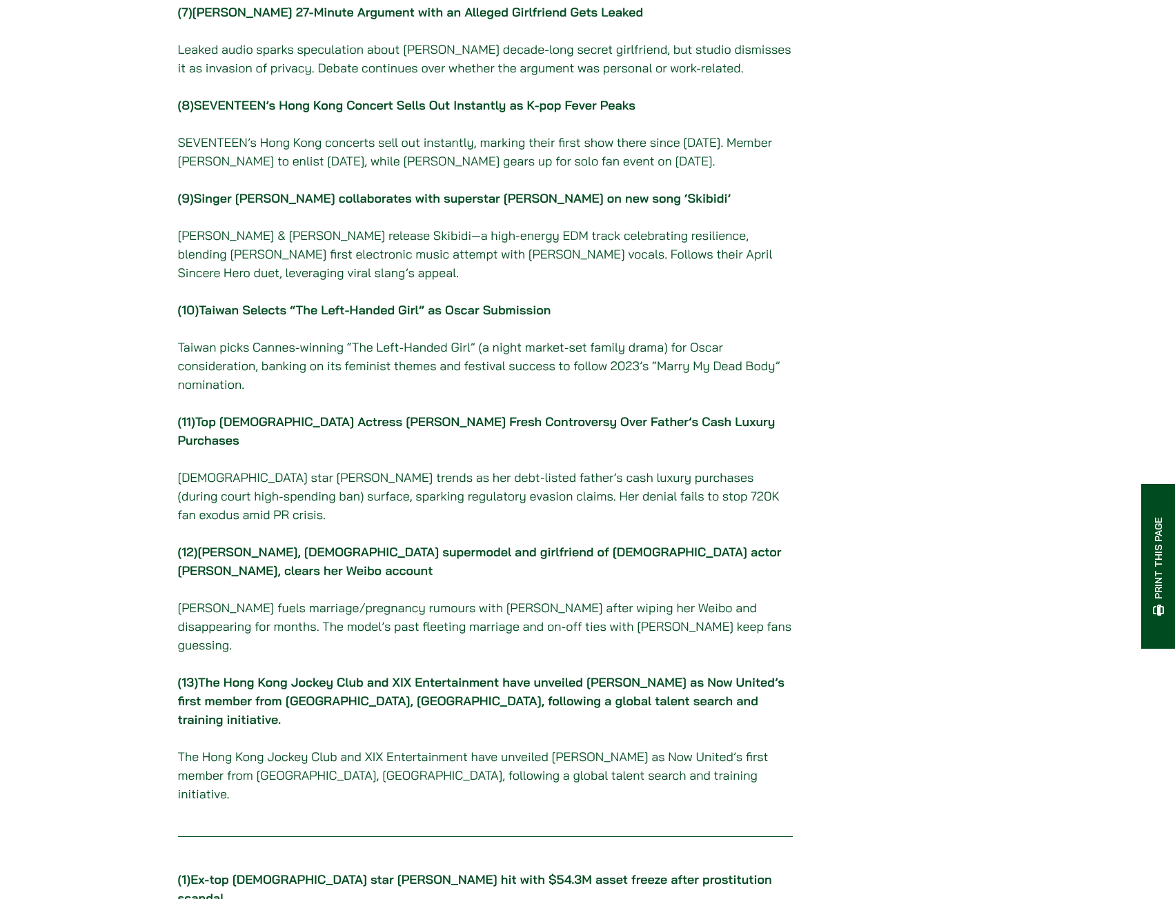
click at [421, 544] on link "[PERSON_NAME], [DEMOGRAPHIC_DATA] supermodel and girlfriend of [DEMOGRAPHIC_DAT…" at bounding box center [479, 561] width 603 height 34
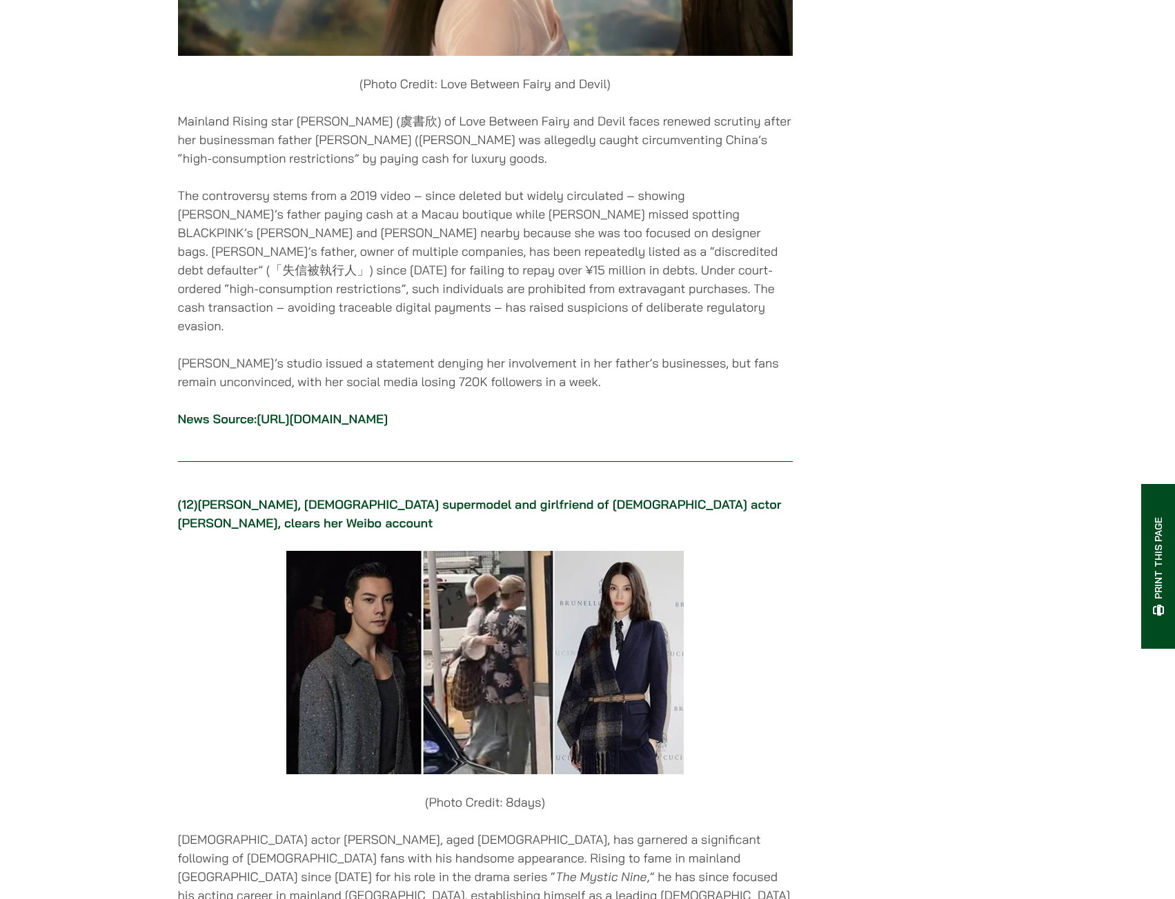
scroll to position [11898, 0]
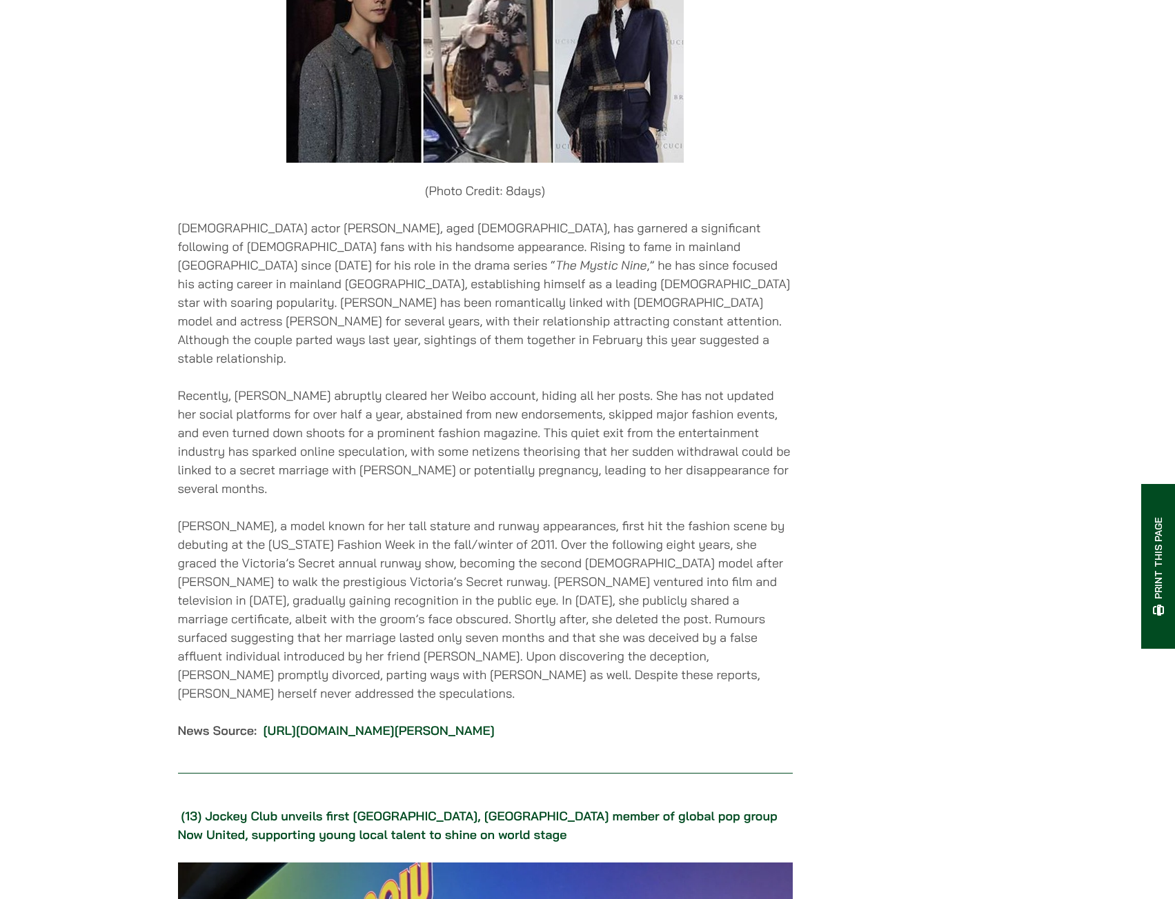
drag, startPoint x: 357, startPoint y: 351, endPoint x: 559, endPoint y: 768, distance: 463.3
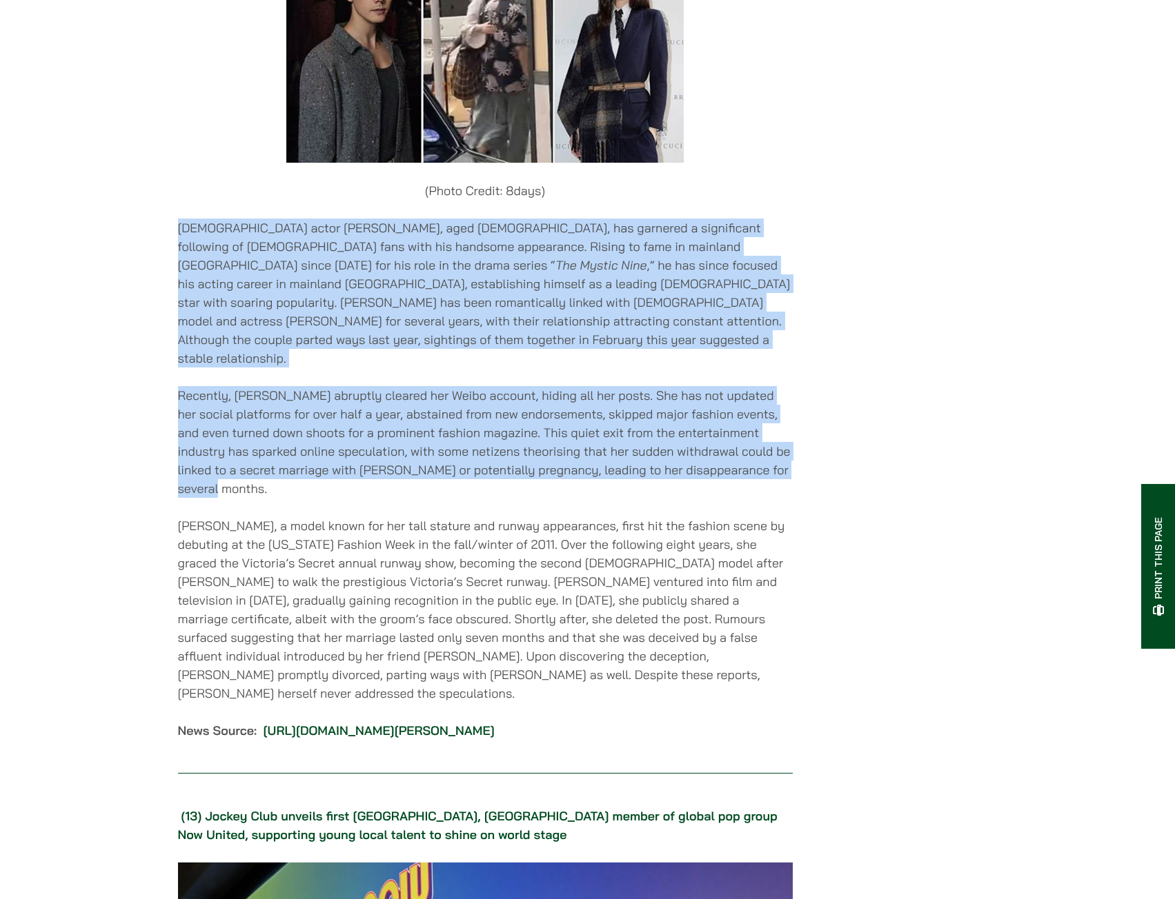
drag, startPoint x: 178, startPoint y: 344, endPoint x: 382, endPoint y: 569, distance: 303.7
click at [382, 498] on p "Recently, [PERSON_NAME] abruptly cleared her Weibo account, hiding all her post…" at bounding box center [485, 442] width 615 height 112
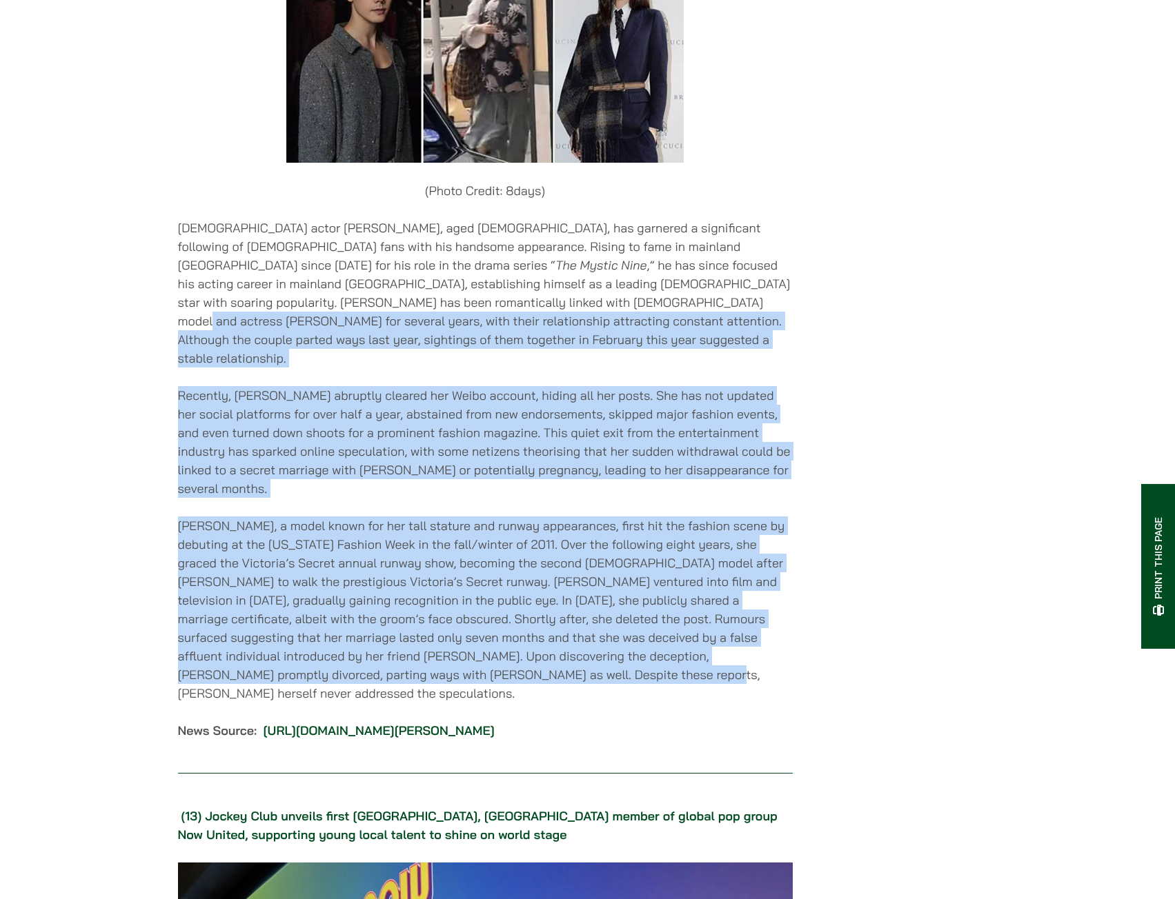
drag, startPoint x: 314, startPoint y: 414, endPoint x: 568, endPoint y: 752, distance: 422.6
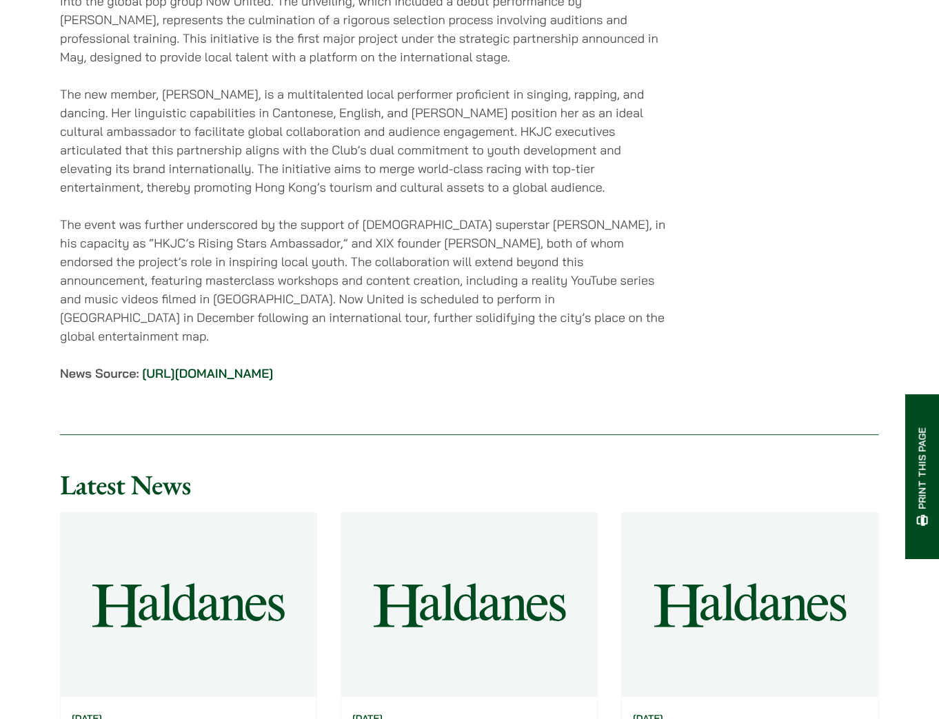
scroll to position [13270, 0]
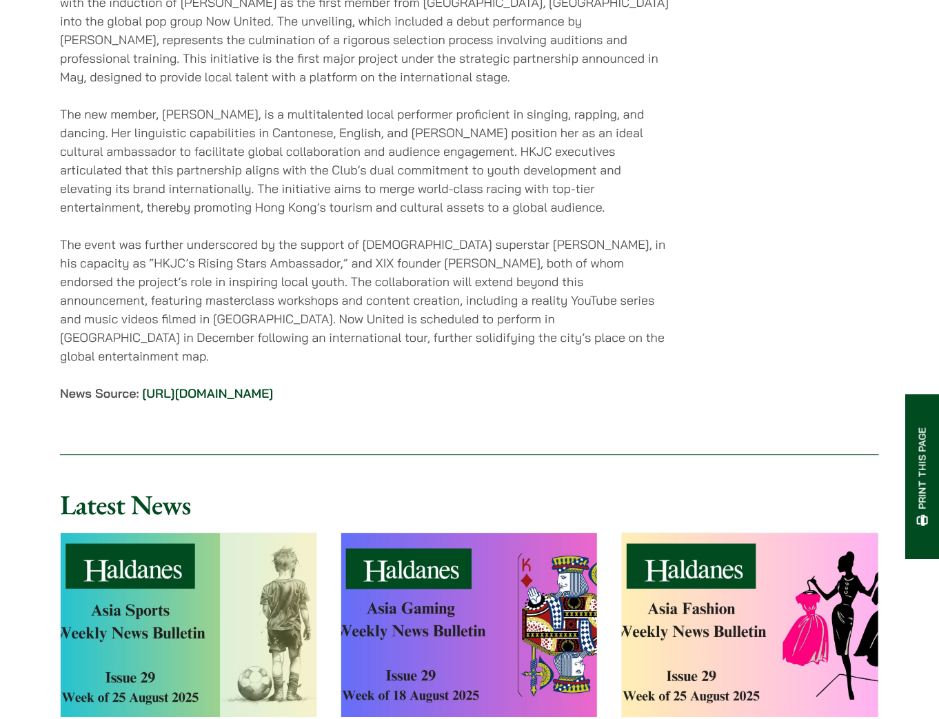
drag, startPoint x: 72, startPoint y: 44, endPoint x: 447, endPoint y: 426, distance: 535.0
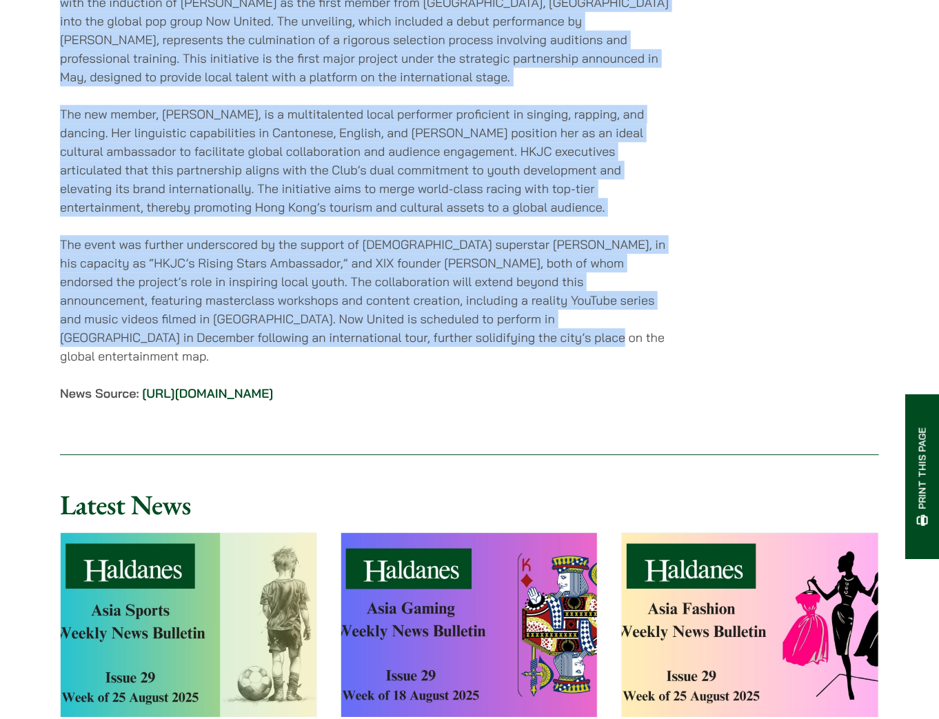
drag, startPoint x: 61, startPoint y: 44, endPoint x: 627, endPoint y: 415, distance: 676.4
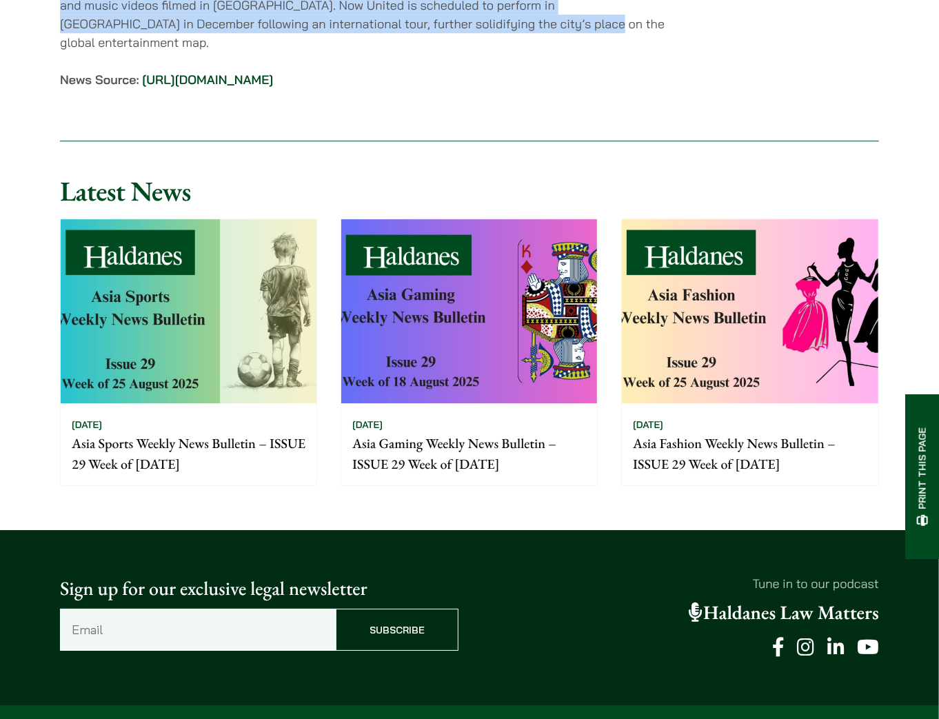
scroll to position [13601, 0]
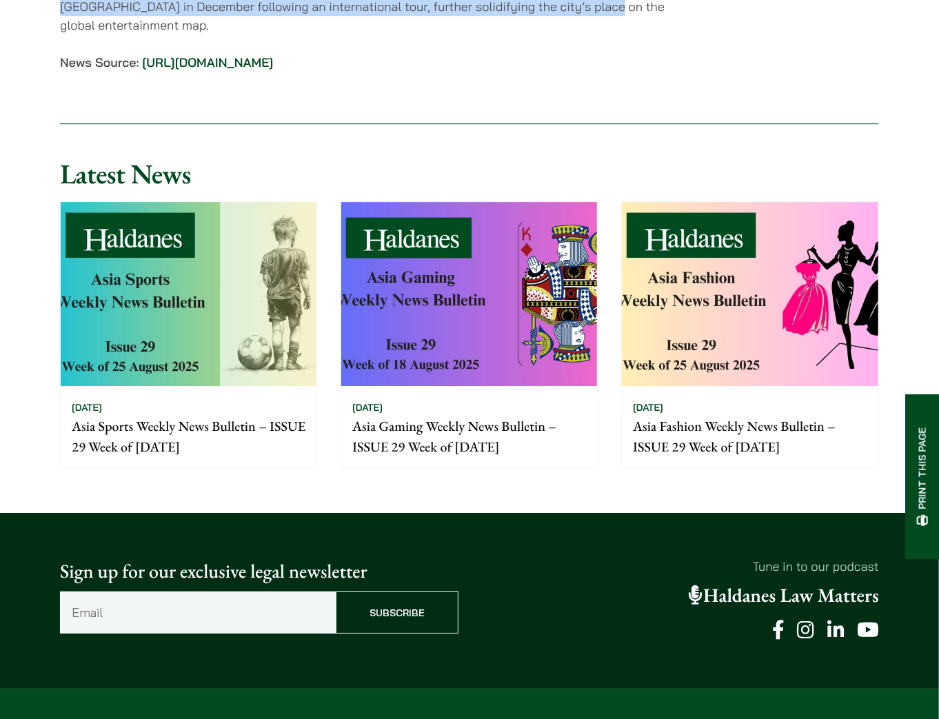
click at [447, 386] on img at bounding box center [469, 294] width 256 height 184
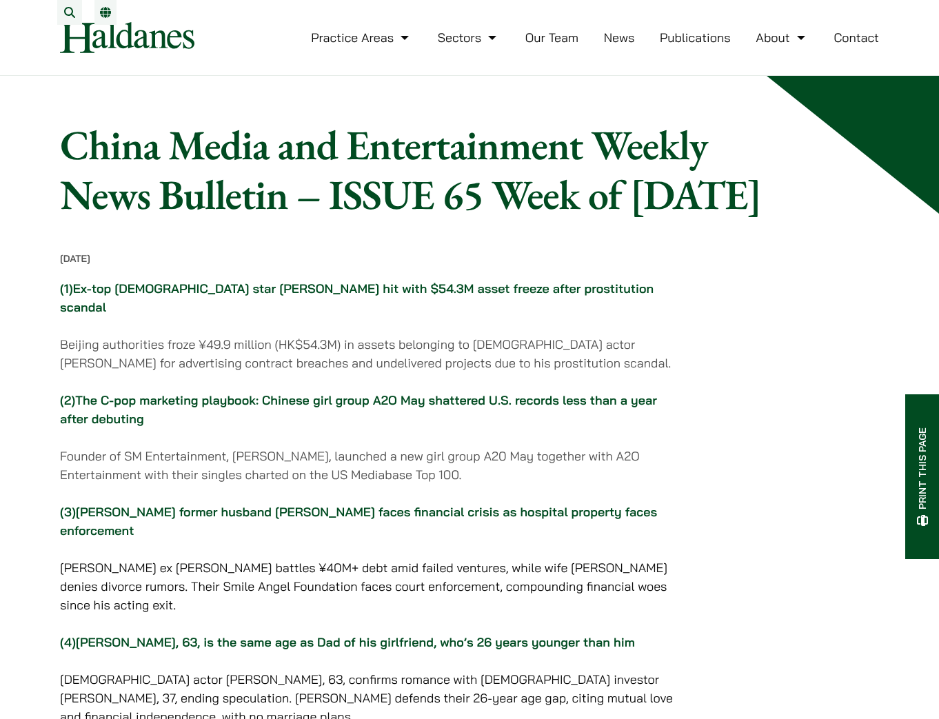
scroll to position [13601, 0]
